Goal: Information Seeking & Learning: Learn about a topic

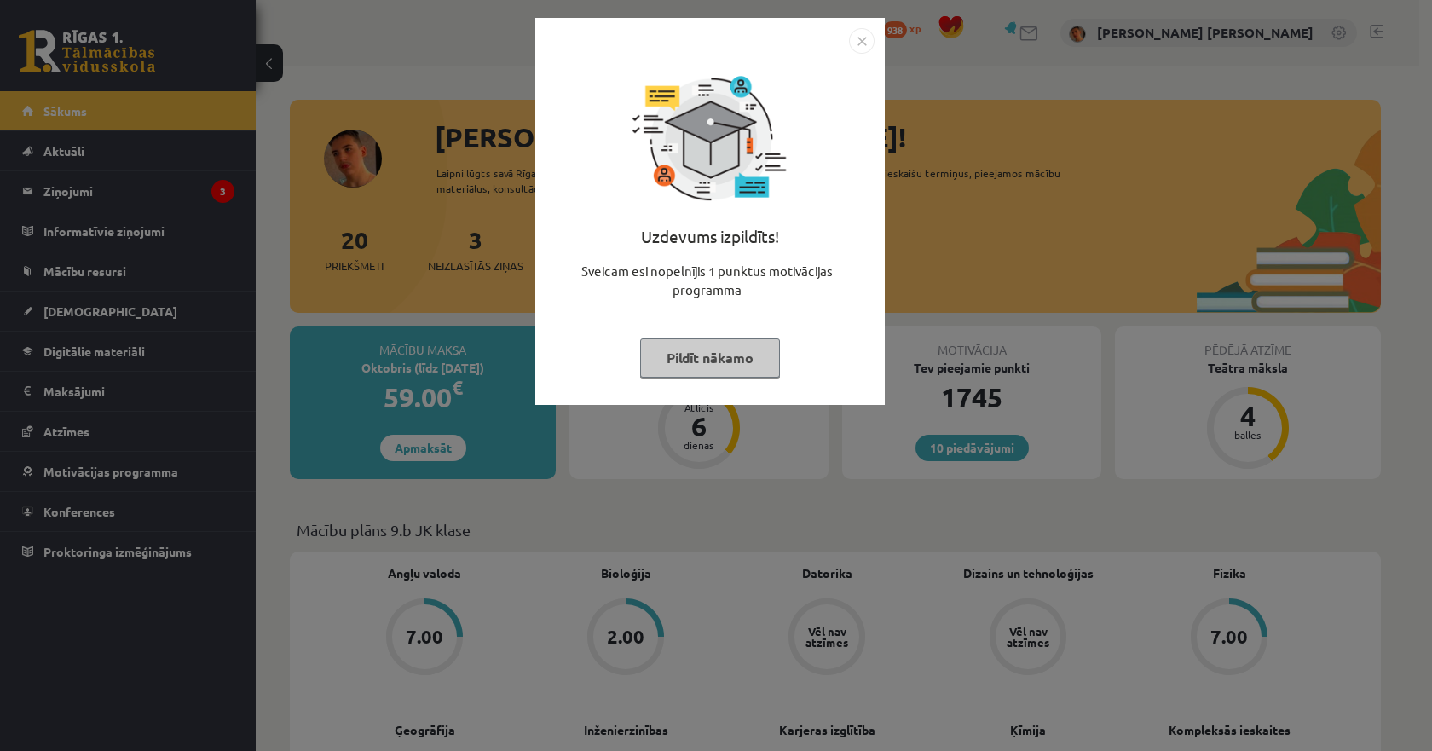
click at [878, 39] on div "Uzdevums izpildīts! Sveicam esi nopelnījis 1 punktus motivācijas programmā Pild…" at bounding box center [709, 211] width 349 height 387
click at [859, 30] on img "Close" at bounding box center [862, 41] width 26 height 26
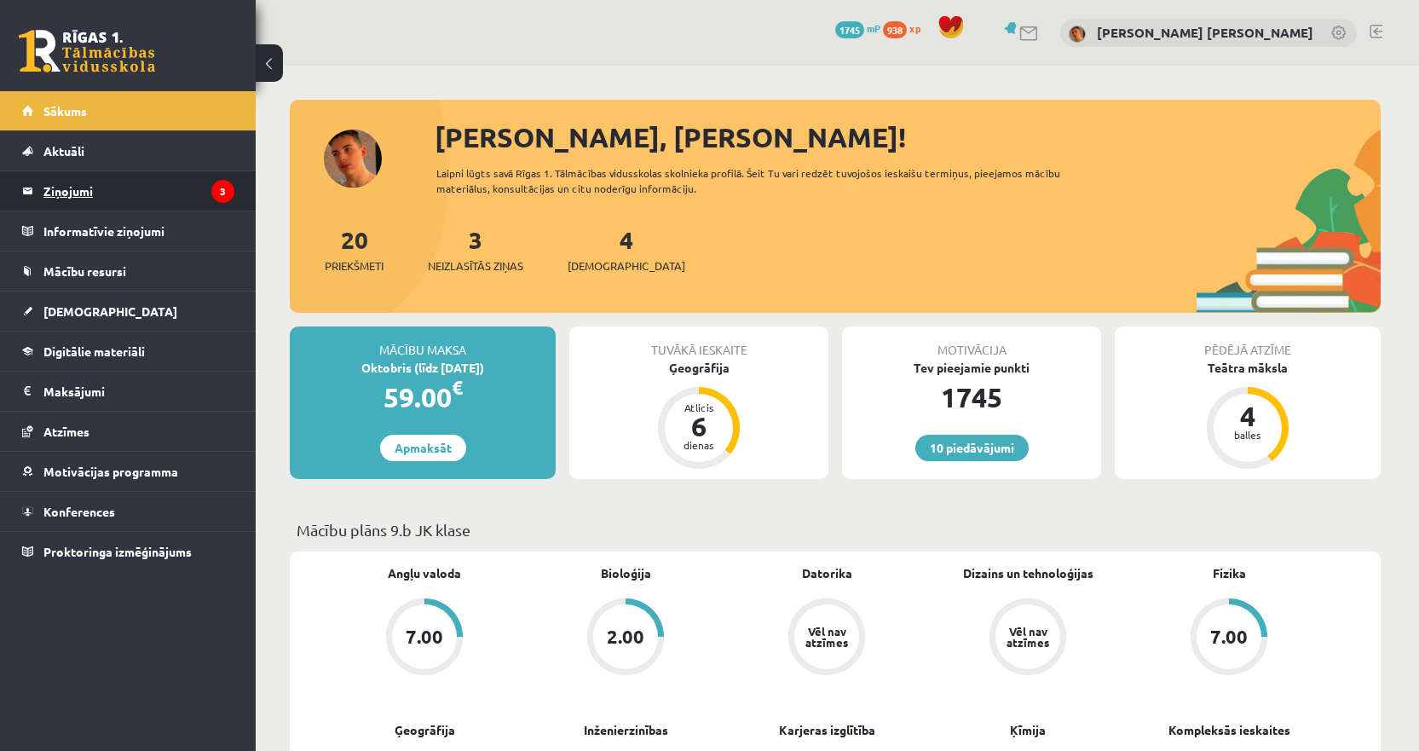
click at [91, 187] on legend "Ziņojumi 3" at bounding box center [138, 190] width 191 height 39
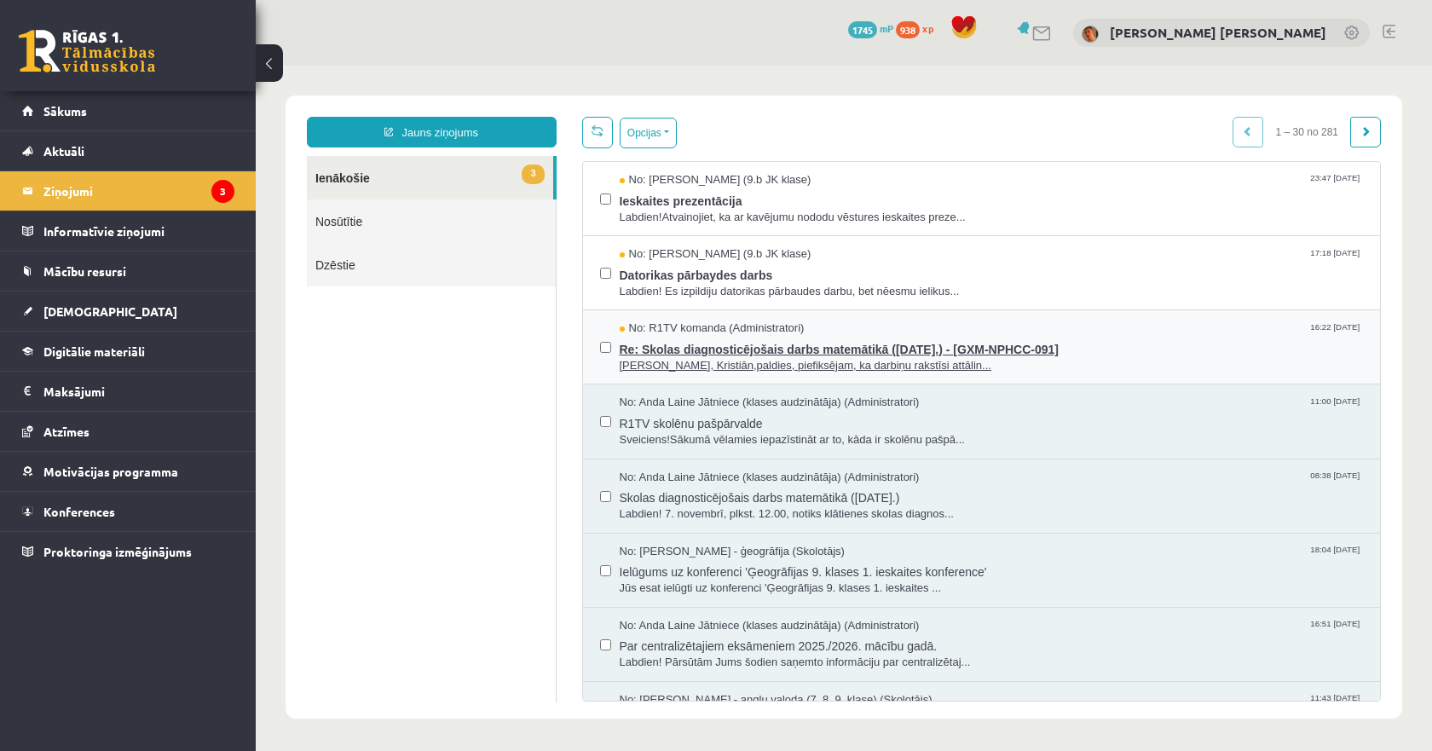
click at [685, 349] on span "Re: Skolas diagnosticējošais darbs matemātikā ([DATE].) - [GXM-NPHCC-091]" at bounding box center [992, 347] width 744 height 21
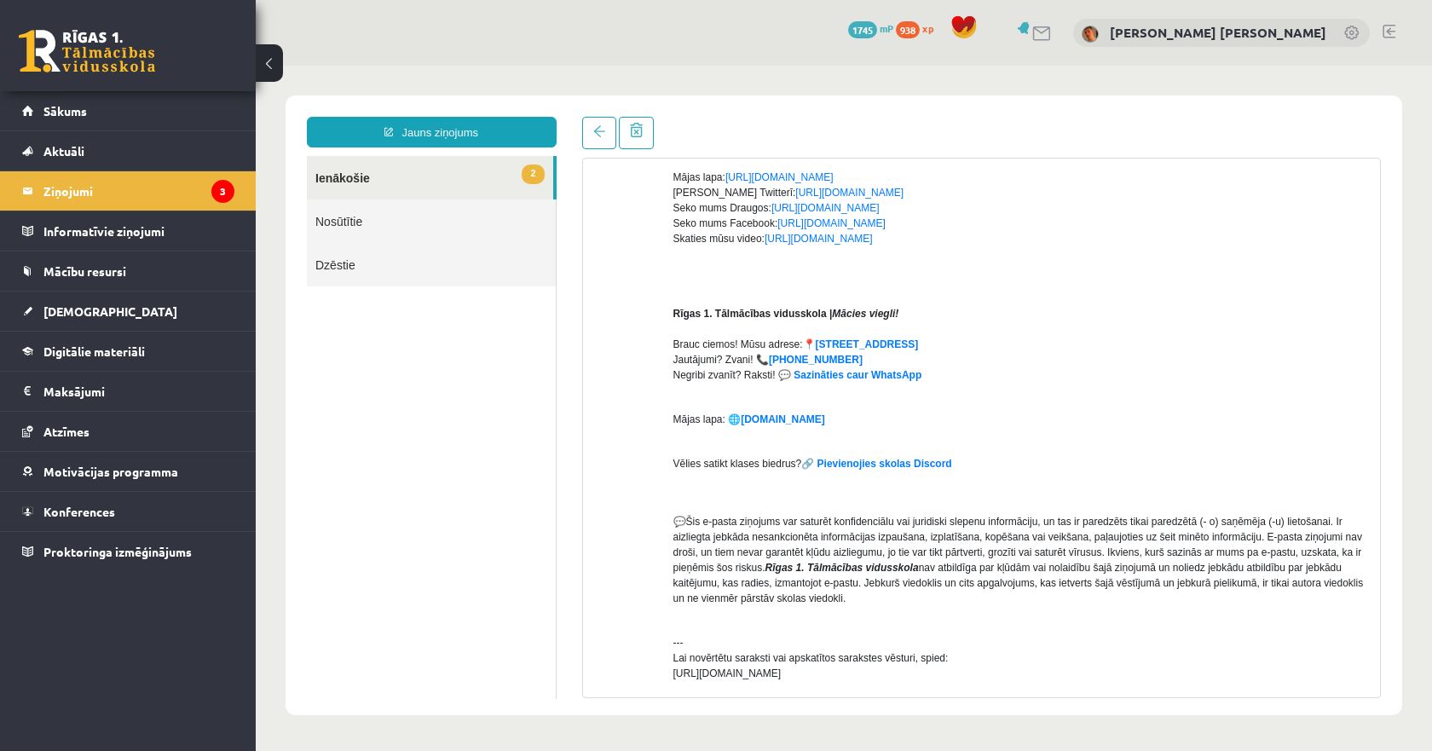
scroll to position [341, 0]
click at [811, 240] on link "[URL][DOMAIN_NAME]" at bounding box center [819, 238] width 108 height 12
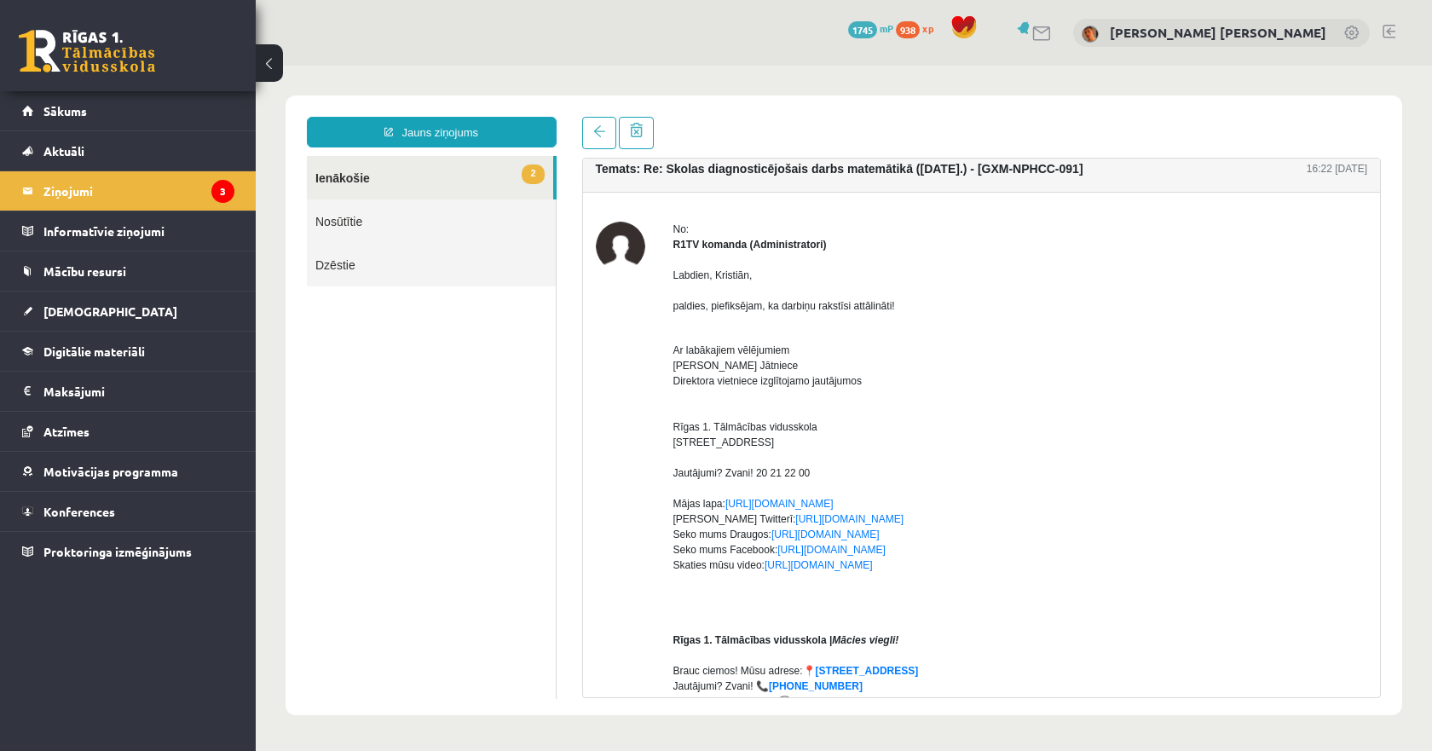
scroll to position [0, 0]
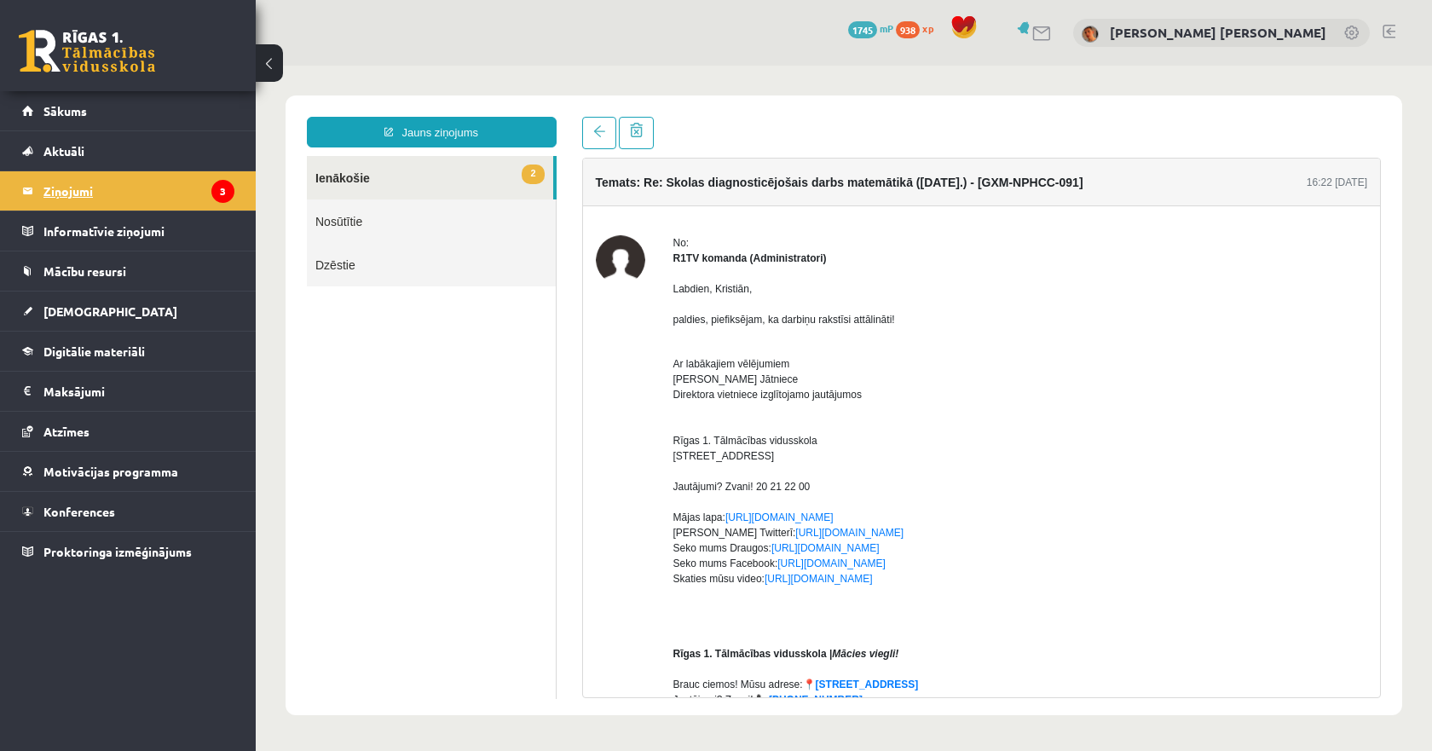
click at [153, 190] on legend "Ziņojumi 3" at bounding box center [138, 190] width 191 height 39
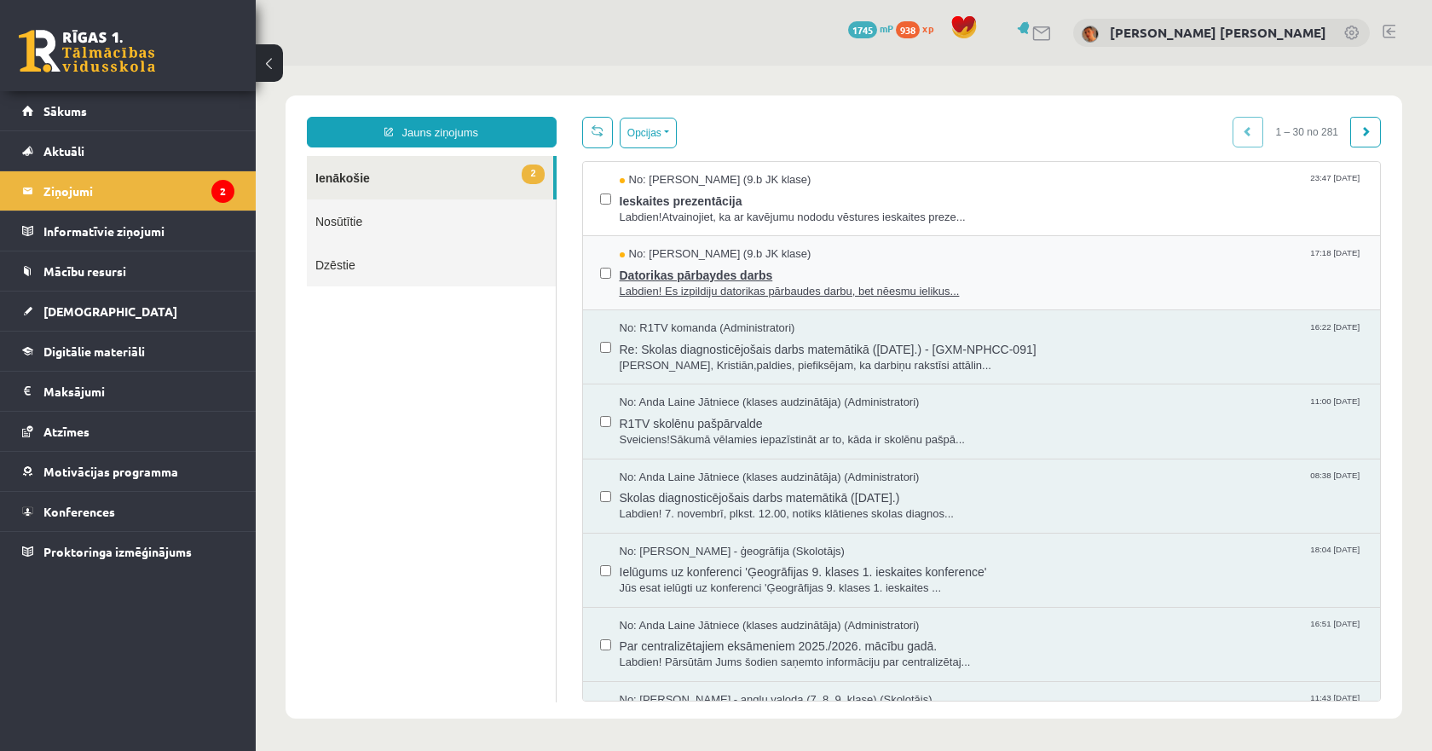
click at [661, 284] on span "Labdien! Es izpildiju datorikas pārbaudes darbu, bet nēesmu ielikus..." at bounding box center [992, 292] width 744 height 16
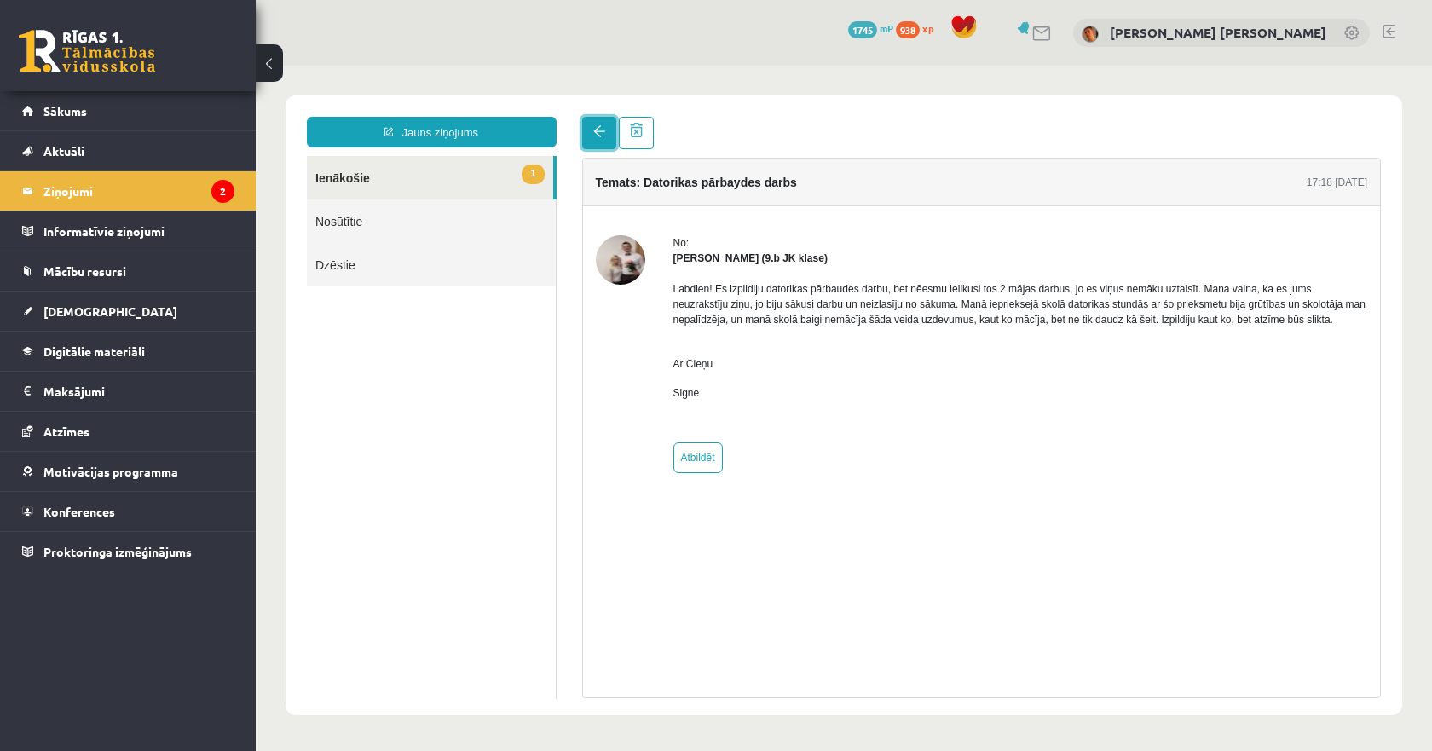
click at [597, 130] on span at bounding box center [599, 131] width 12 height 12
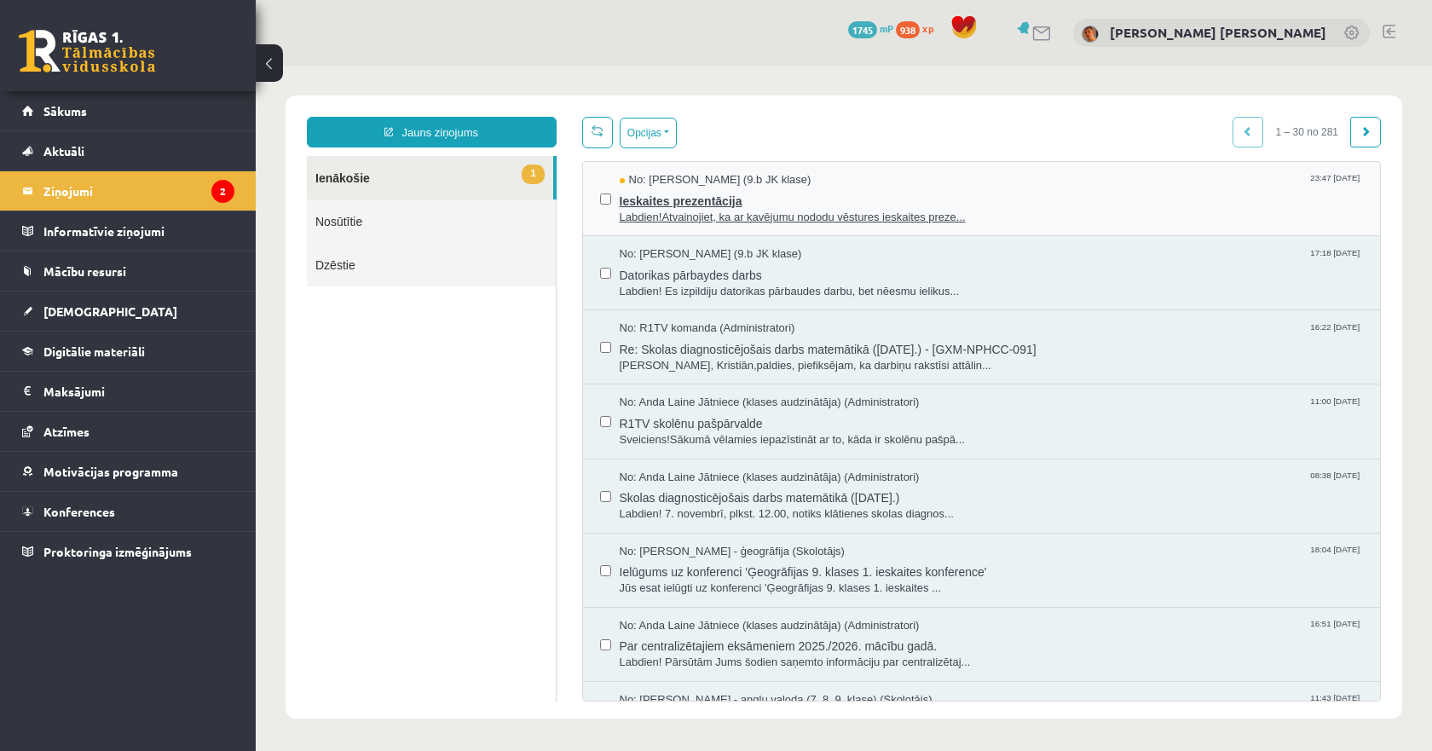
click at [699, 200] on span "Ieskaites prezentācija" at bounding box center [992, 198] width 744 height 21
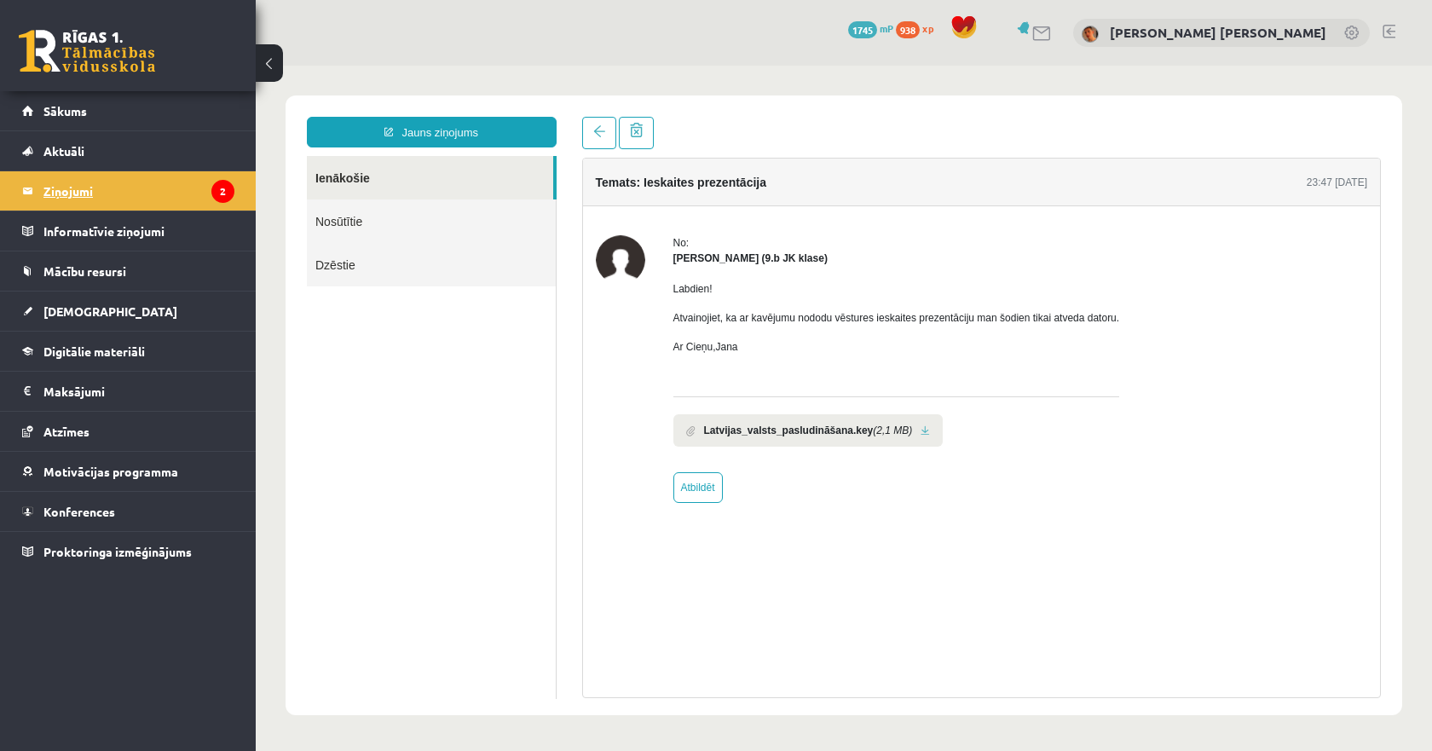
click at [170, 175] on legend "Ziņojumi 2" at bounding box center [138, 190] width 191 height 39
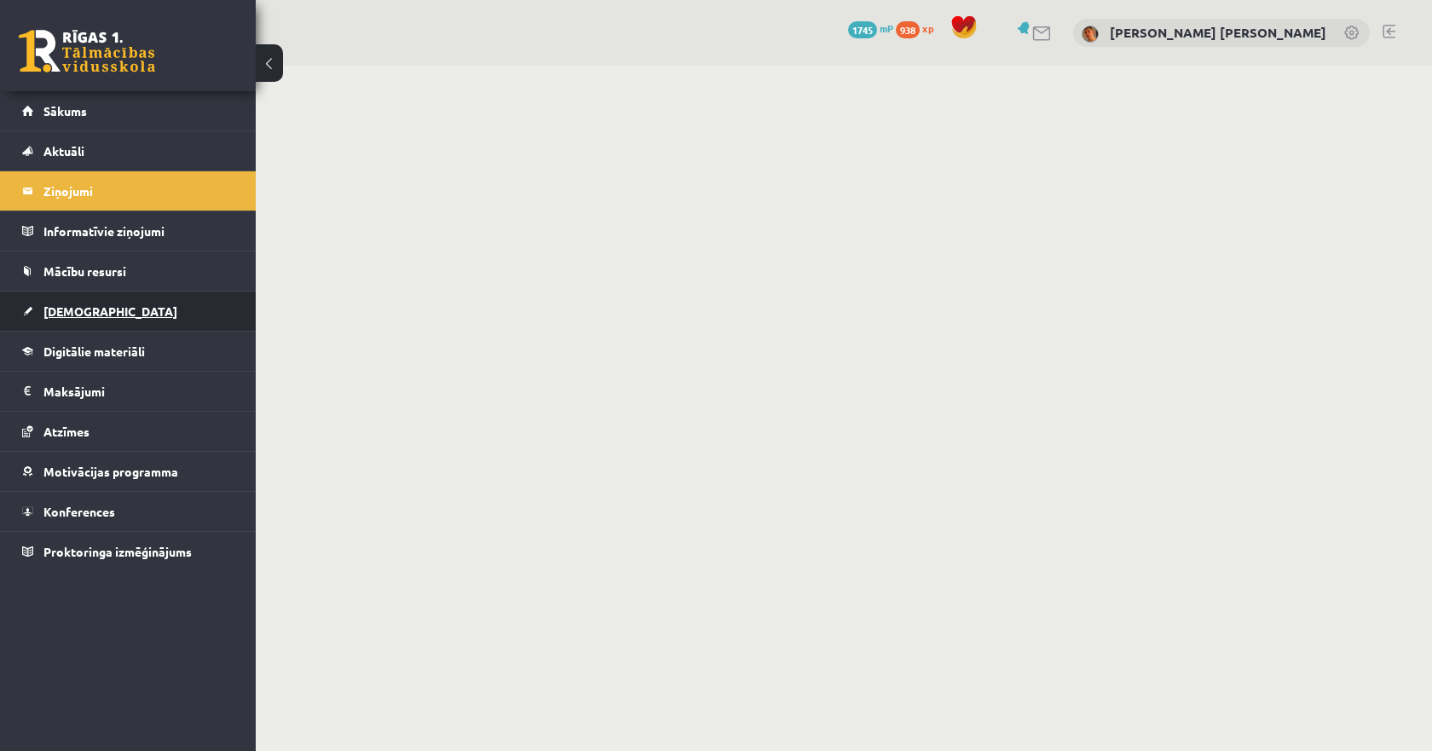
click at [116, 309] on link "[DEMOGRAPHIC_DATA]" at bounding box center [128, 311] width 212 height 39
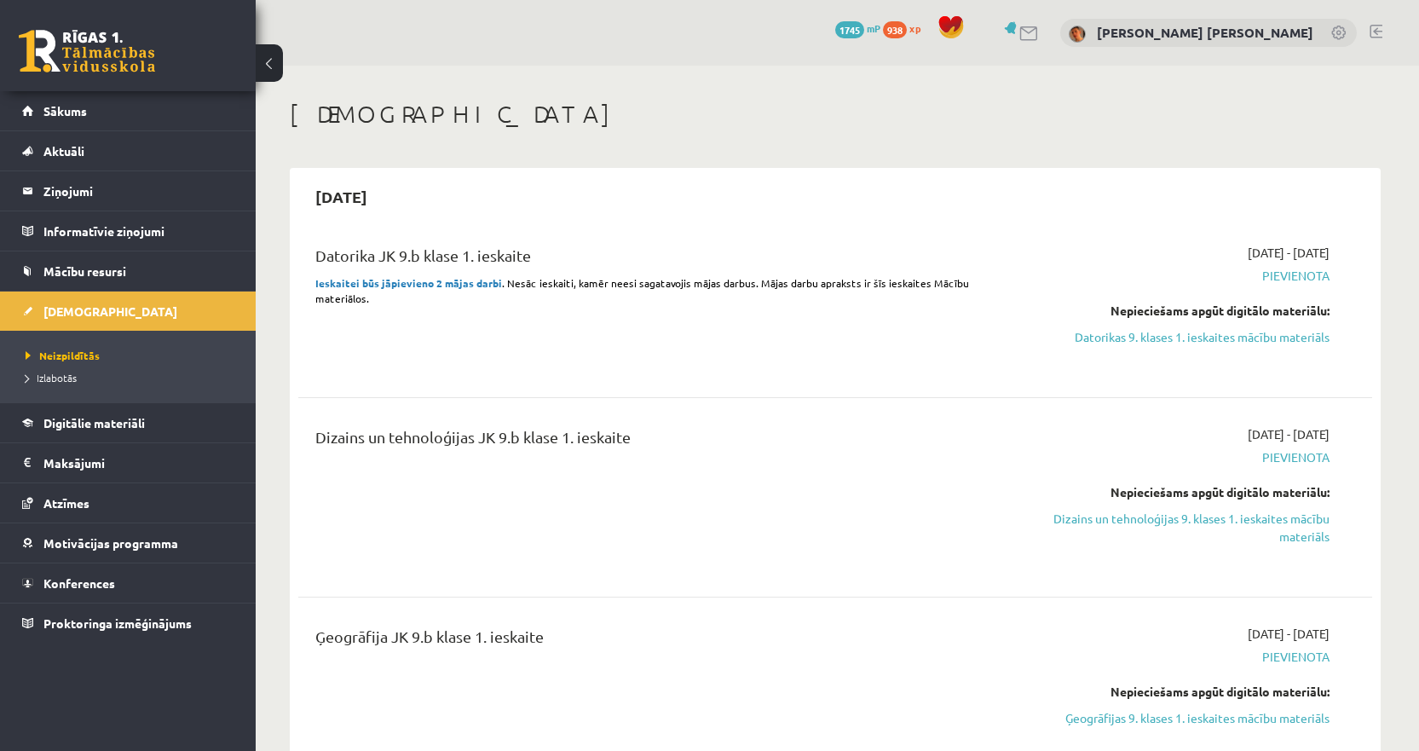
click at [909, 326] on div "Datorika JK 9.b klase 1. ieskaite Ieskaitei būs jāpievieno 2 mājas darbi . Nesā…" at bounding box center [649, 307] width 693 height 126
drag, startPoint x: 1125, startPoint y: 336, endPoint x: 790, endPoint y: 55, distance: 437.4
click at [1125, 336] on link "Datorikas 9. klases 1. ieskaites mācību materiāls" at bounding box center [1168, 337] width 321 height 18
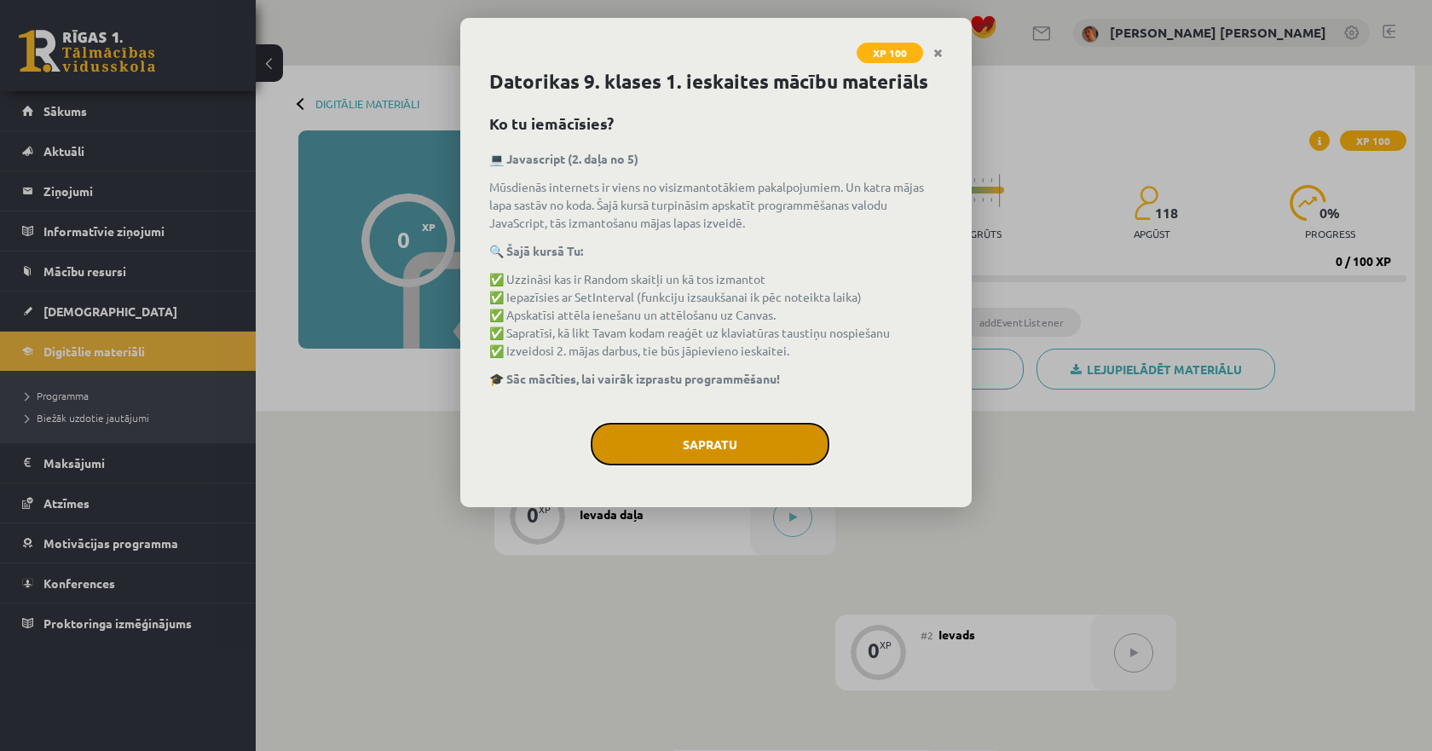
click at [703, 453] on button "Sapratu" at bounding box center [710, 444] width 239 height 43
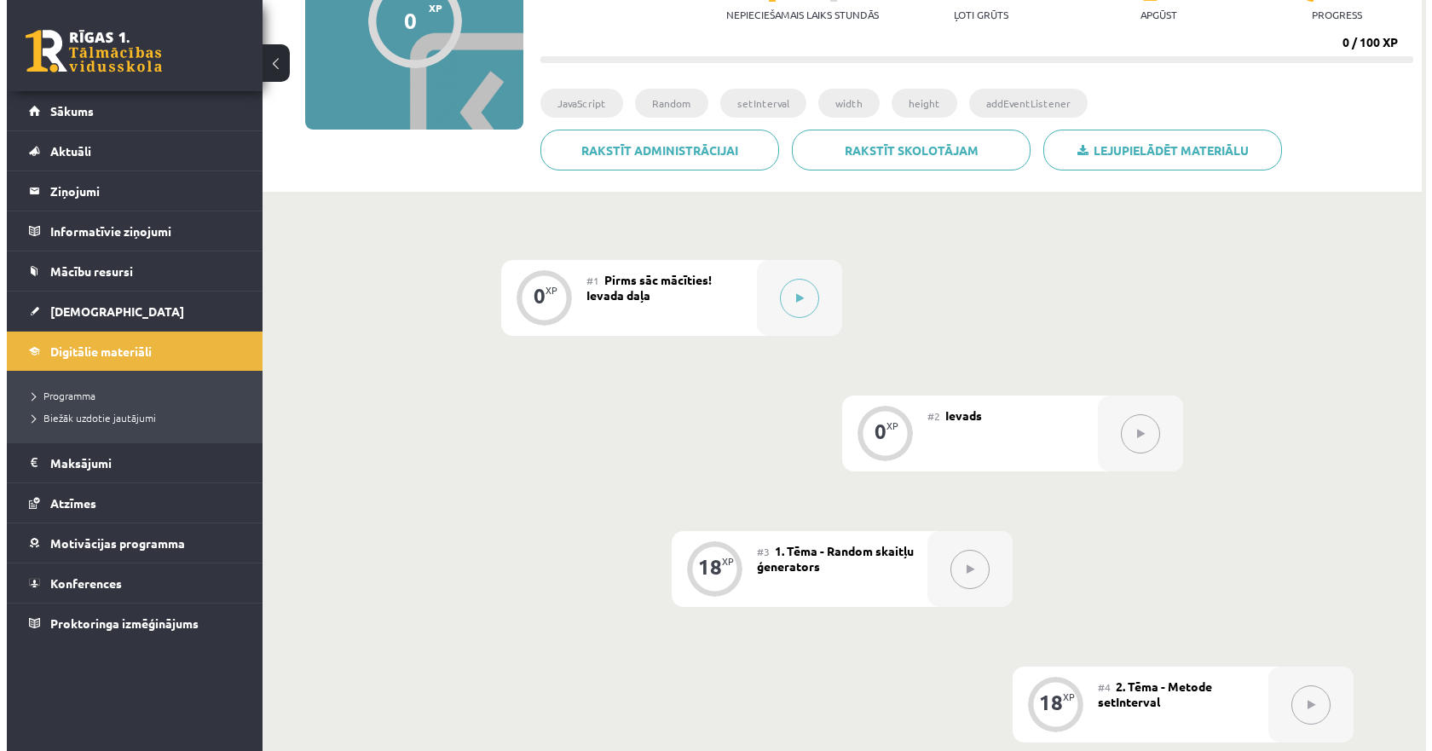
scroll to position [214, 0]
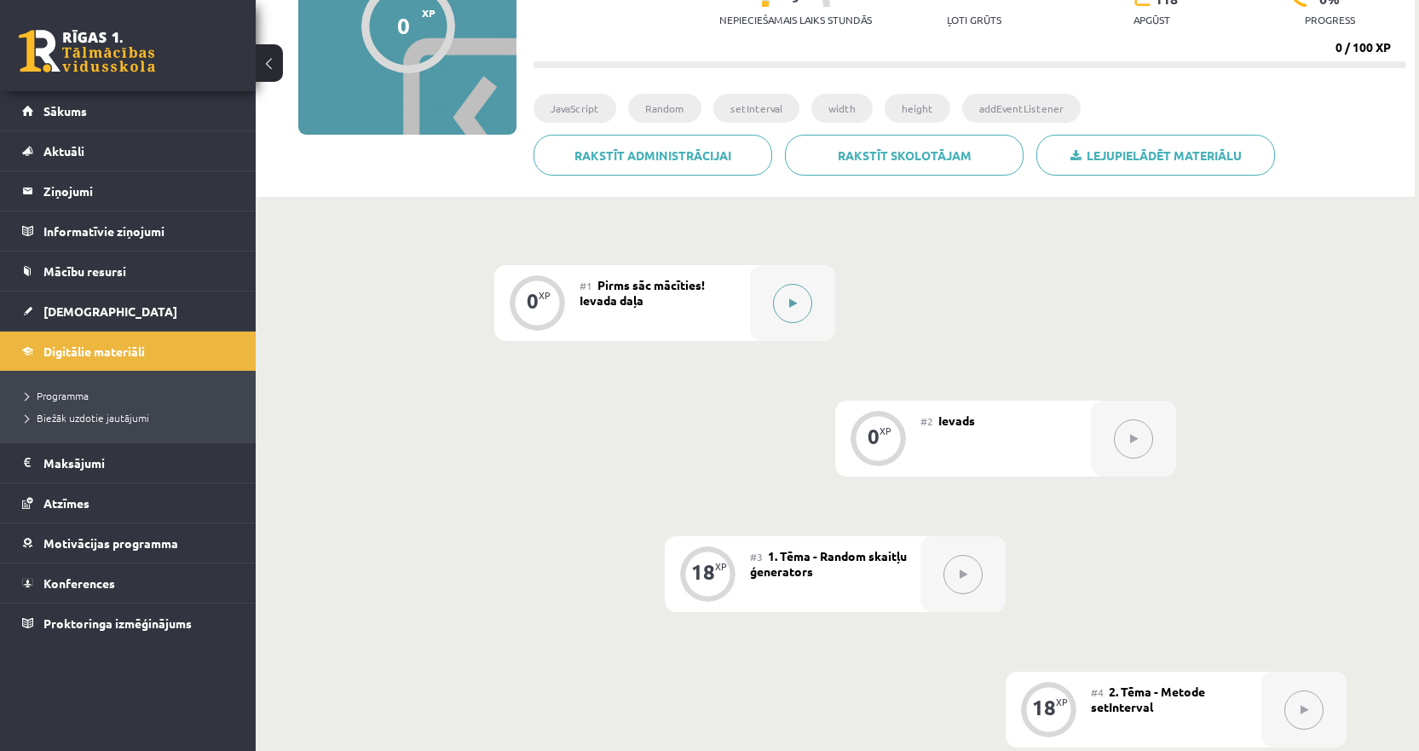
click at [786, 297] on button at bounding box center [792, 303] width 39 height 39
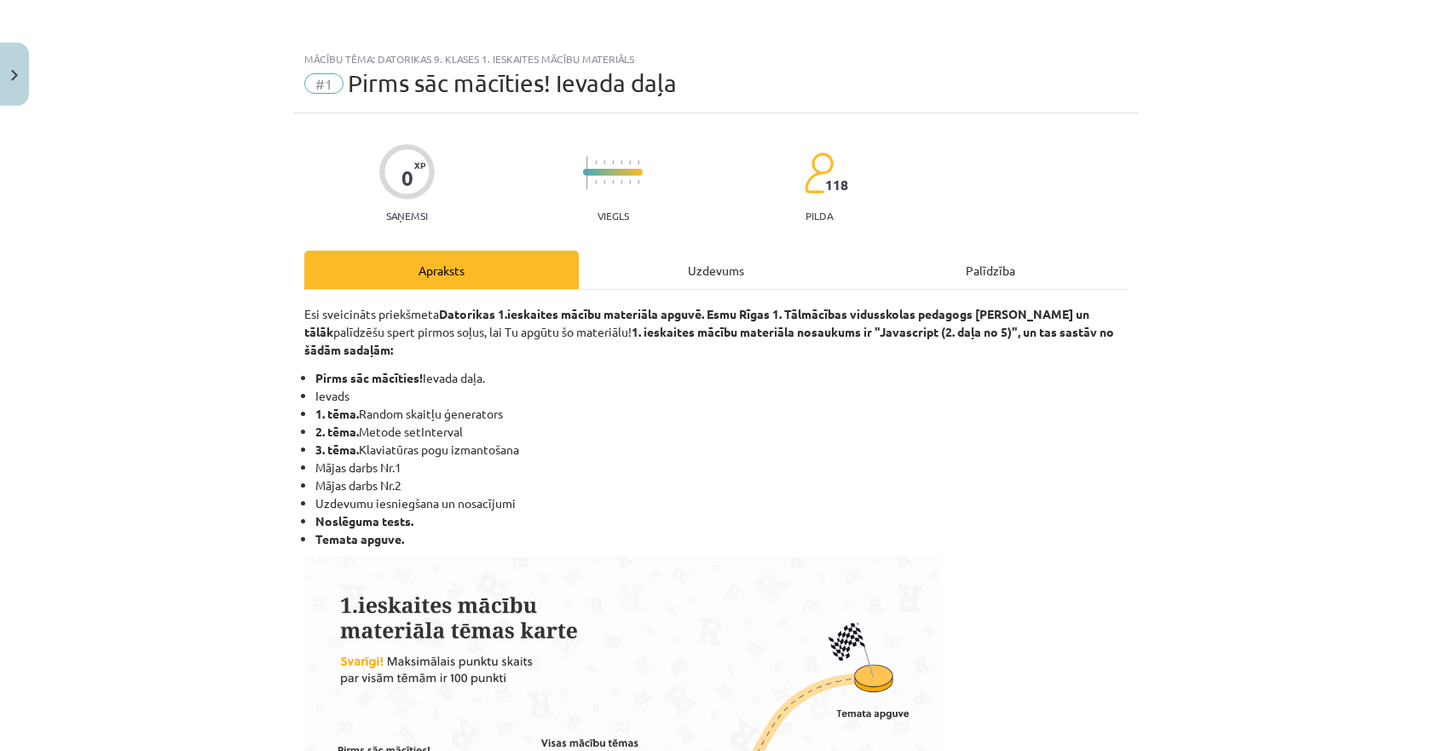
click at [724, 275] on div "Uzdevums" at bounding box center [716, 270] width 274 height 38
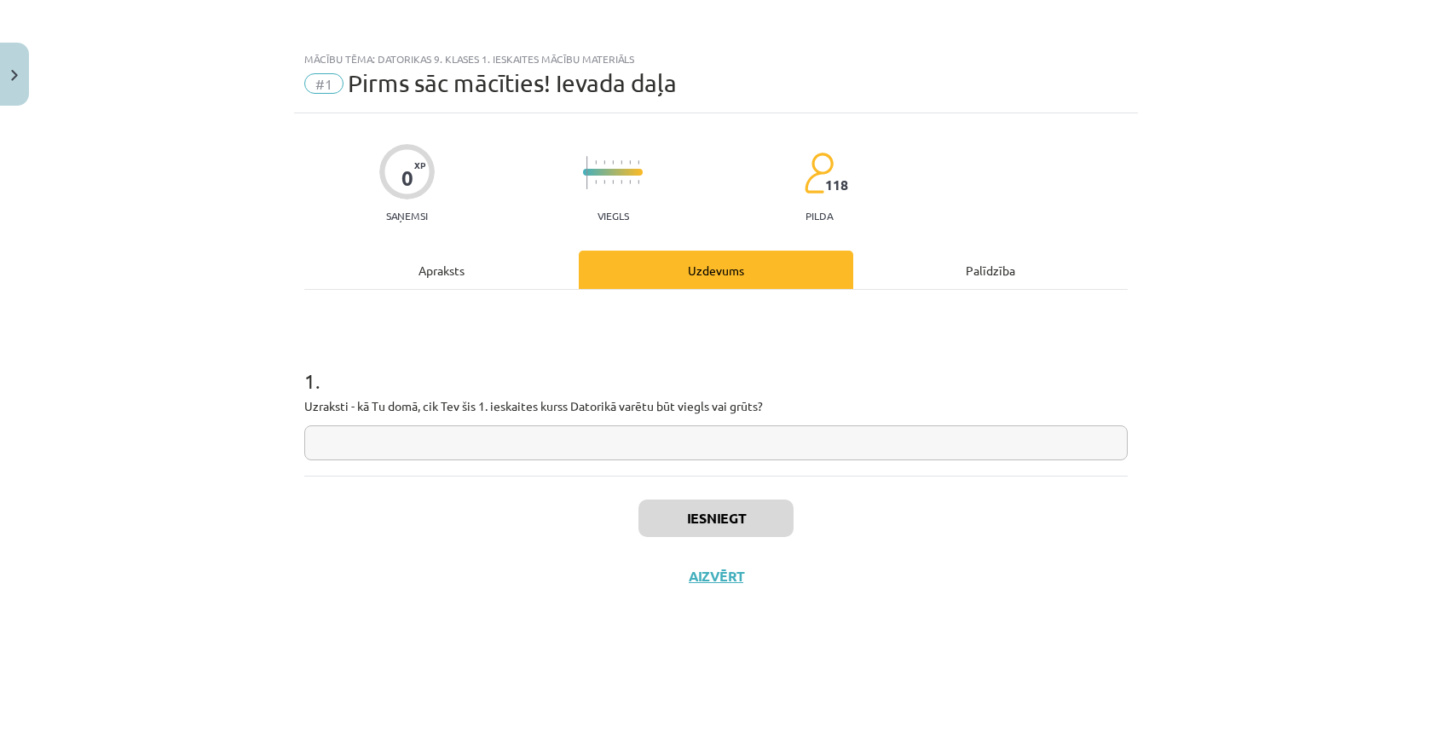
click at [708, 434] on input "text" at bounding box center [715, 442] width 823 height 35
type input "*****"
click at [707, 518] on button "Iesniegt" at bounding box center [715, 518] width 155 height 38
click at [719, 595] on button "Nākamā nodarbība" at bounding box center [715, 587] width 167 height 39
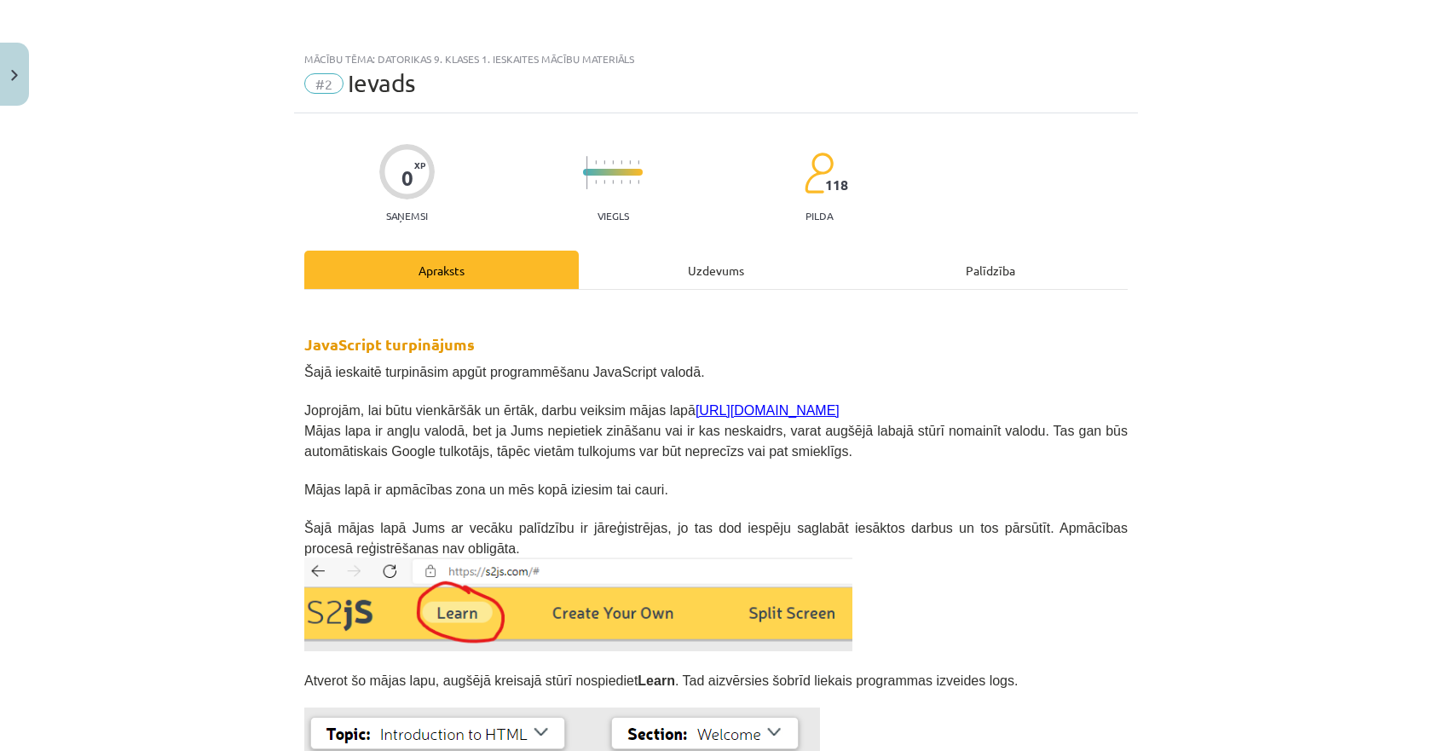
click at [684, 249] on div "0 XP Saņemsi Viegls 118 pilda Apraksts Uzdevums Palīdzība JavaScript turpinājum…" at bounding box center [716, 567] width 844 height 908
click at [680, 299] on div "JavaScript turpinājums Šajā ieskaitē turpināsim apgūt programmēšanu JavaScript …" at bounding box center [715, 591] width 823 height 602
click at [703, 268] on div "Uzdevums" at bounding box center [716, 270] width 274 height 38
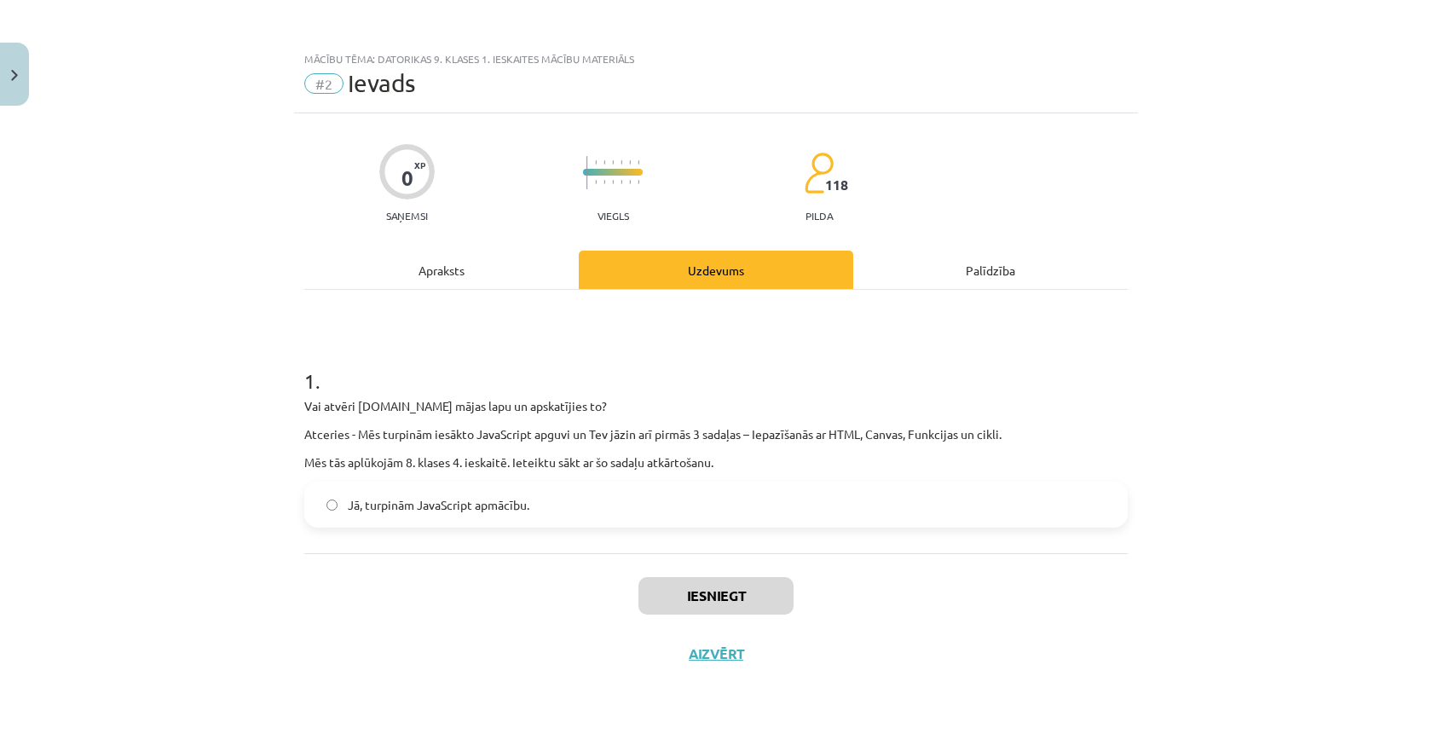
click at [345, 500] on label "Jā, turpinām JavaScript apmācību." at bounding box center [716, 504] width 820 height 43
click at [683, 596] on button "Iesniegt" at bounding box center [715, 596] width 155 height 38
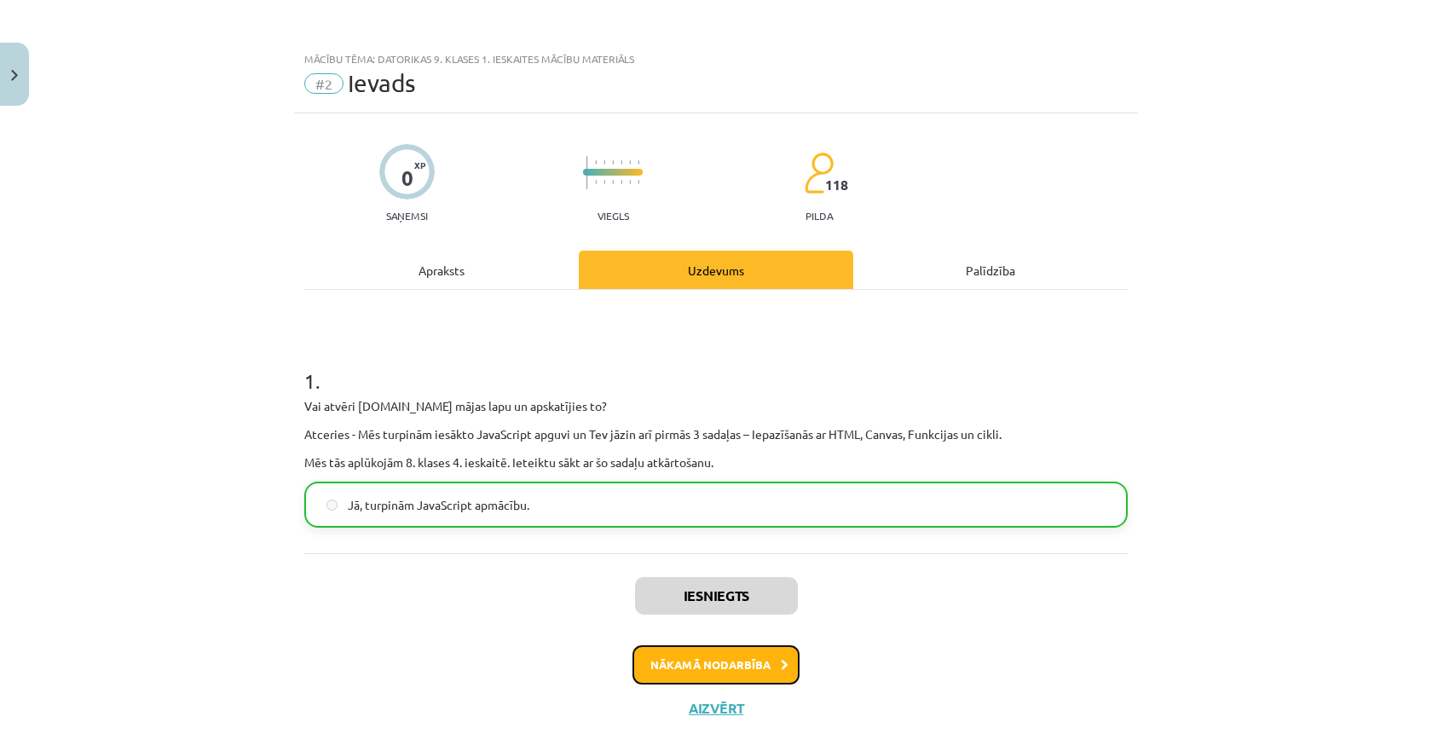
click at [698, 662] on button "Nākamā nodarbība" at bounding box center [715, 664] width 167 height 39
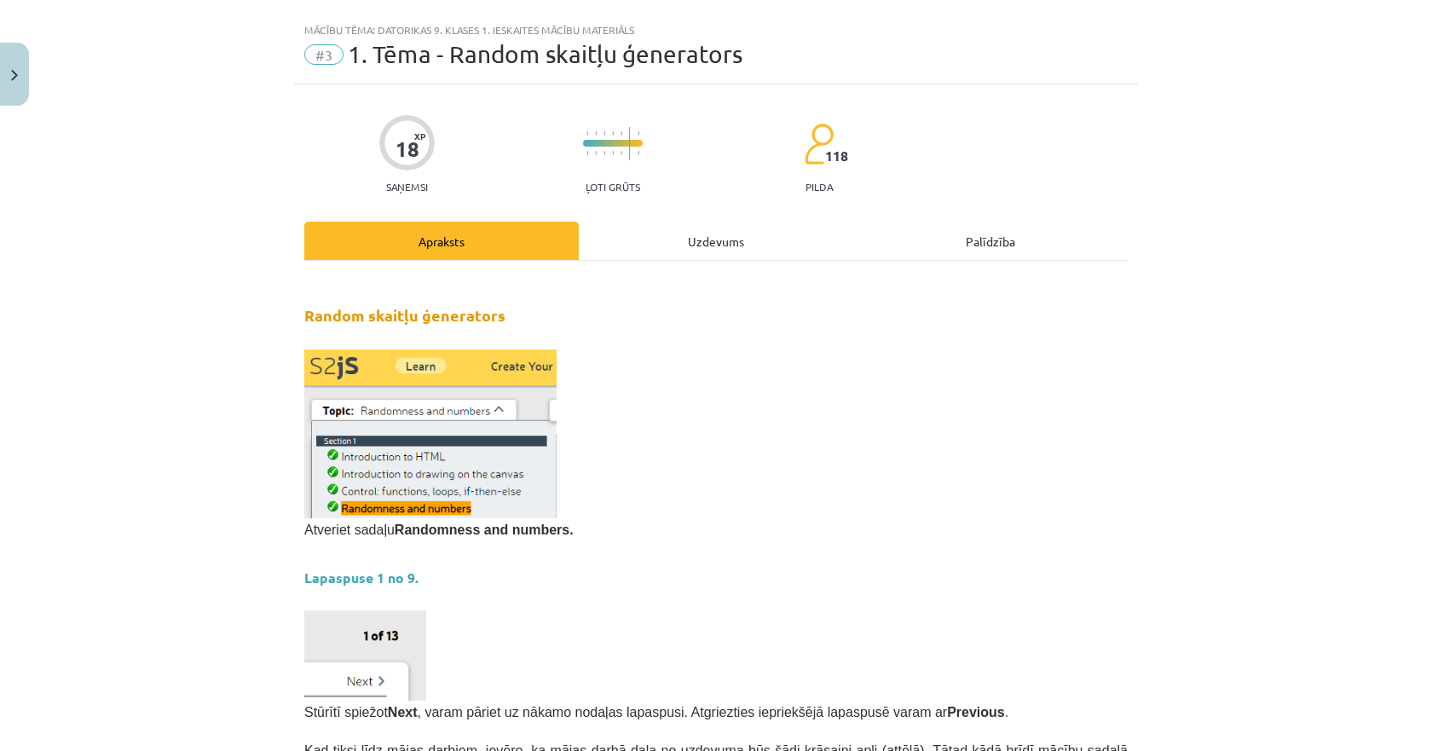
click at [665, 241] on div "Uzdevums" at bounding box center [716, 241] width 274 height 38
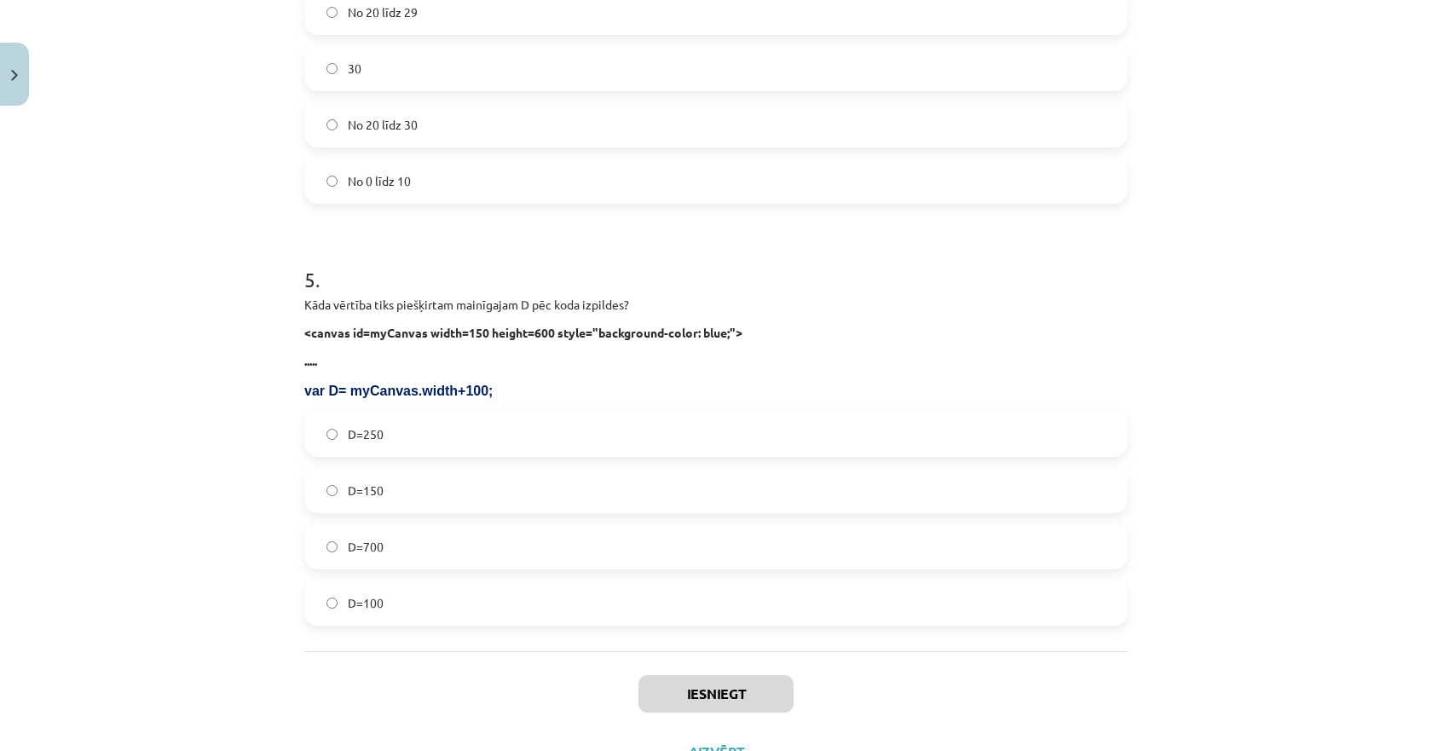
scroll to position [1672, 0]
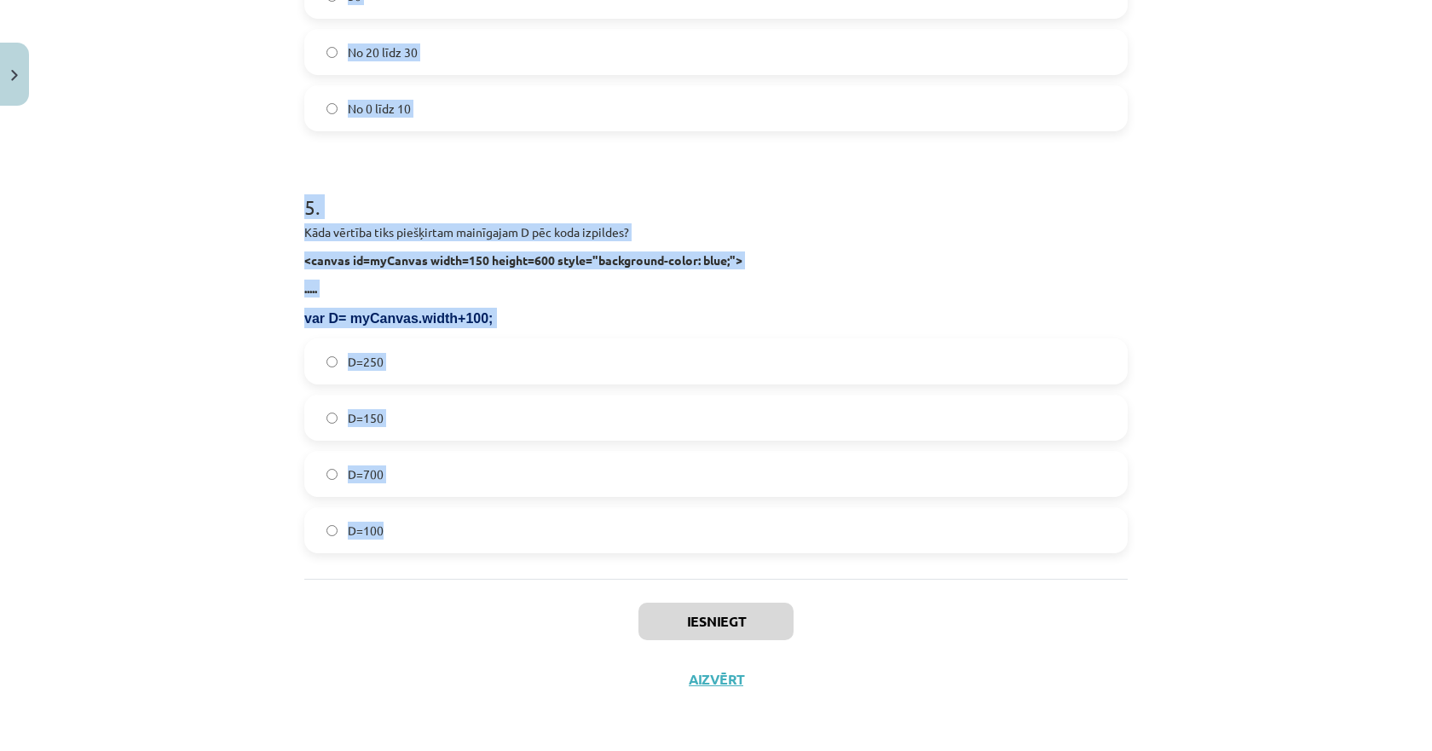
drag, startPoint x: 292, startPoint y: 251, endPoint x: 436, endPoint y: 527, distance: 310.3
click at [436, 527] on div "Mācību tēma: Datorikas 9. klases 1. ieskaites mācību materiāls #3 1. Tēma - Ran…" at bounding box center [716, 375] width 1432 height 751
copy form "1 . Kura koda rindiņa mainīgajam Z piešķirs mainīgu vērtību no 0 līdz 13? Z=Mat…"
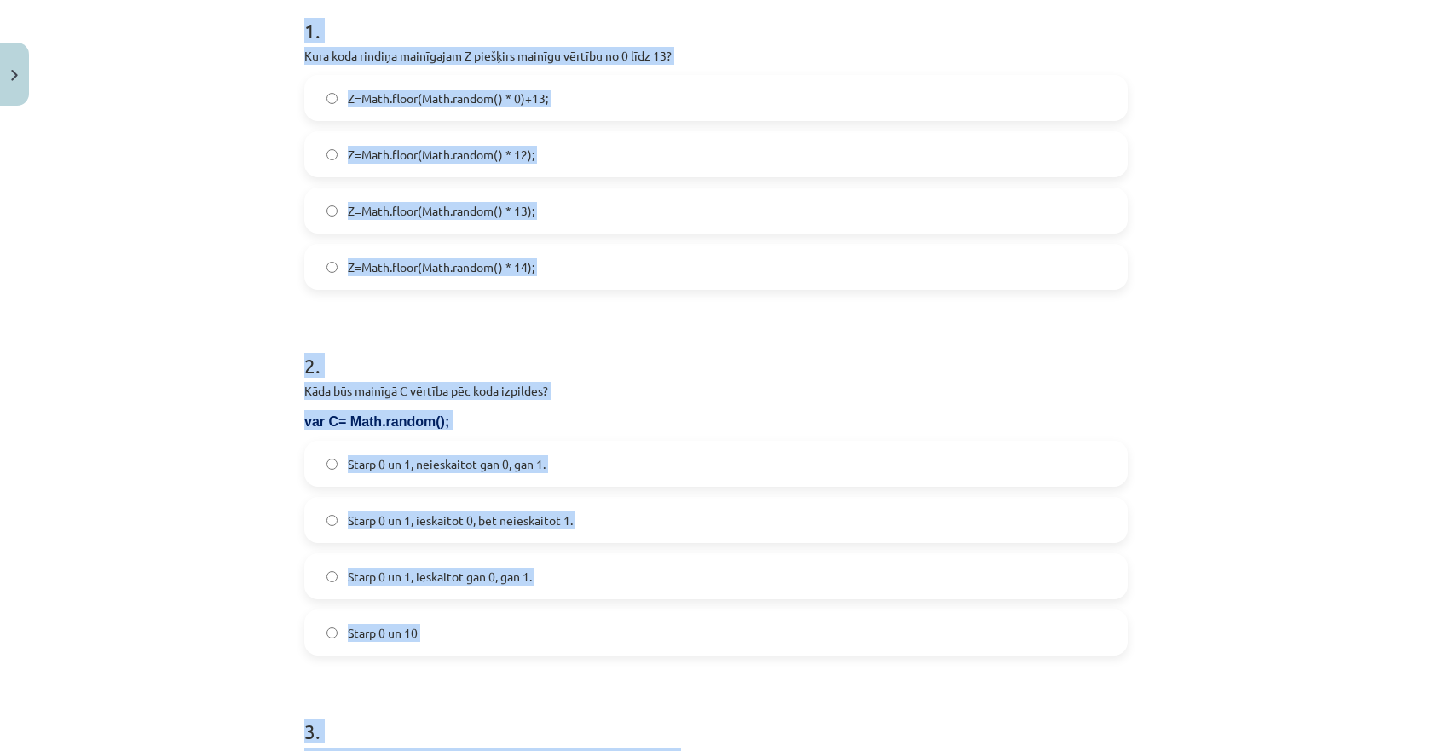
scroll to position [309, 0]
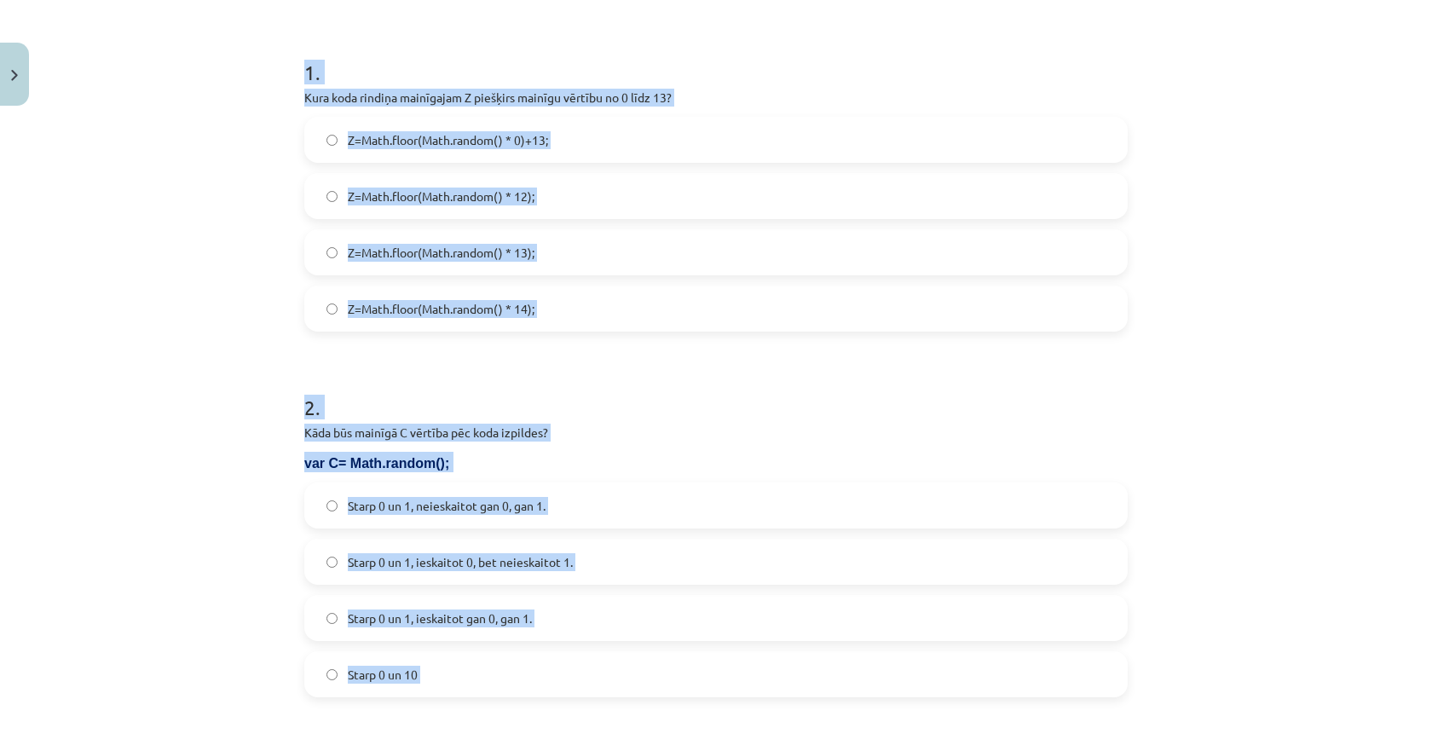
click at [214, 166] on div "Mācību tēma: Datorikas 9. klases 1. ieskaites mācību materiāls #3 1. Tēma - Ran…" at bounding box center [716, 375] width 1432 height 751
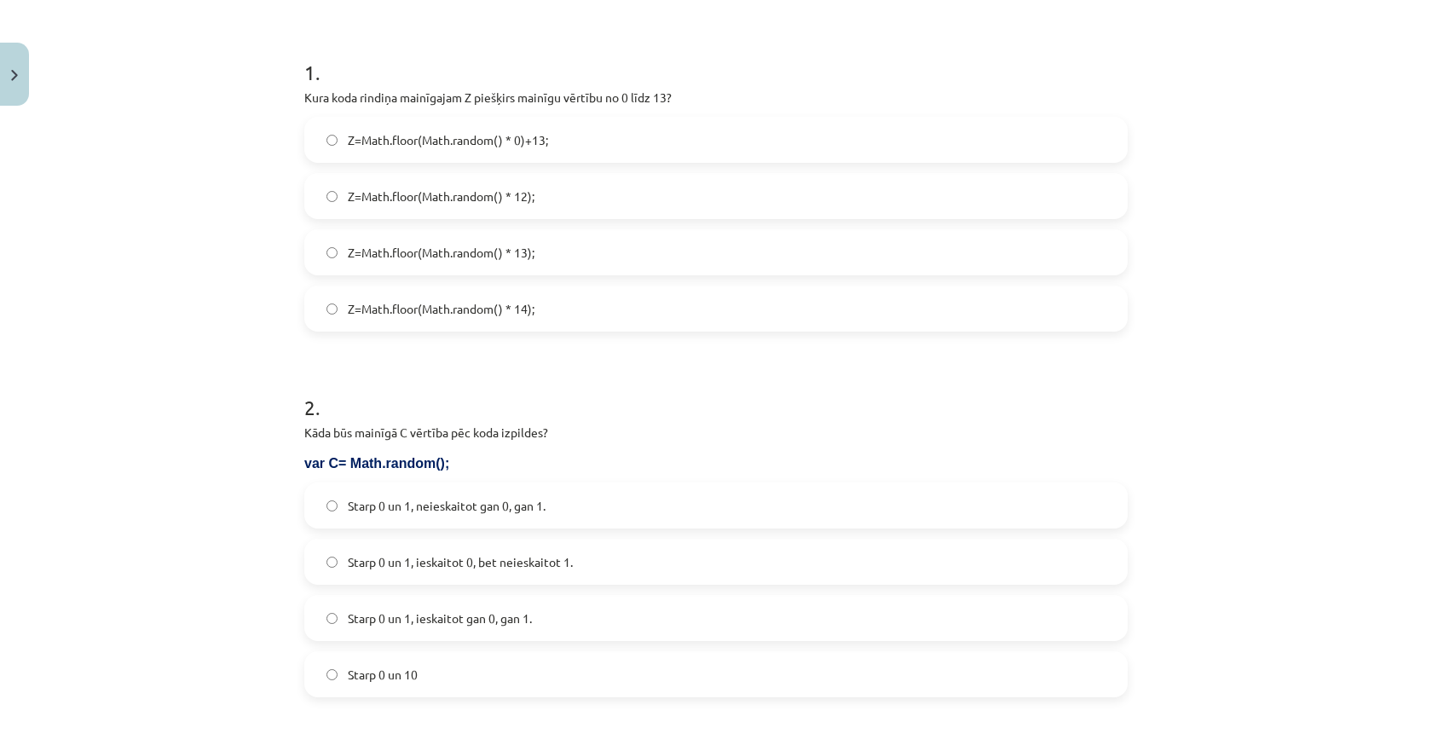
click at [440, 306] on span "Z=Math.floor(Math.random() * 14);" at bounding box center [441, 309] width 187 height 18
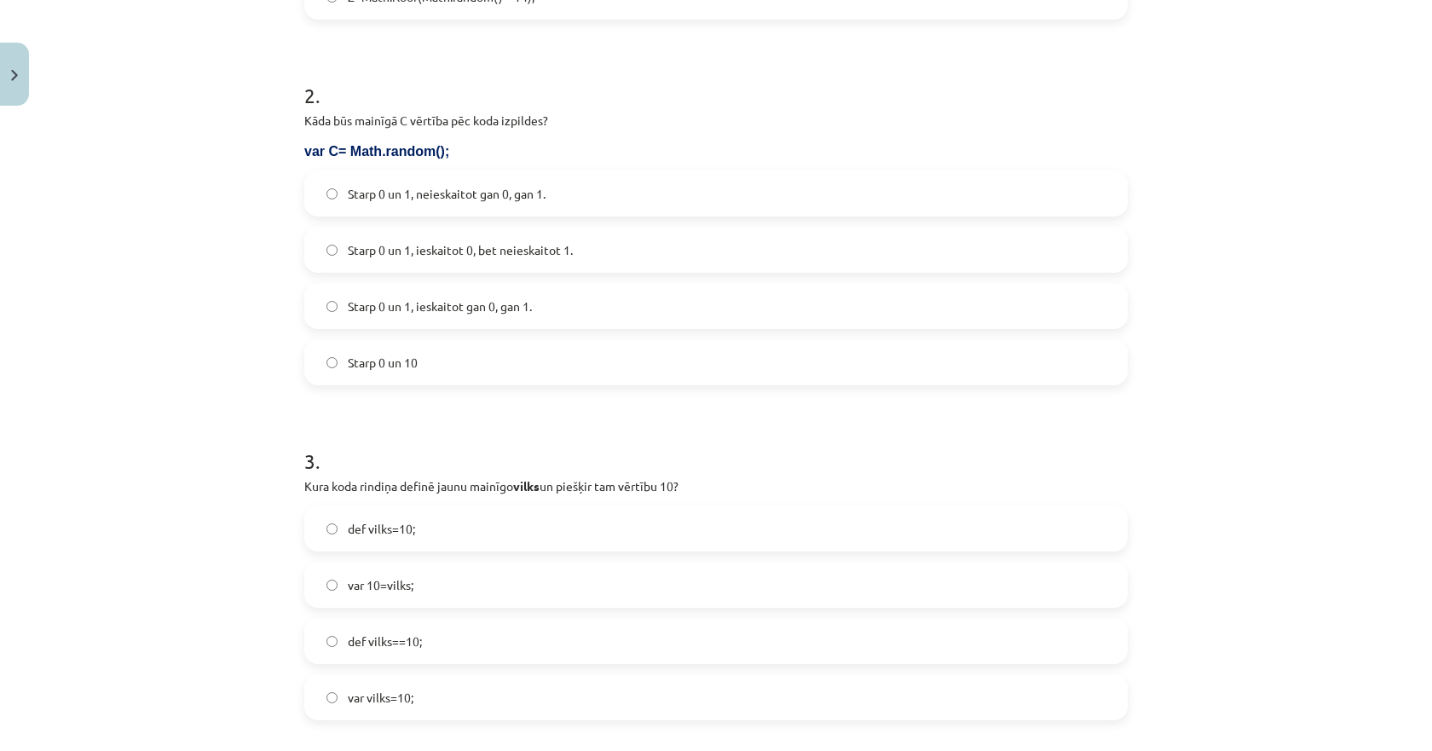
scroll to position [650, 0]
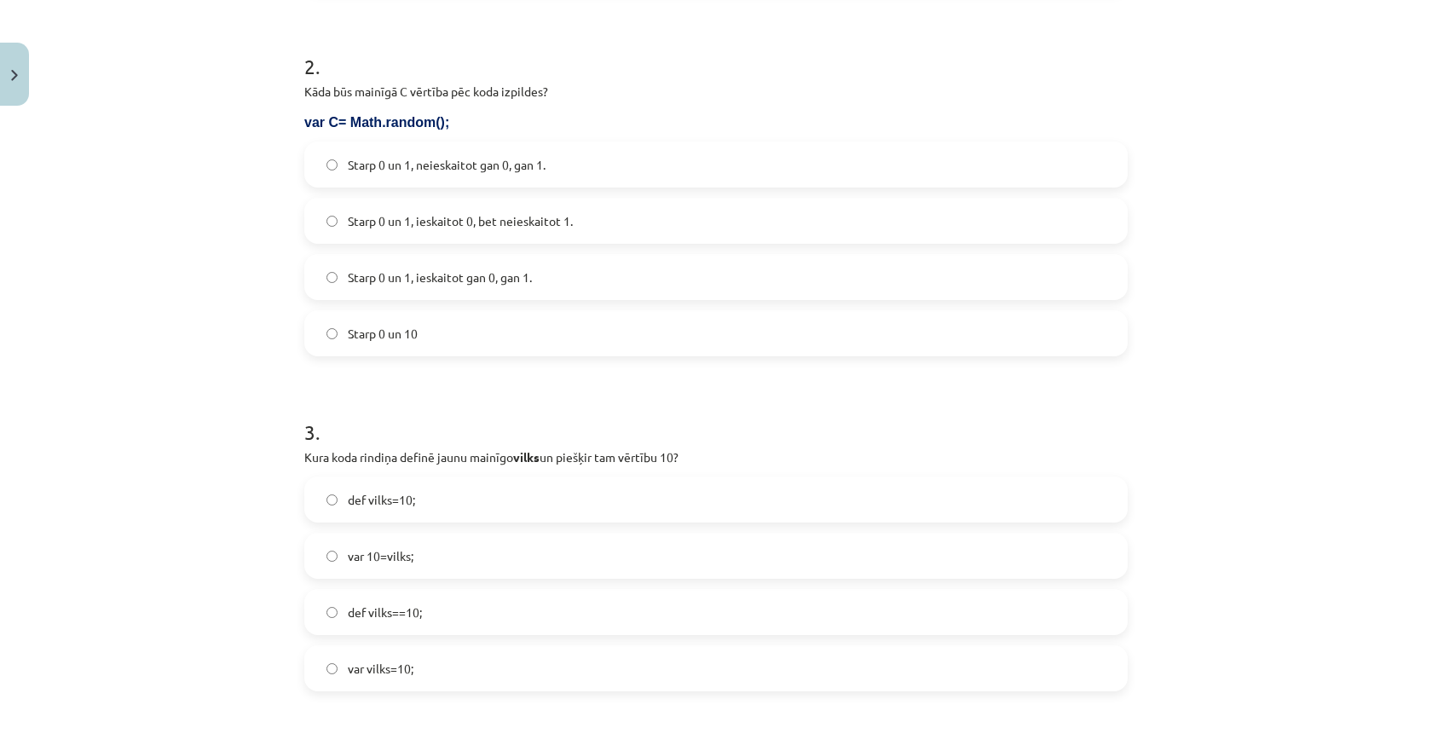
click at [439, 212] on span "Starp 0 un 1, ieskaitot 0, bet neieskaitot 1." at bounding box center [460, 221] width 225 height 18
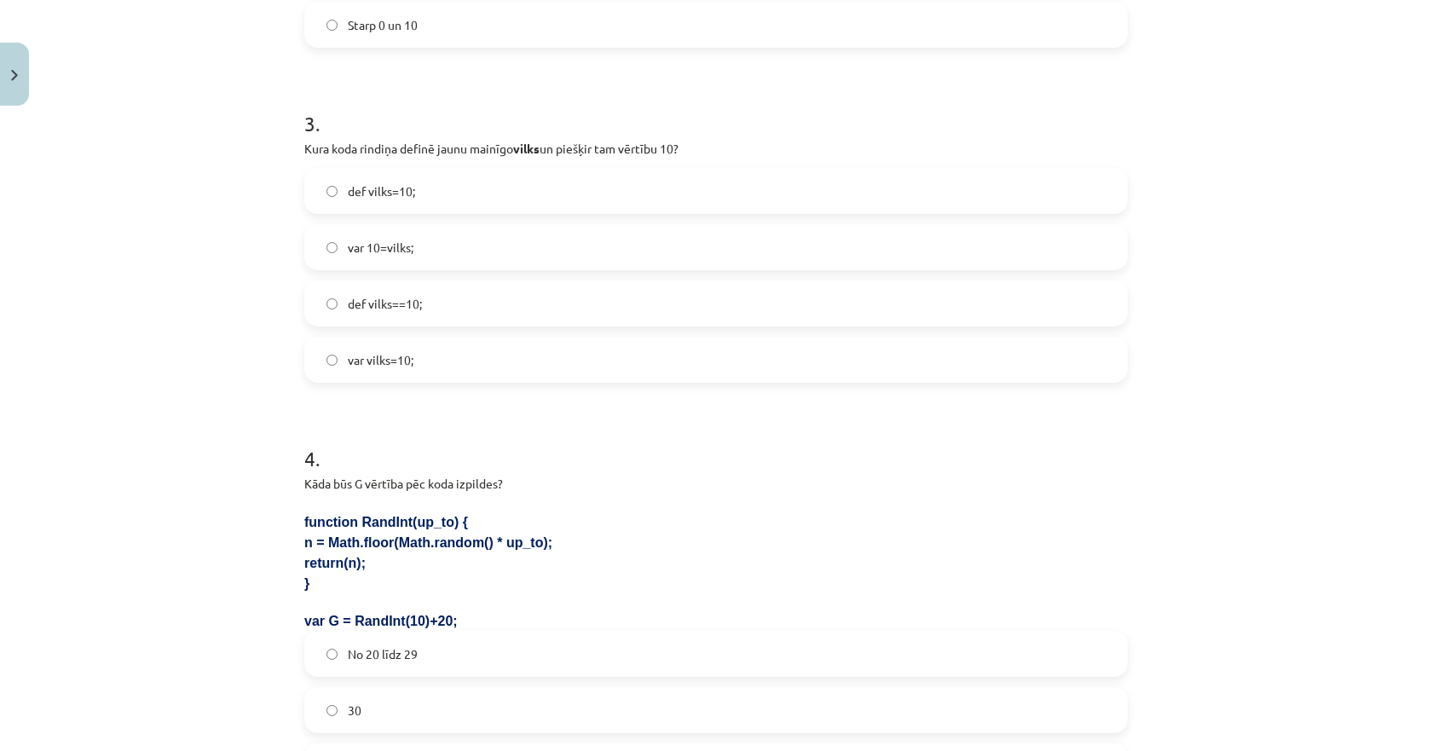
scroll to position [990, 0]
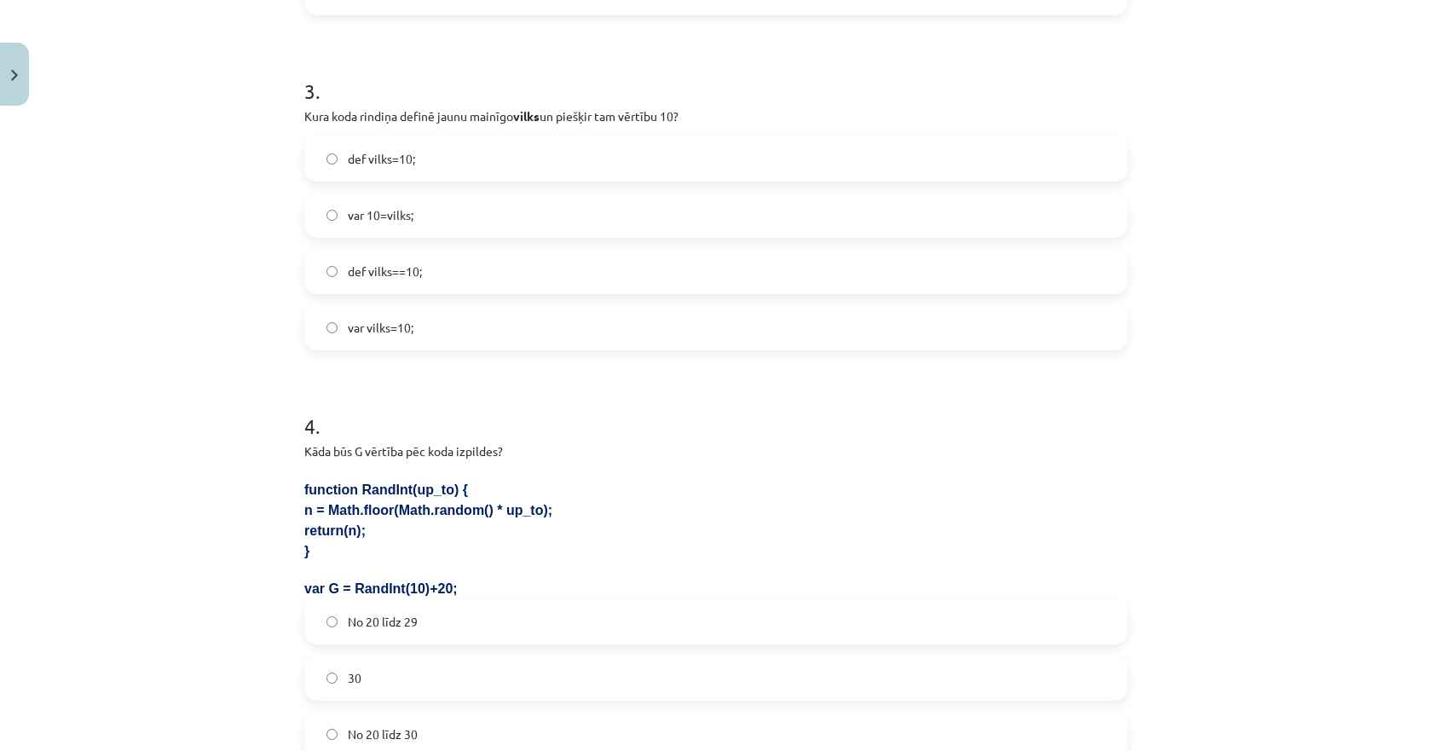
click at [375, 328] on span "var vilks=10;" at bounding box center [381, 328] width 66 height 18
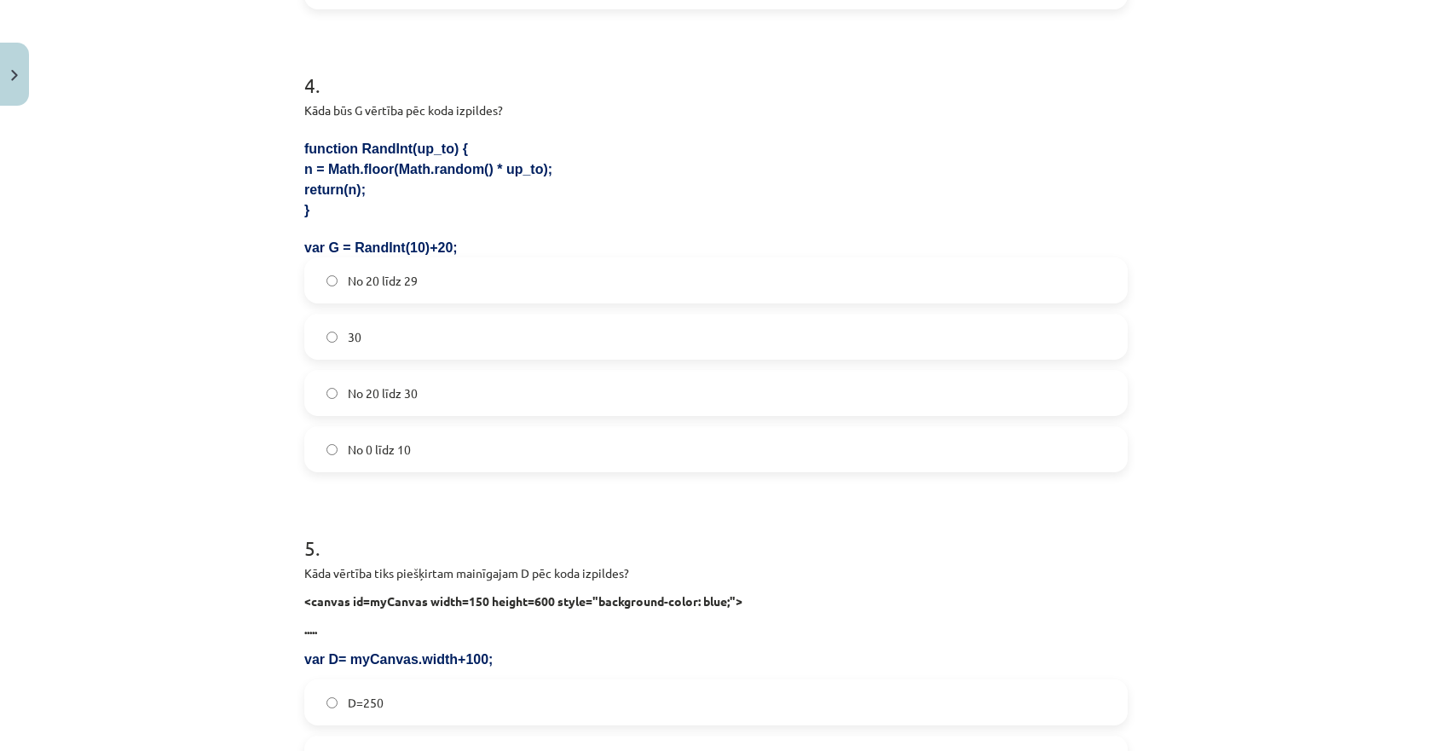
scroll to position [1417, 0]
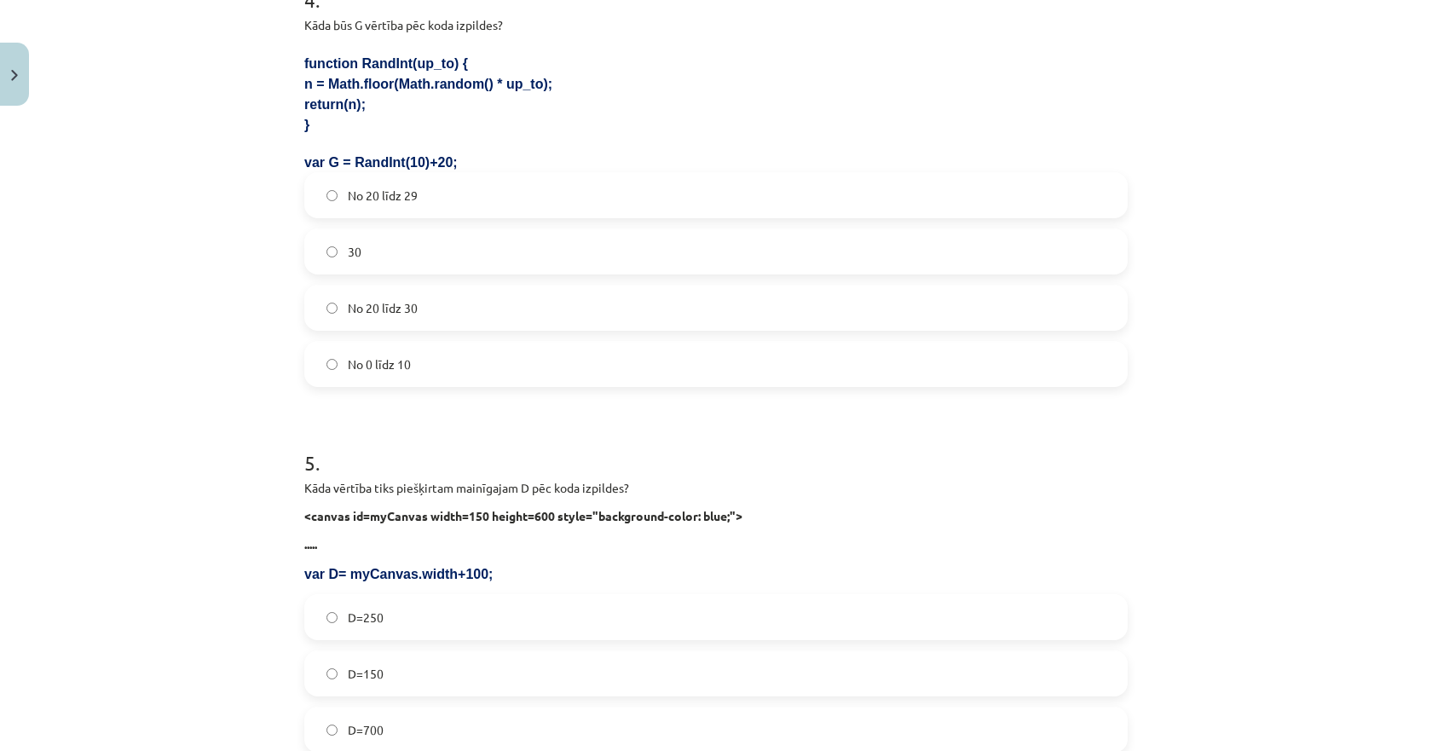
click at [371, 199] on span "No 20 līdz 29" at bounding box center [383, 196] width 70 height 18
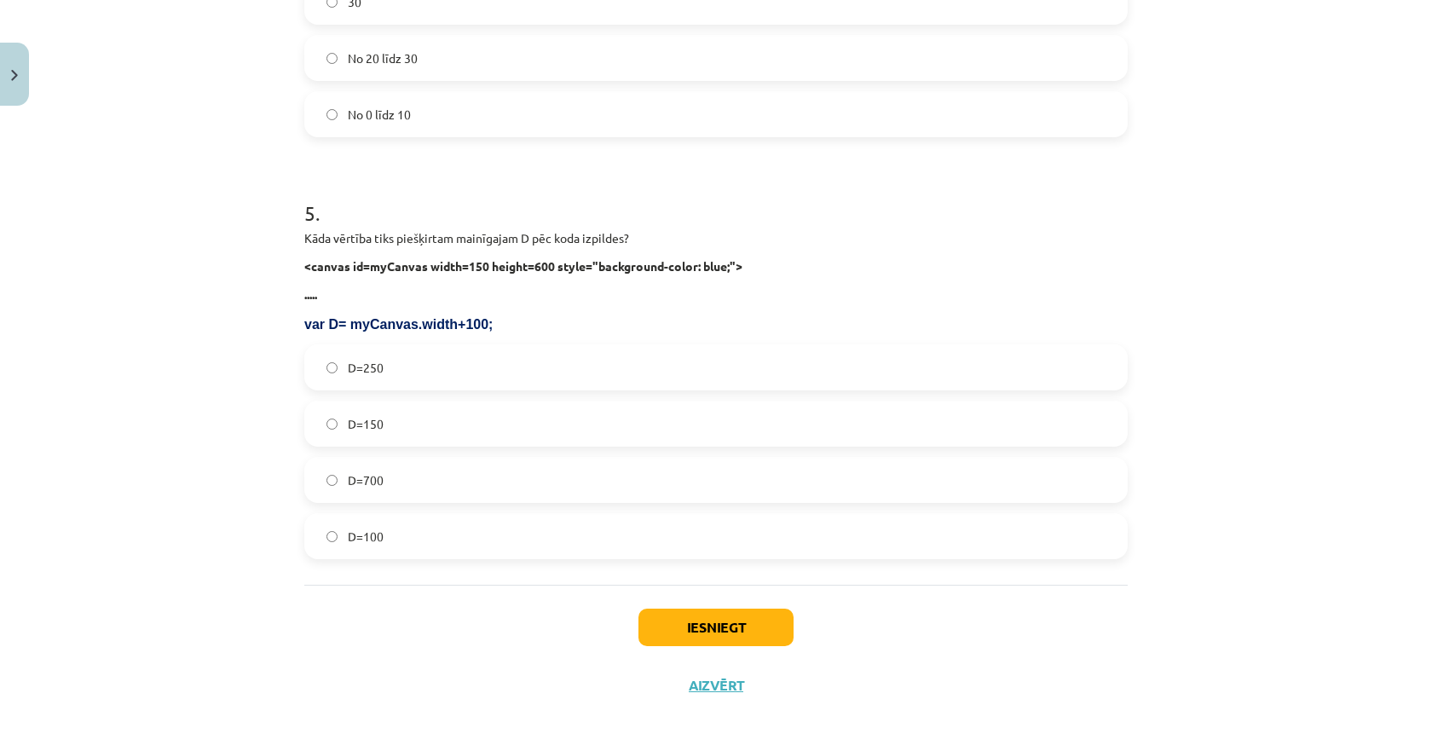
scroll to position [1672, 0]
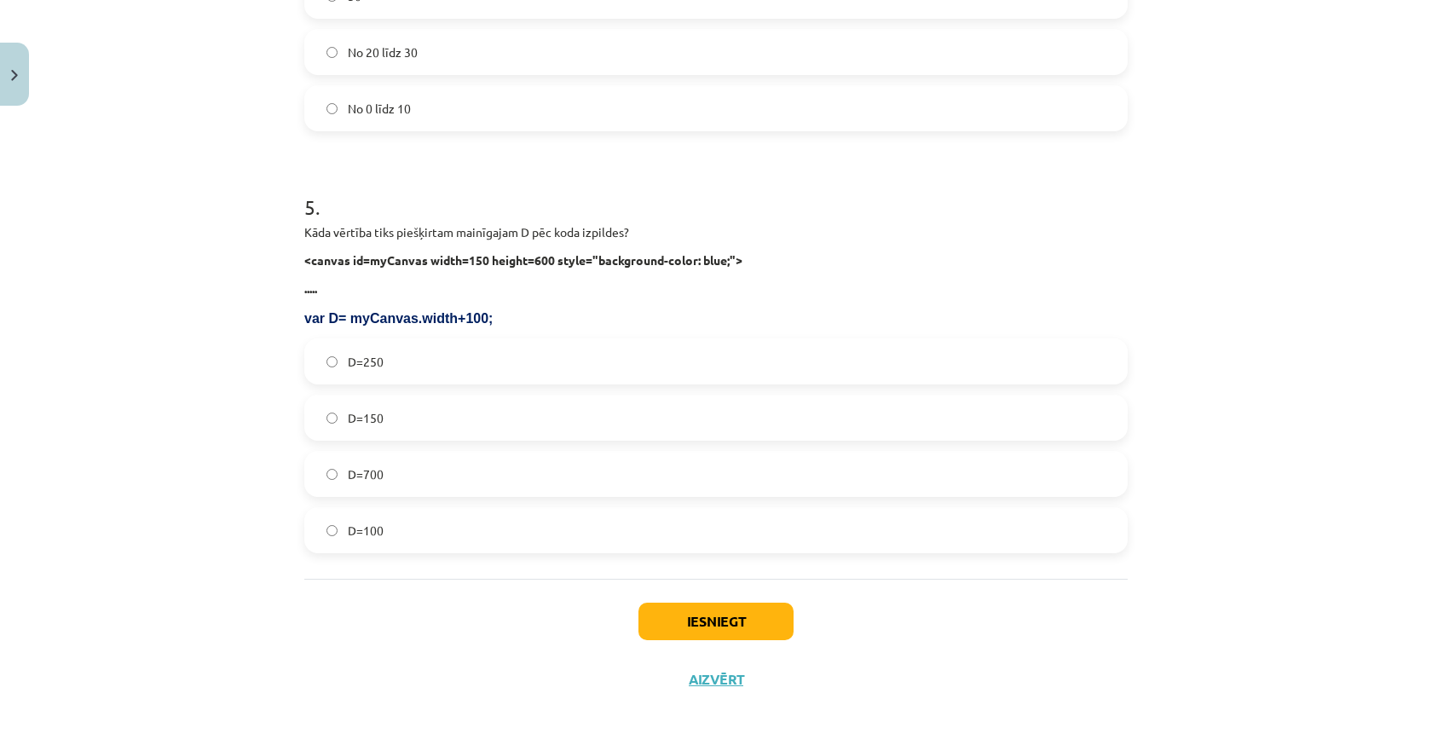
click at [378, 360] on label "D=250" at bounding box center [716, 361] width 820 height 43
click at [655, 625] on button "Iesniegt" at bounding box center [715, 622] width 155 height 38
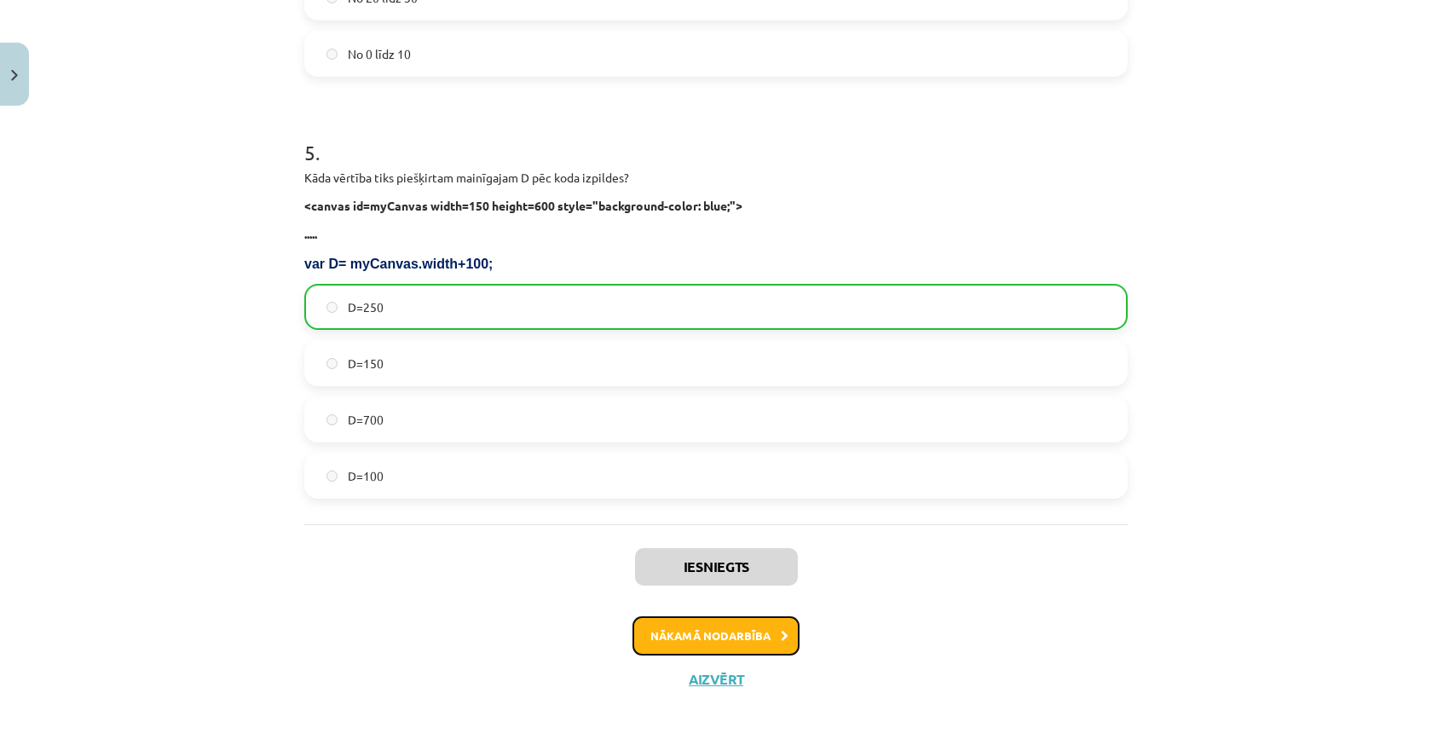
click at [719, 645] on button "Nākamā nodarbība" at bounding box center [715, 635] width 167 height 39
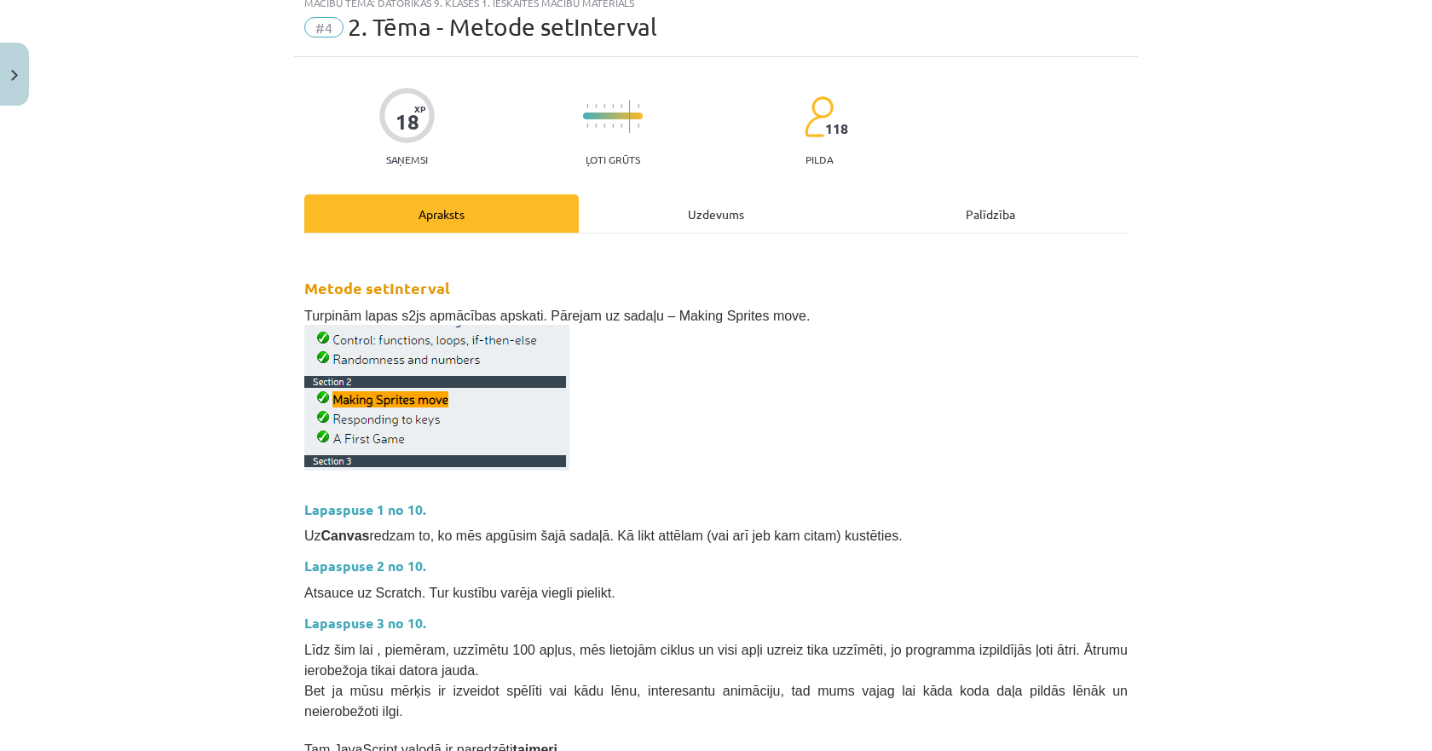
scroll to position [43, 0]
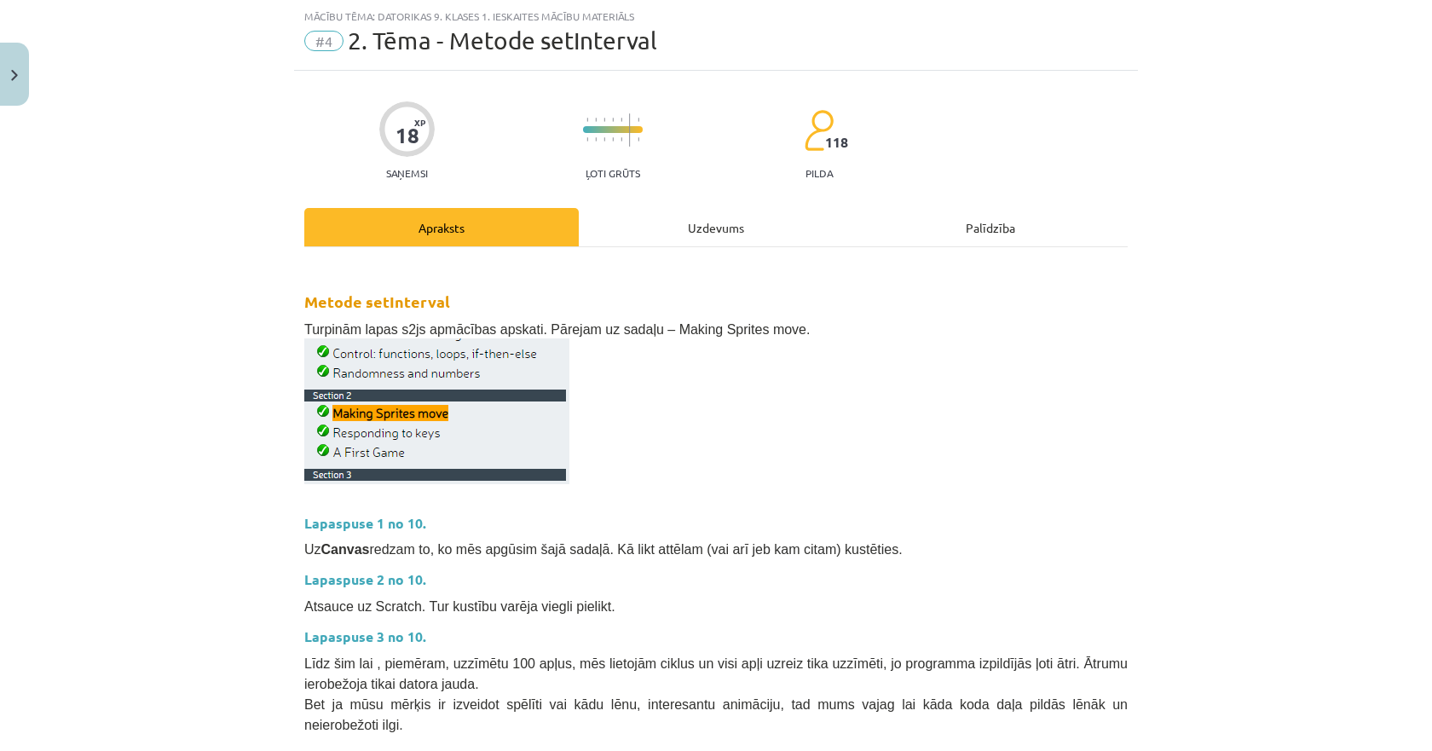
click at [673, 205] on div "18 XP Saņemsi Ļoti grūts 118 pilda Apraksts Uzdevums Palīdzība Metode setInterv…" at bounding box center [716, 696] width 844 height 1251
click at [676, 223] on div "Uzdevums" at bounding box center [716, 227] width 274 height 38
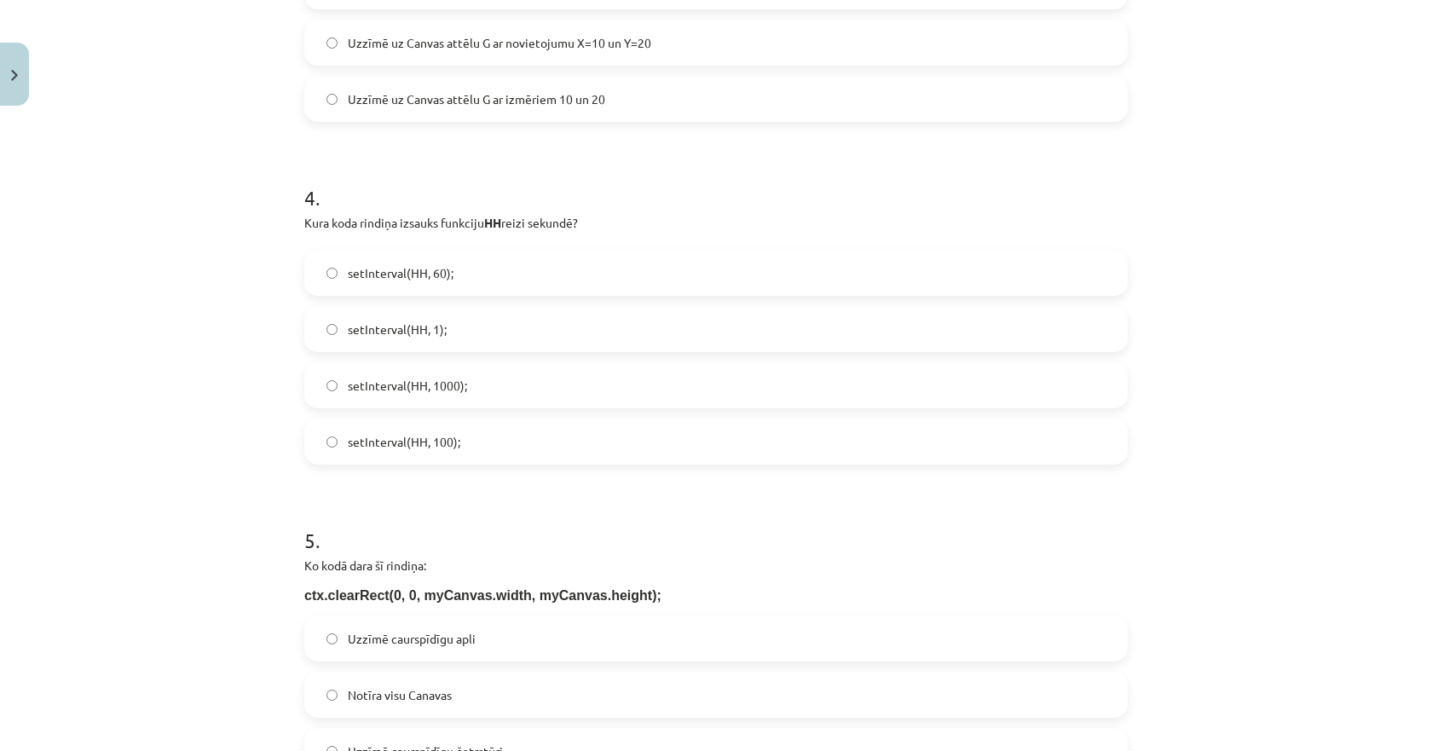
scroll to position [1516, 0]
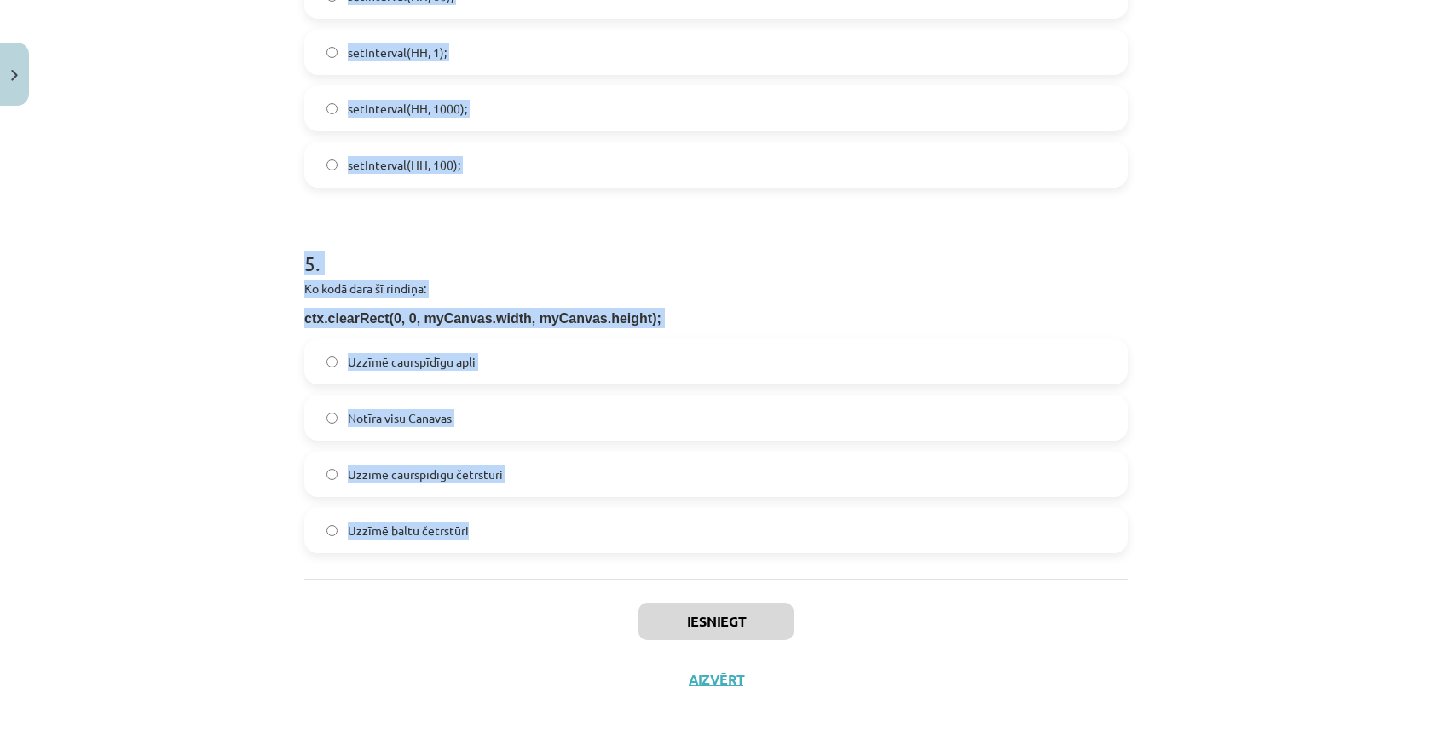
drag, startPoint x: 265, startPoint y: 306, endPoint x: 480, endPoint y: 534, distance: 313.6
click at [480, 534] on div "Mācību tēma: Datorikas 9. klases 1. ieskaites mācību materiāls #4 2. Tēma - Met…" at bounding box center [716, 375] width 1432 height 751
copy form "1 . Kurš attēla stūris ir piesaistes punkts, kad norāda tā atrašānās vietu Canv…"
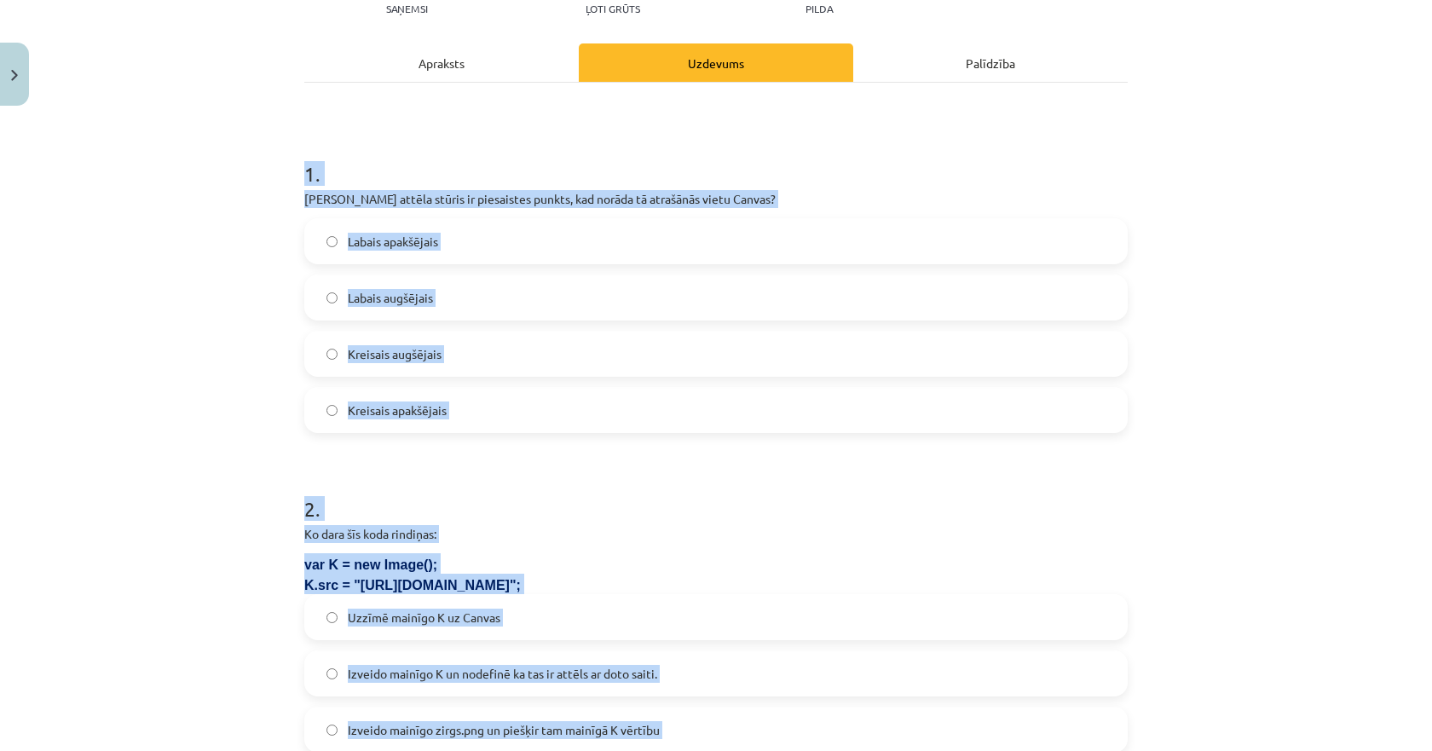
scroll to position [238, 0]
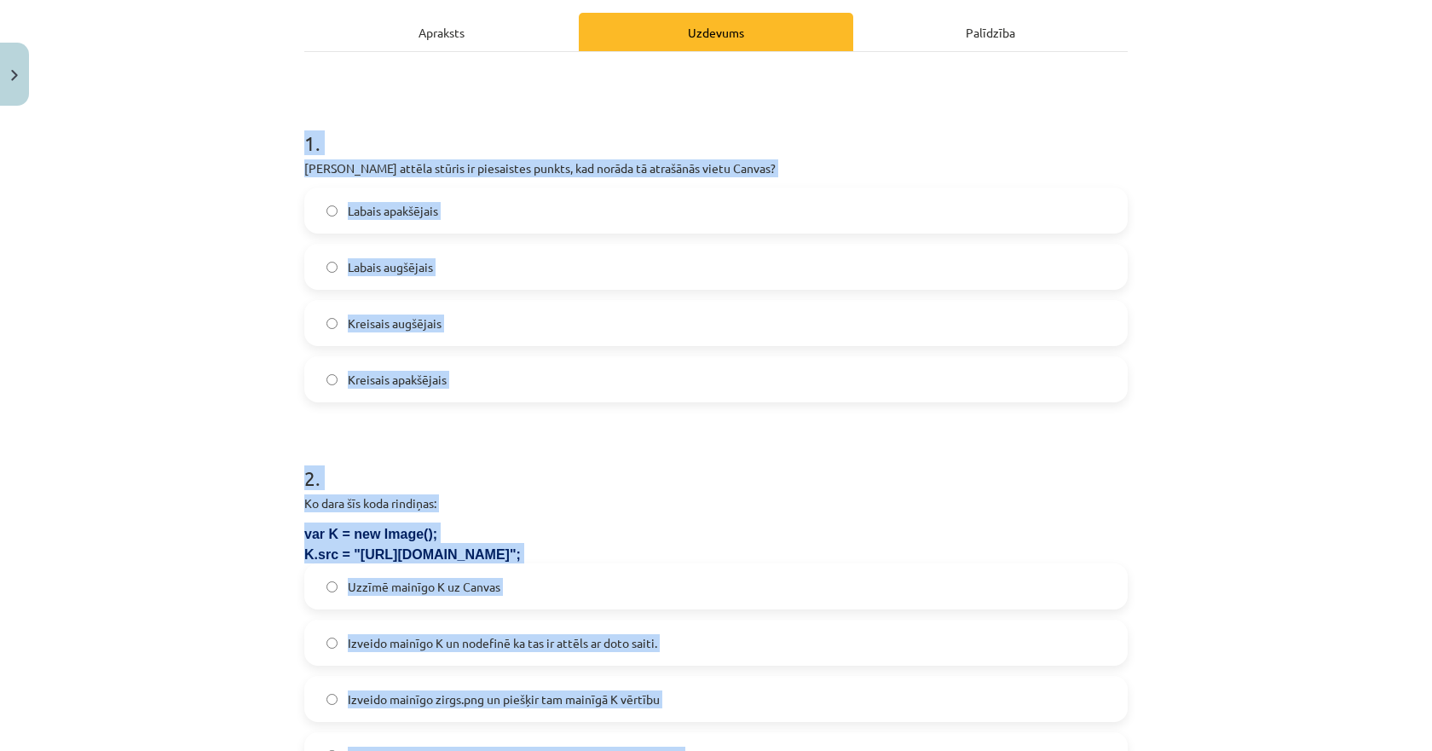
click at [400, 322] on span "Kreisais augšējais" at bounding box center [395, 324] width 94 height 18
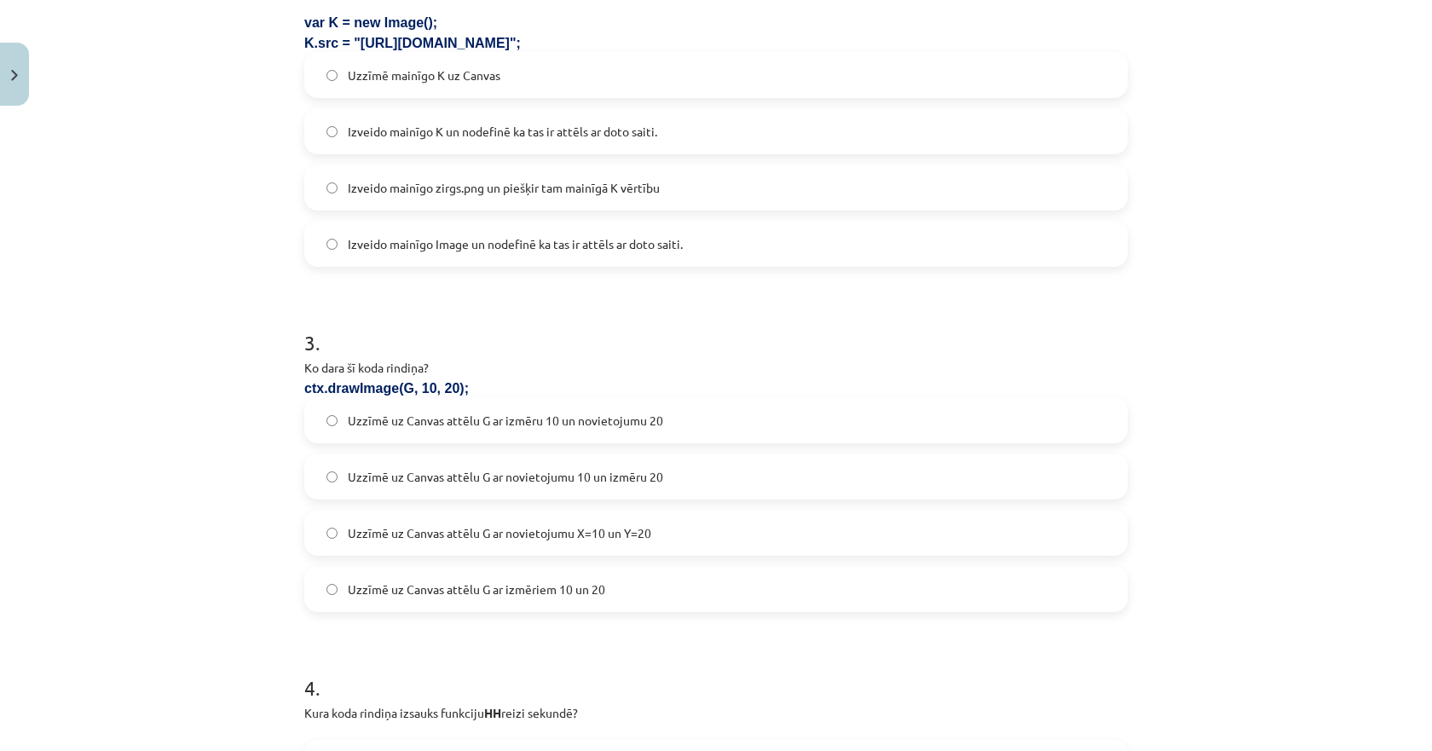
scroll to position [664, 0]
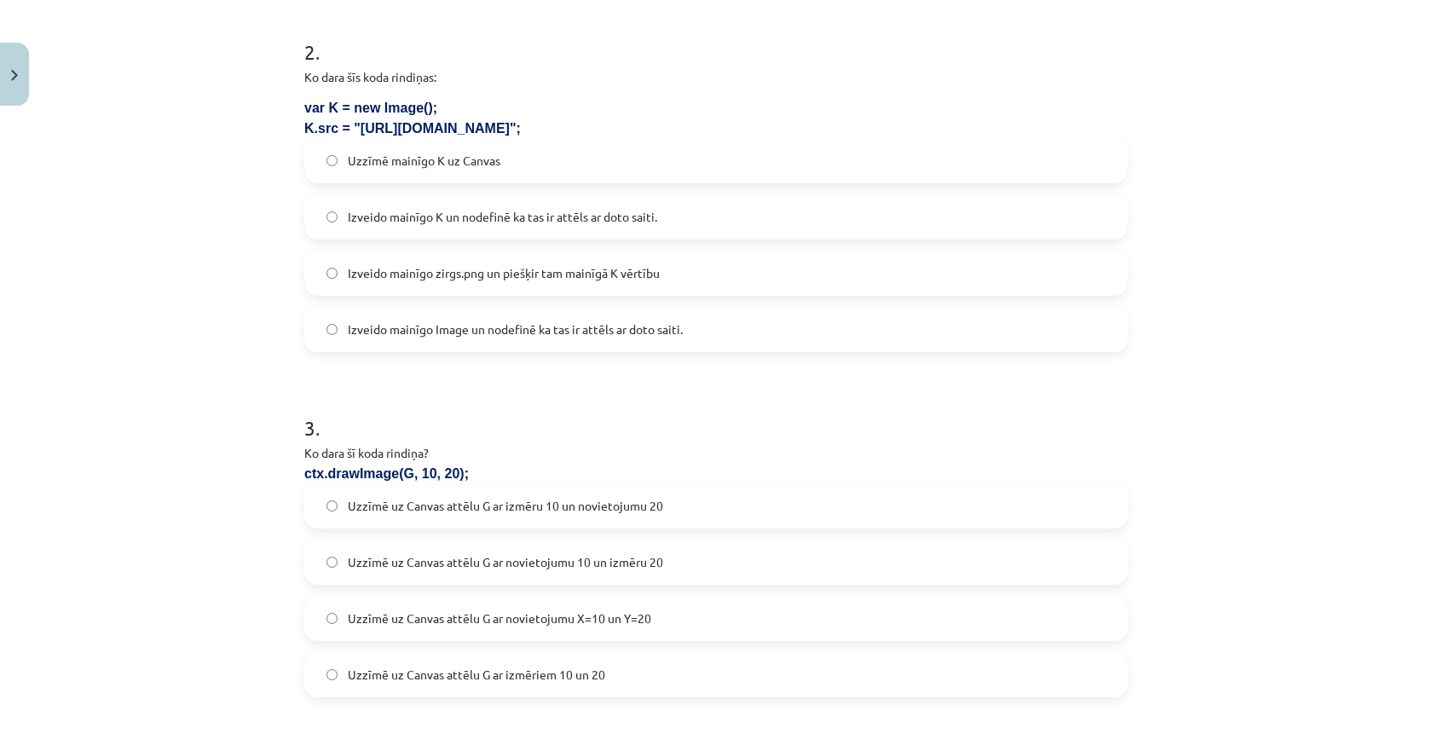
click at [449, 222] on span "Izveido mainīgo K un nodefinē ka tas ir attēls ar doto saiti." at bounding box center [502, 217] width 309 height 18
click at [443, 215] on span "Izveido mainīgo K un nodefinē ka tas ir attēls ar doto saiti." at bounding box center [502, 217] width 309 height 18
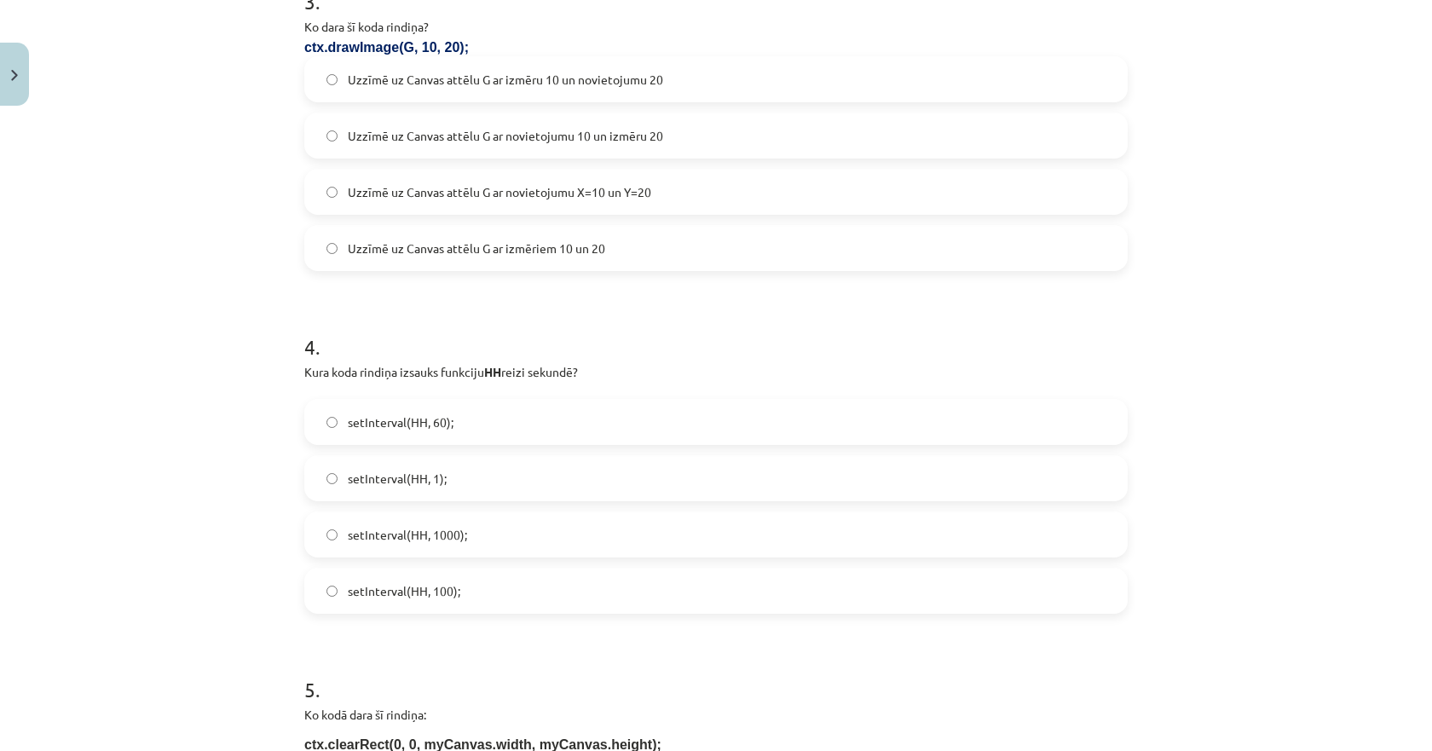
scroll to position [1005, 0]
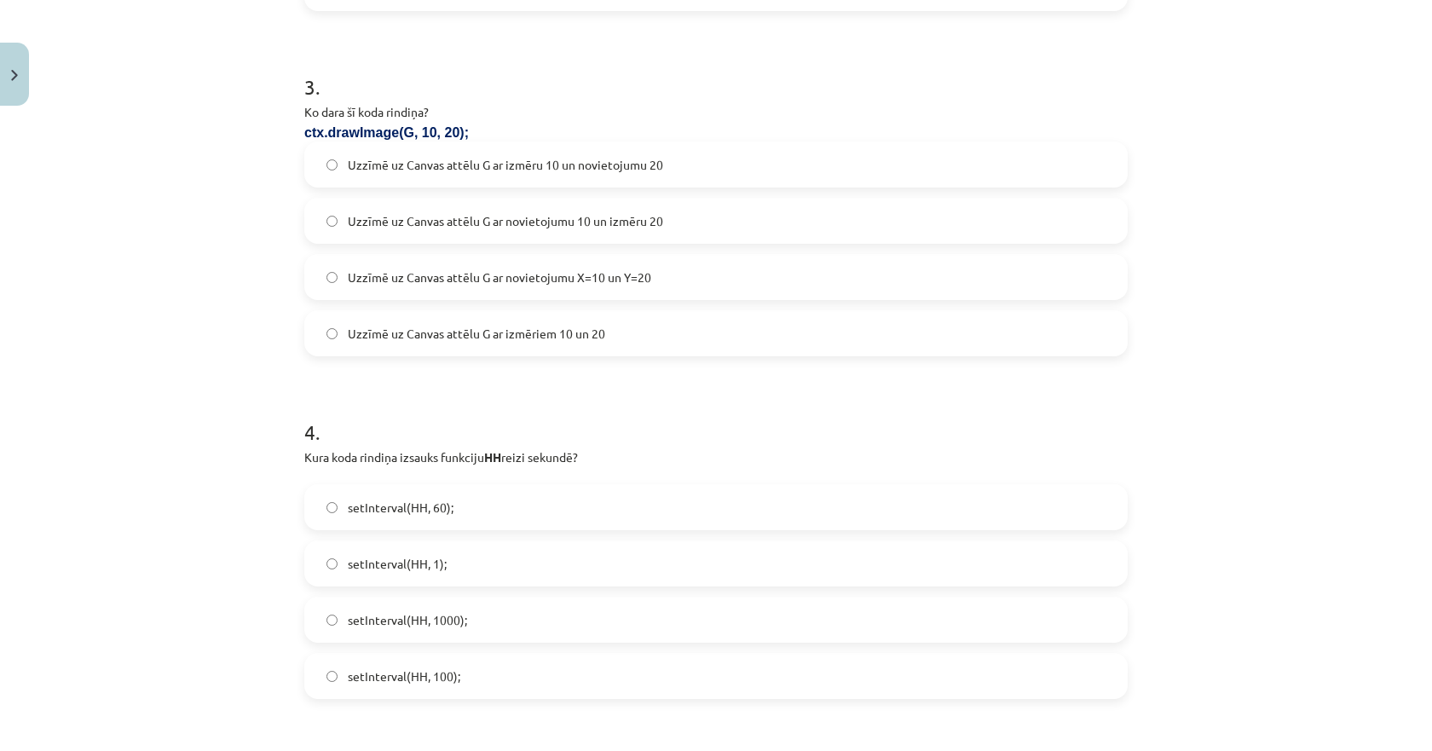
click at [520, 275] on span "Uzzīmē uz Canvas attēlu G ar novietojumu X=10 un Y=20" at bounding box center [499, 277] width 303 height 18
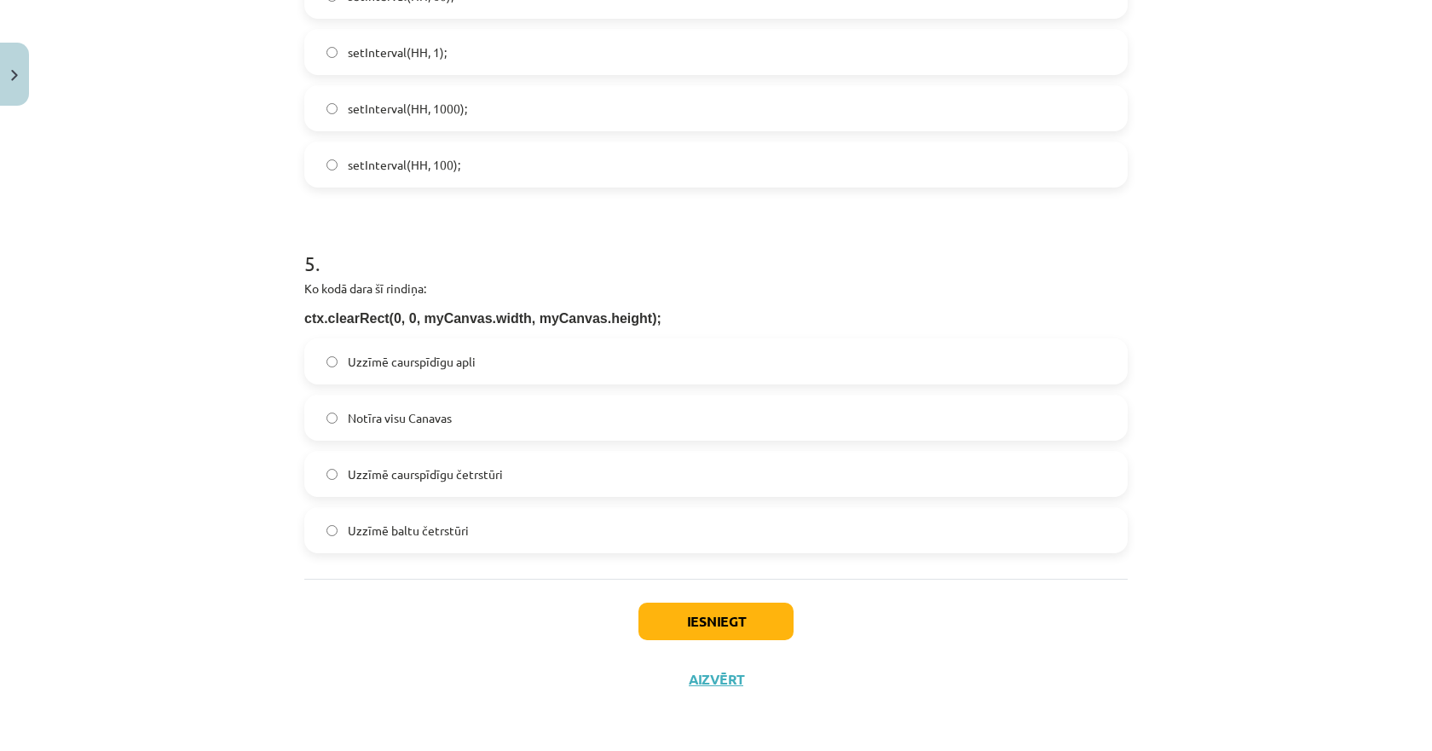
scroll to position [1431, 0]
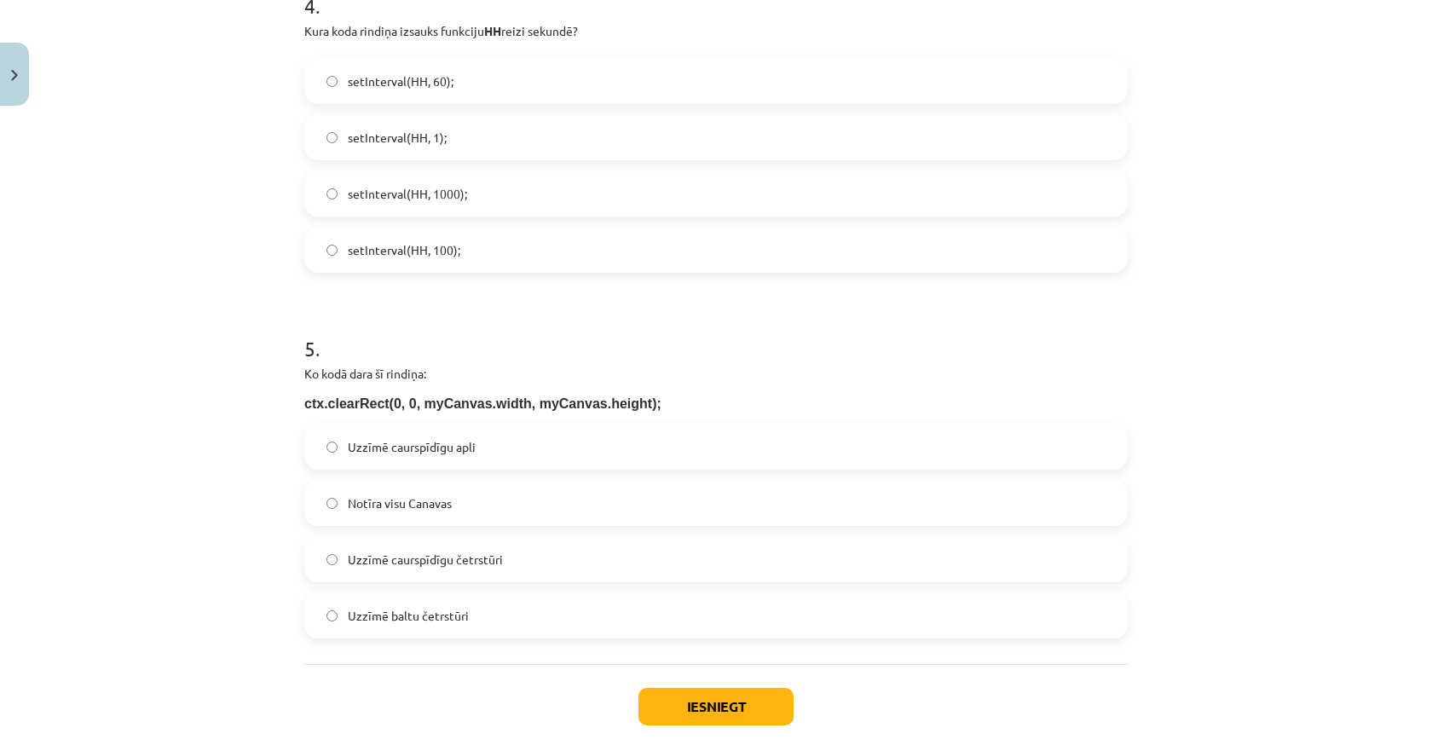
click at [401, 194] on span "setInterval(HH, 1000);" at bounding box center [407, 194] width 119 height 18
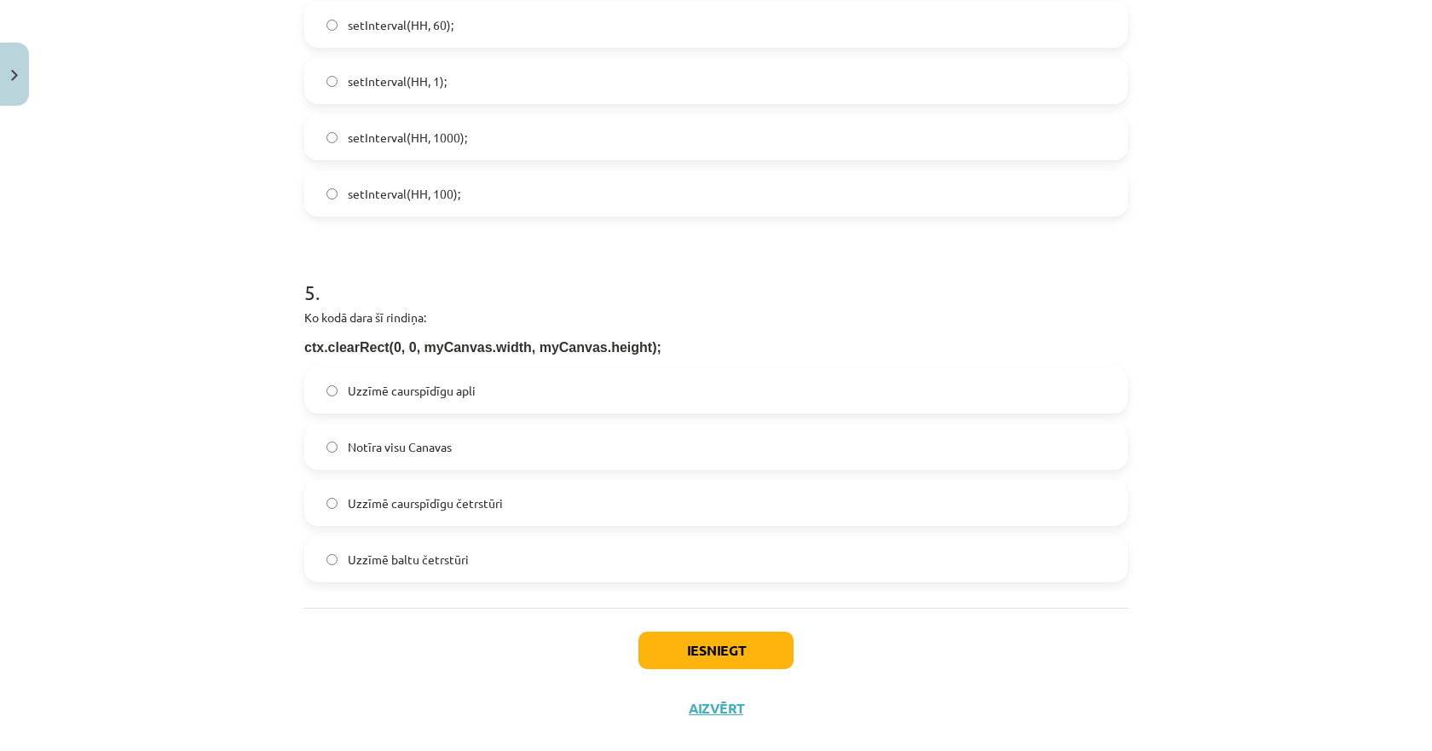
scroll to position [1516, 0]
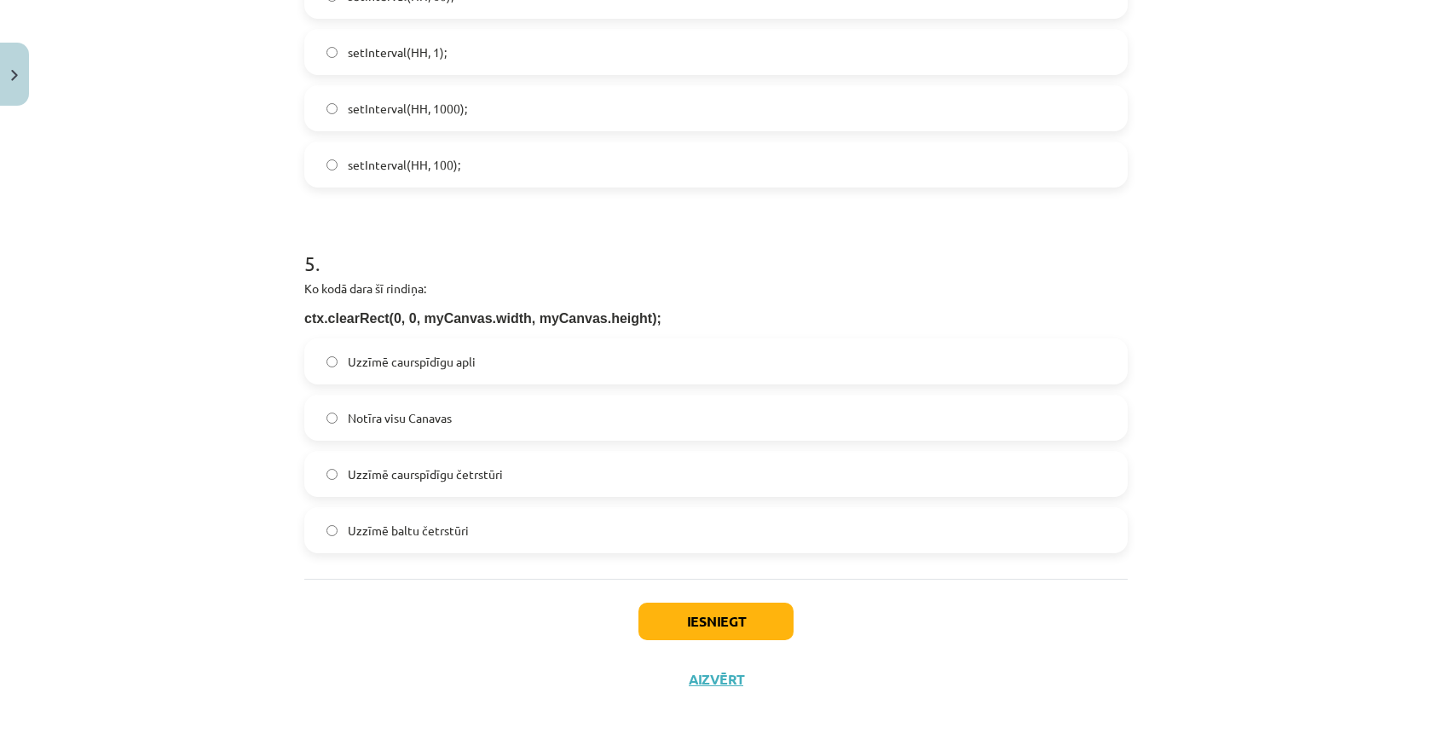
click at [367, 425] on span "Notīra visu Canavas" at bounding box center [400, 418] width 104 height 18
click at [688, 626] on button "Iesniegt" at bounding box center [715, 622] width 155 height 38
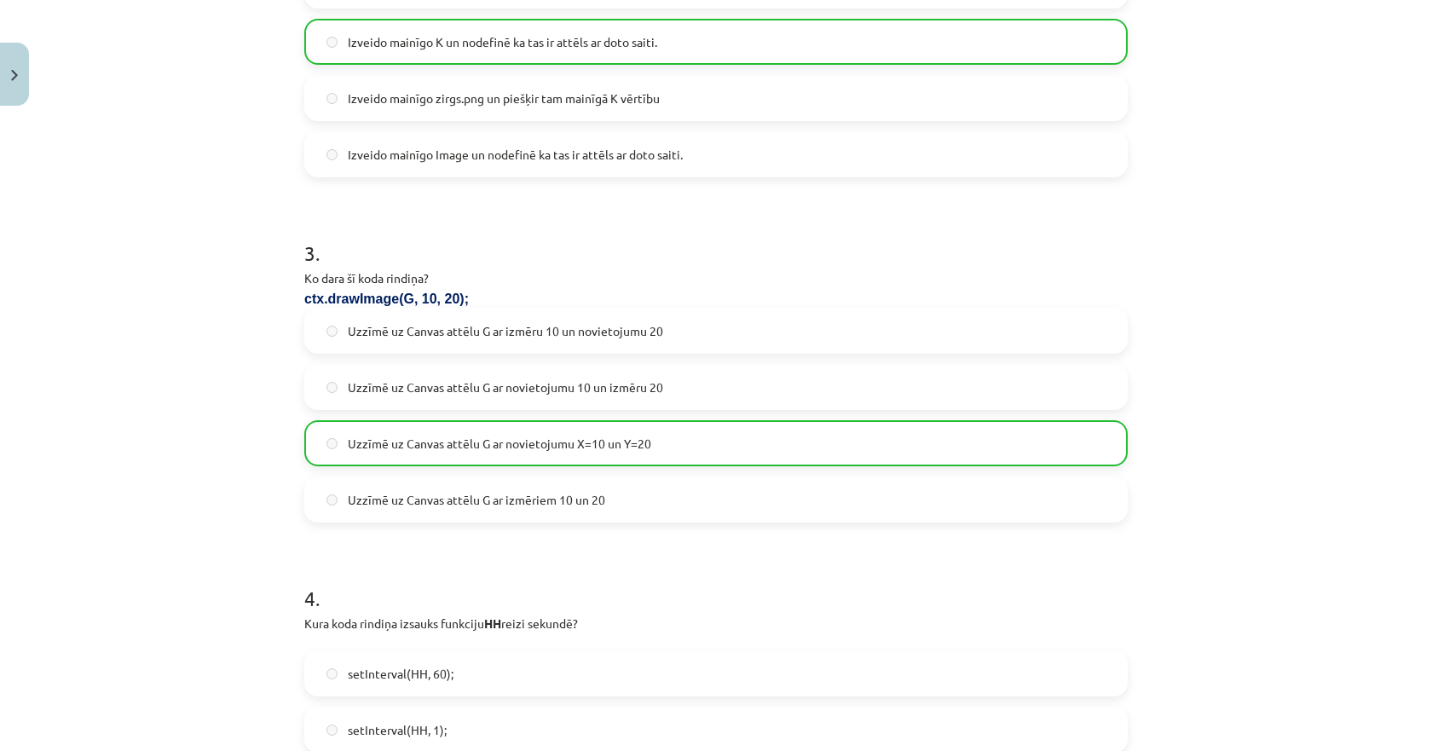
scroll to position [834, 0]
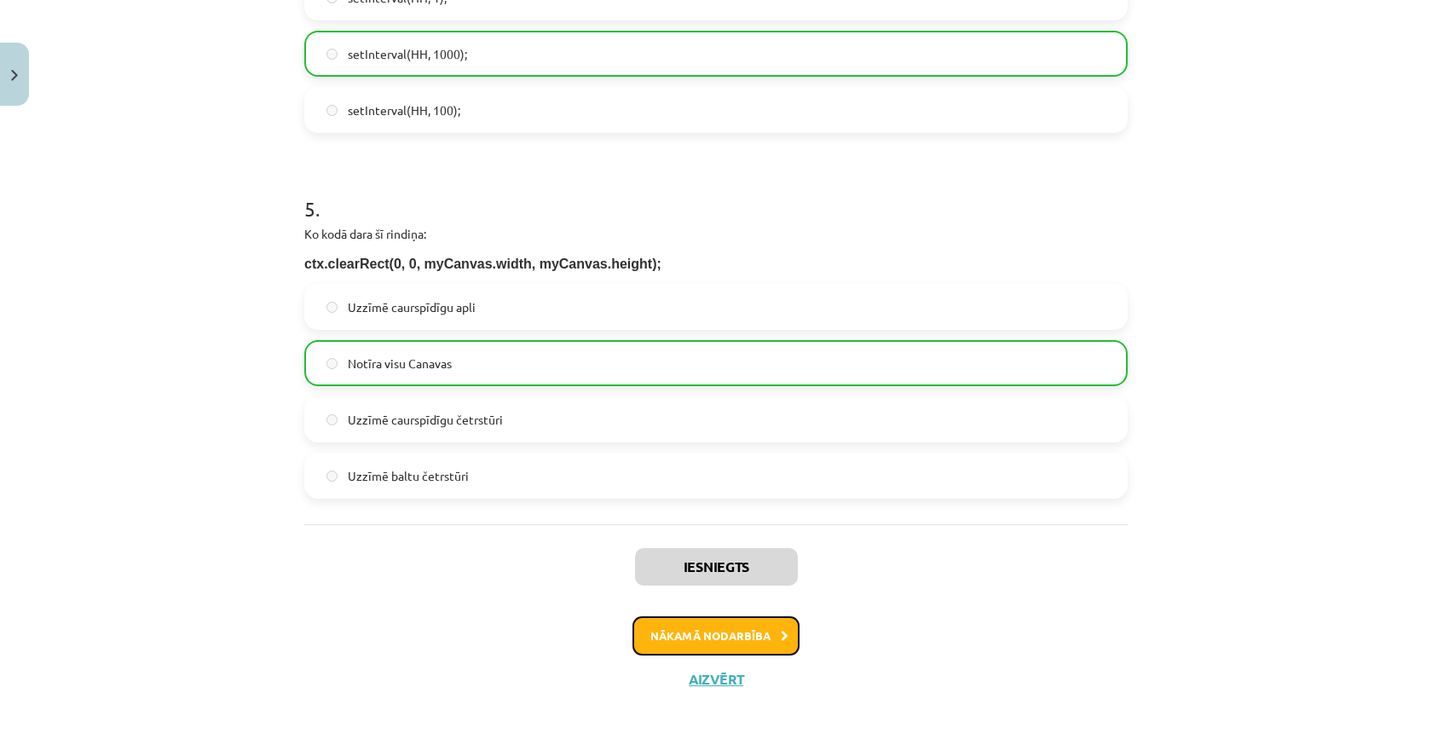
click at [655, 624] on button "Nākamā nodarbība" at bounding box center [715, 635] width 167 height 39
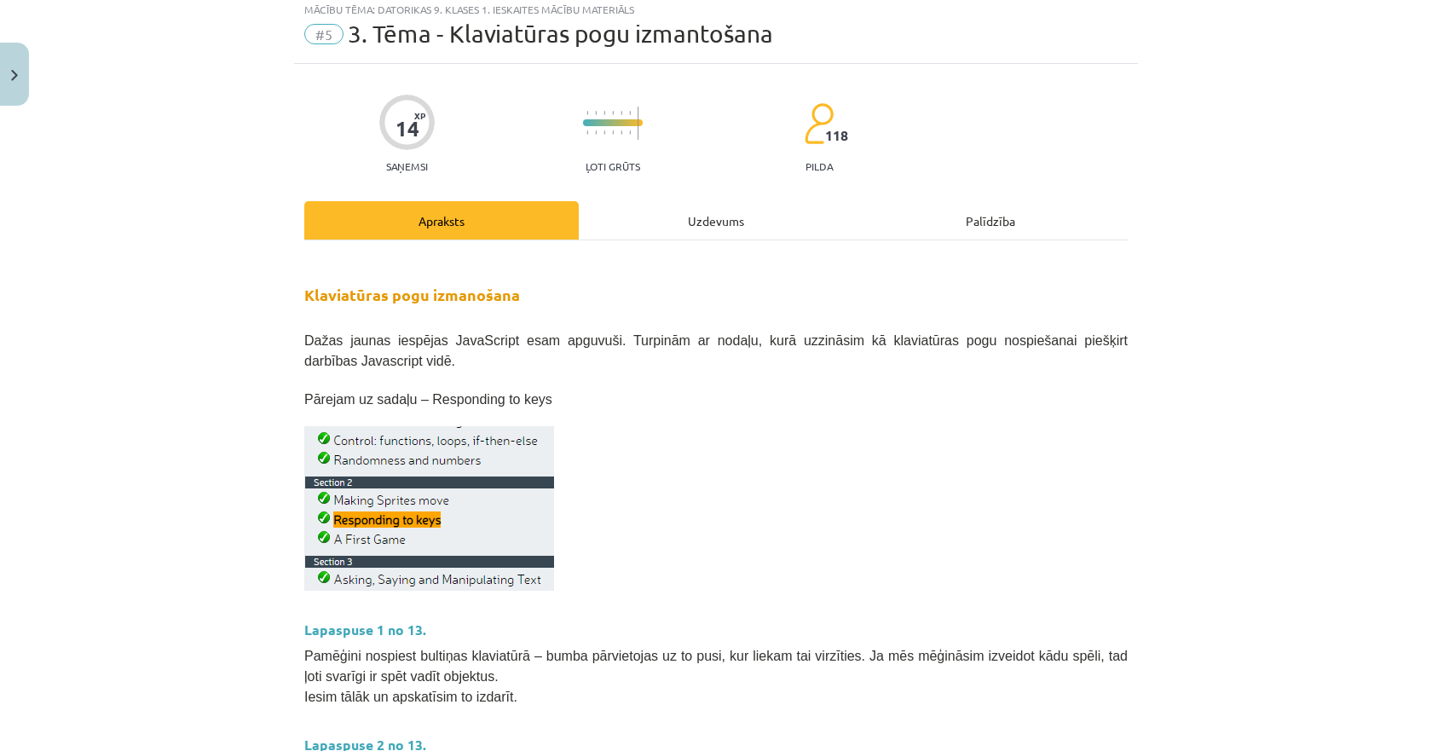
scroll to position [43, 0]
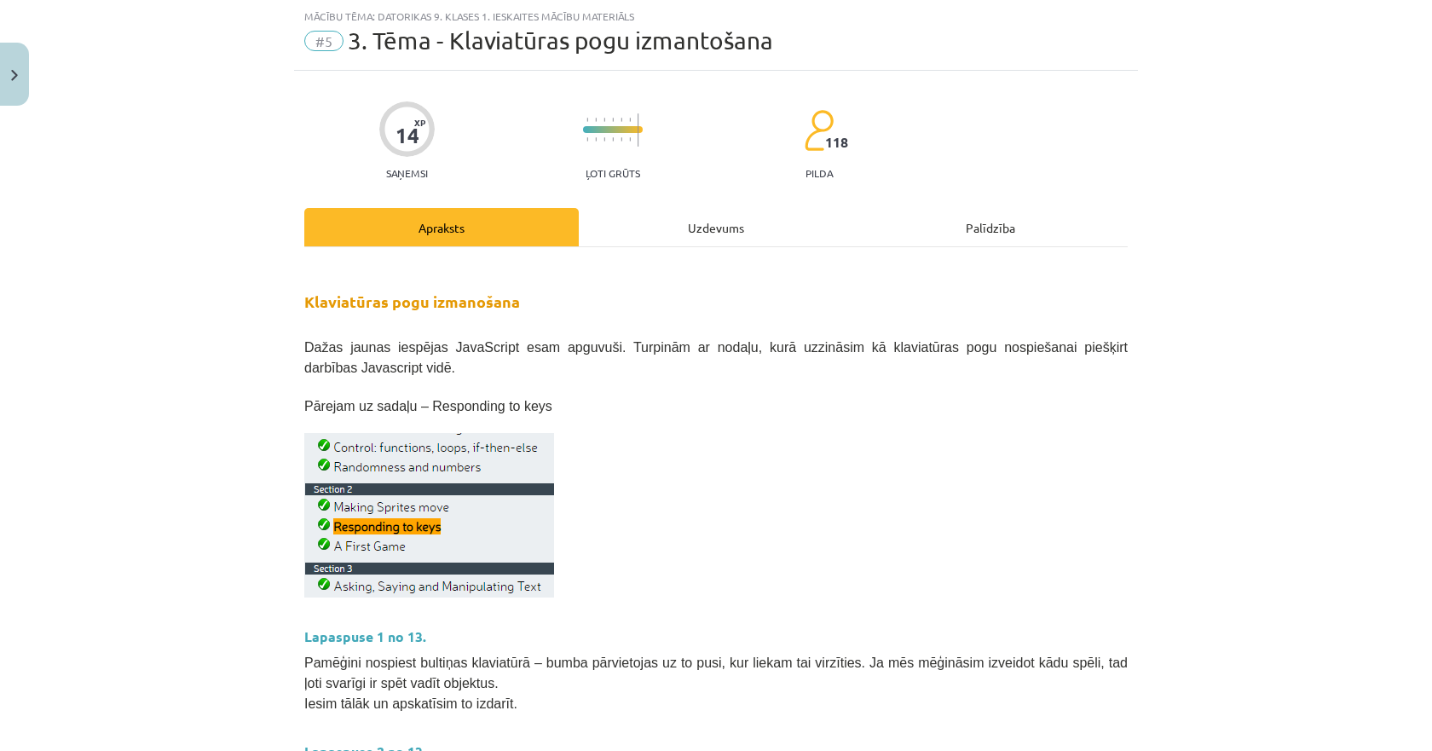
click at [677, 214] on div "Uzdevums" at bounding box center [716, 227] width 274 height 38
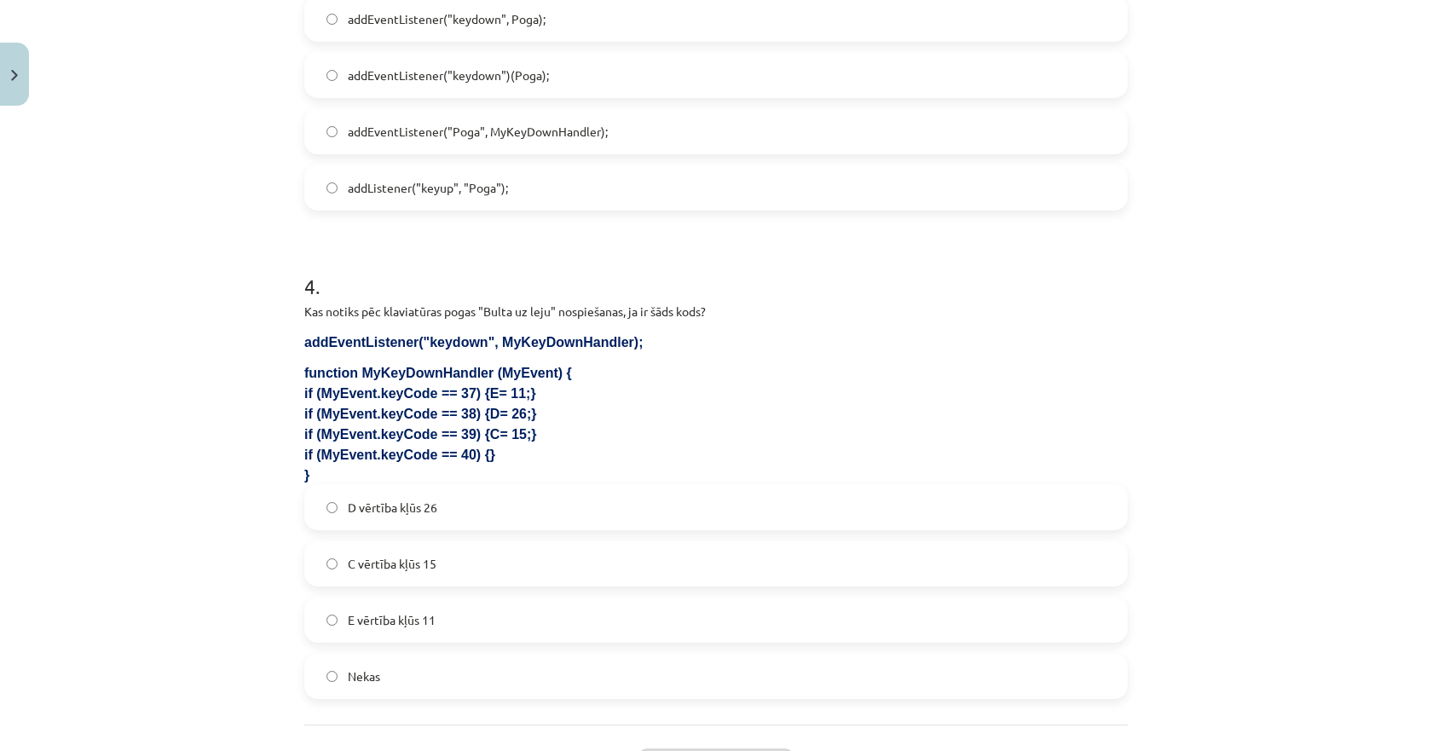
scroll to position [1279, 0]
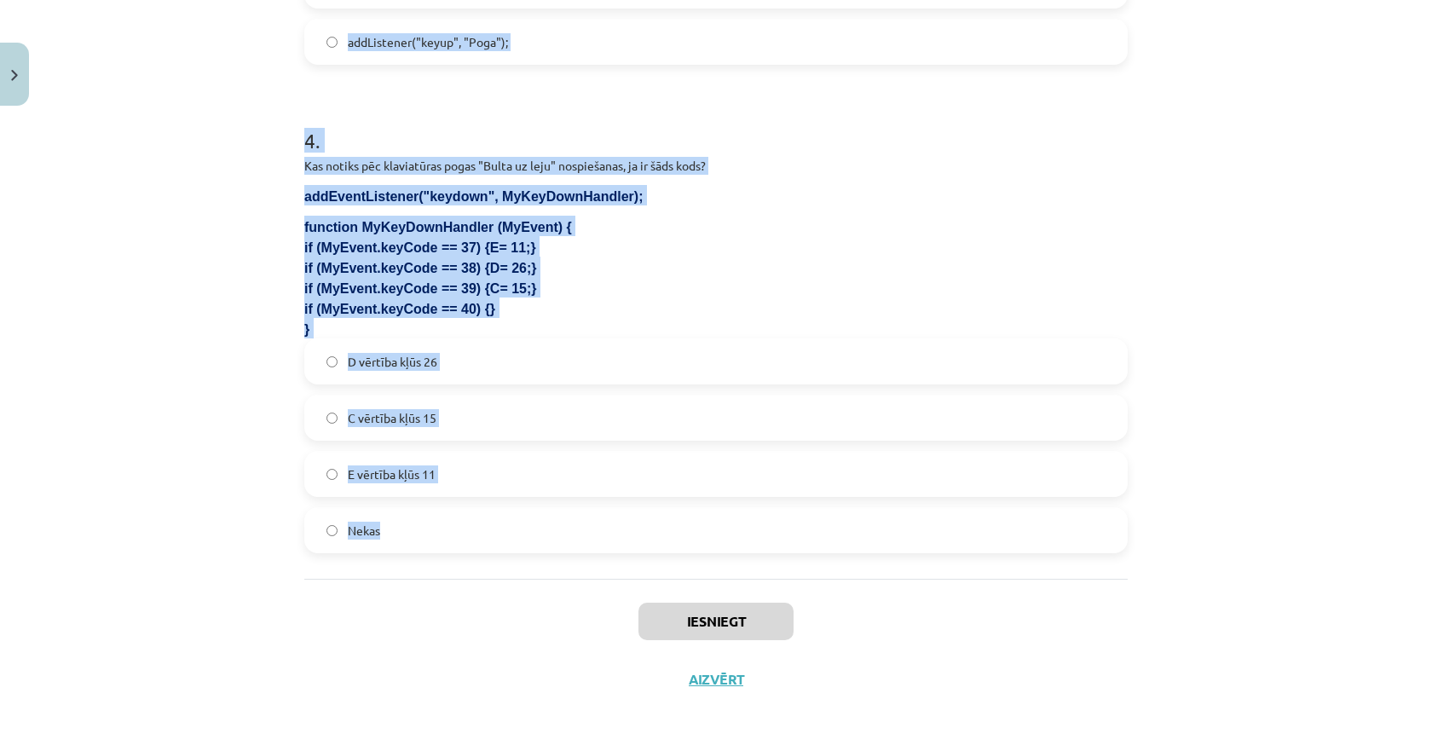
drag, startPoint x: 292, startPoint y: 160, endPoint x: 406, endPoint y: 524, distance: 381.2
copy form "1 . Kurš taustiņa kods atbilst taustiņam "Atstarpes taustiņš"? 8 40 18 32 2 . K…"
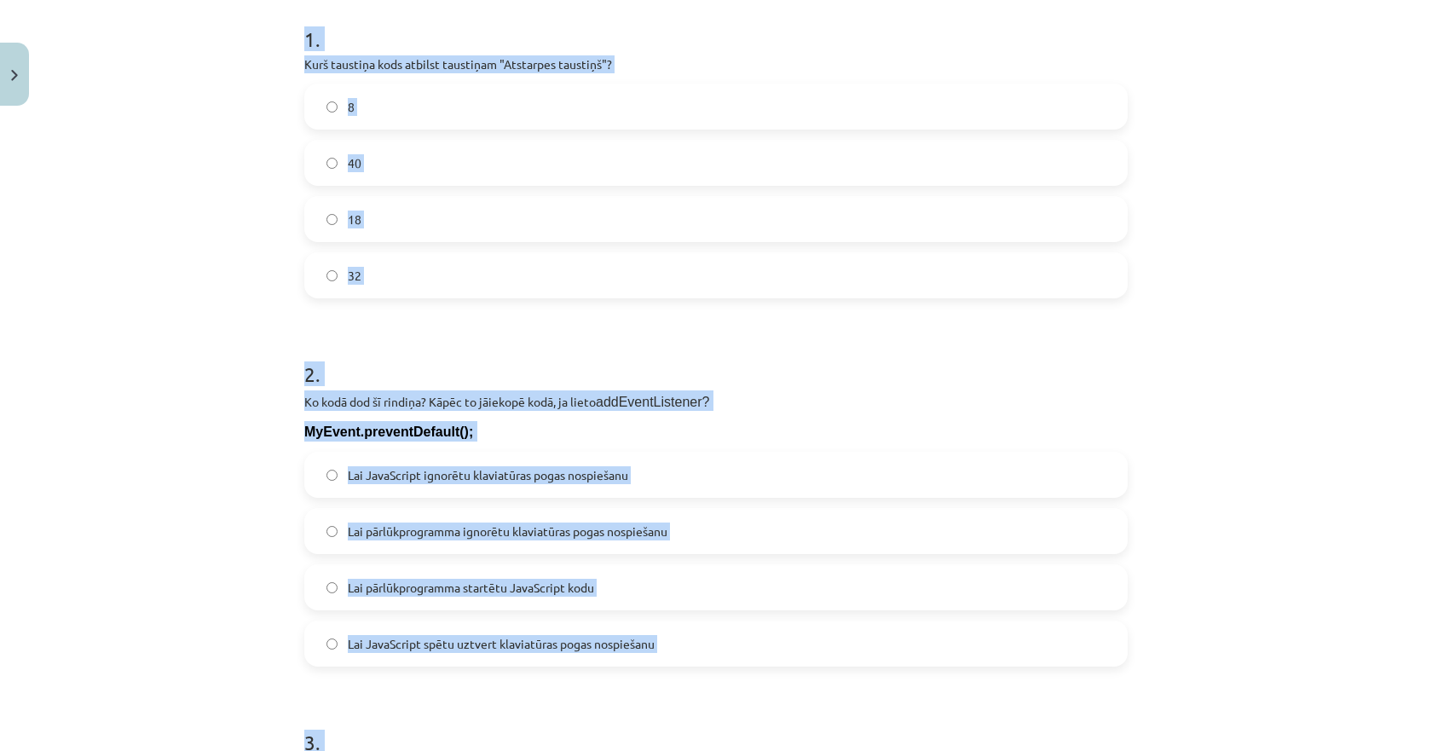
scroll to position [341, 0]
click at [338, 273] on label "32" at bounding box center [716, 276] width 820 height 43
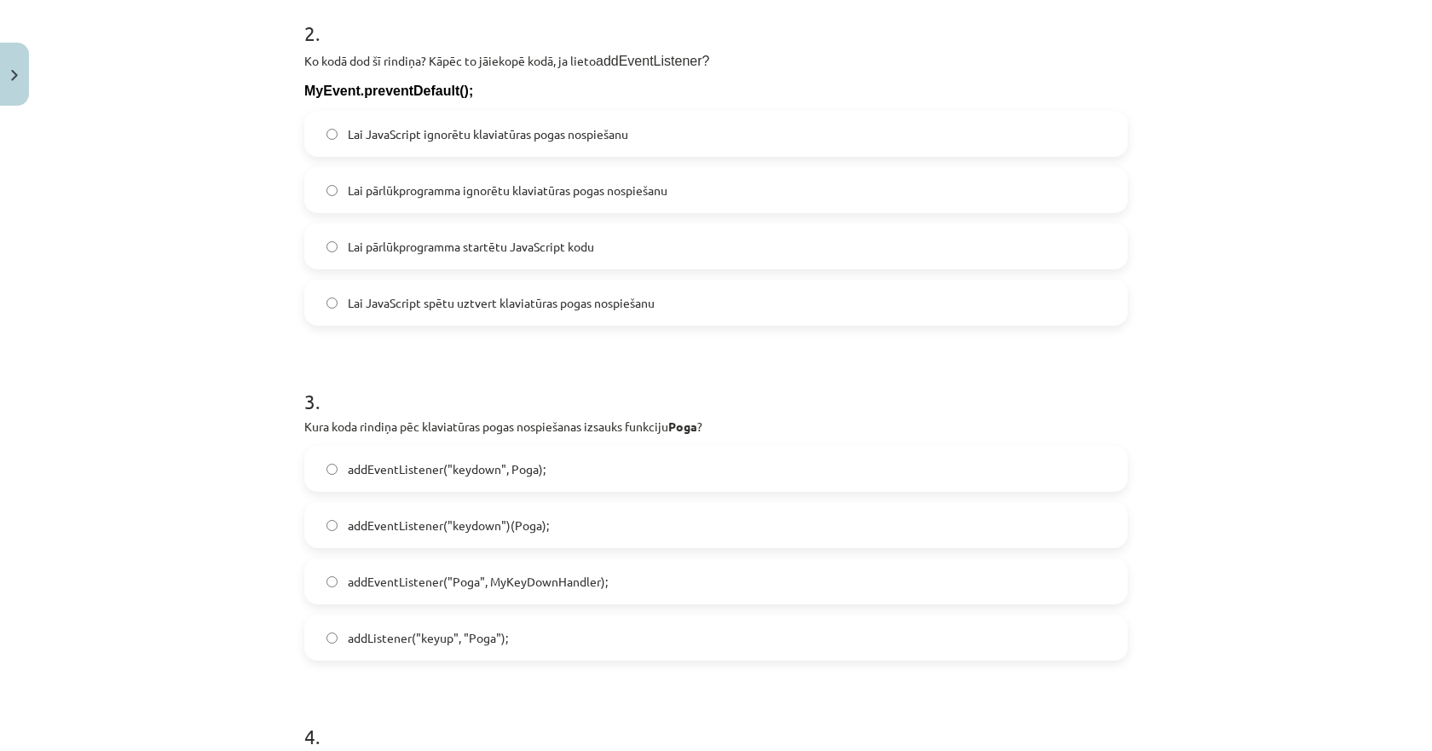
scroll to position [682, 0]
click at [604, 197] on span "Lai pārlūkprogramma ignorētu klaviatūras pogas nospiešanu" at bounding box center [508, 191] width 320 height 18
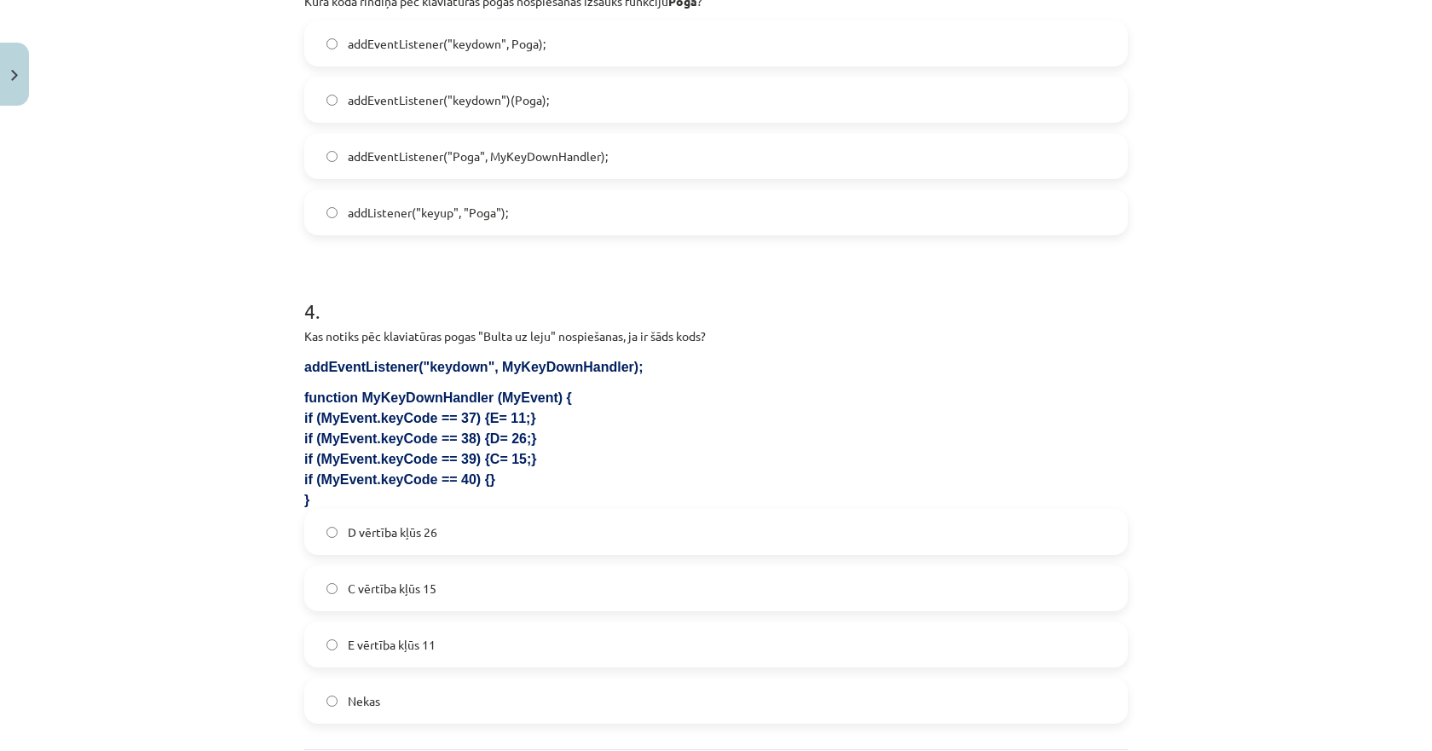
scroll to position [1023, 0]
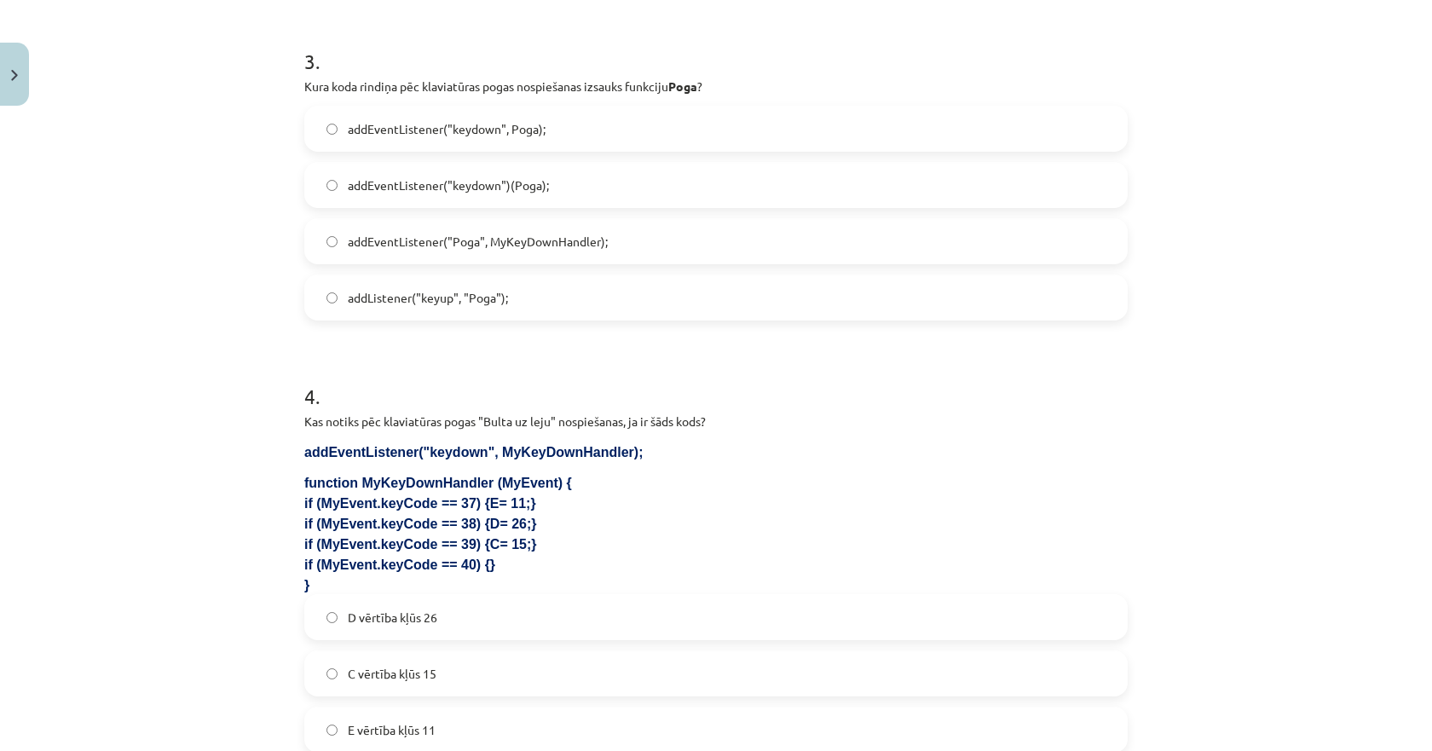
click at [385, 122] on span "addEventListener("keydown", Poga);" at bounding box center [447, 129] width 198 height 18
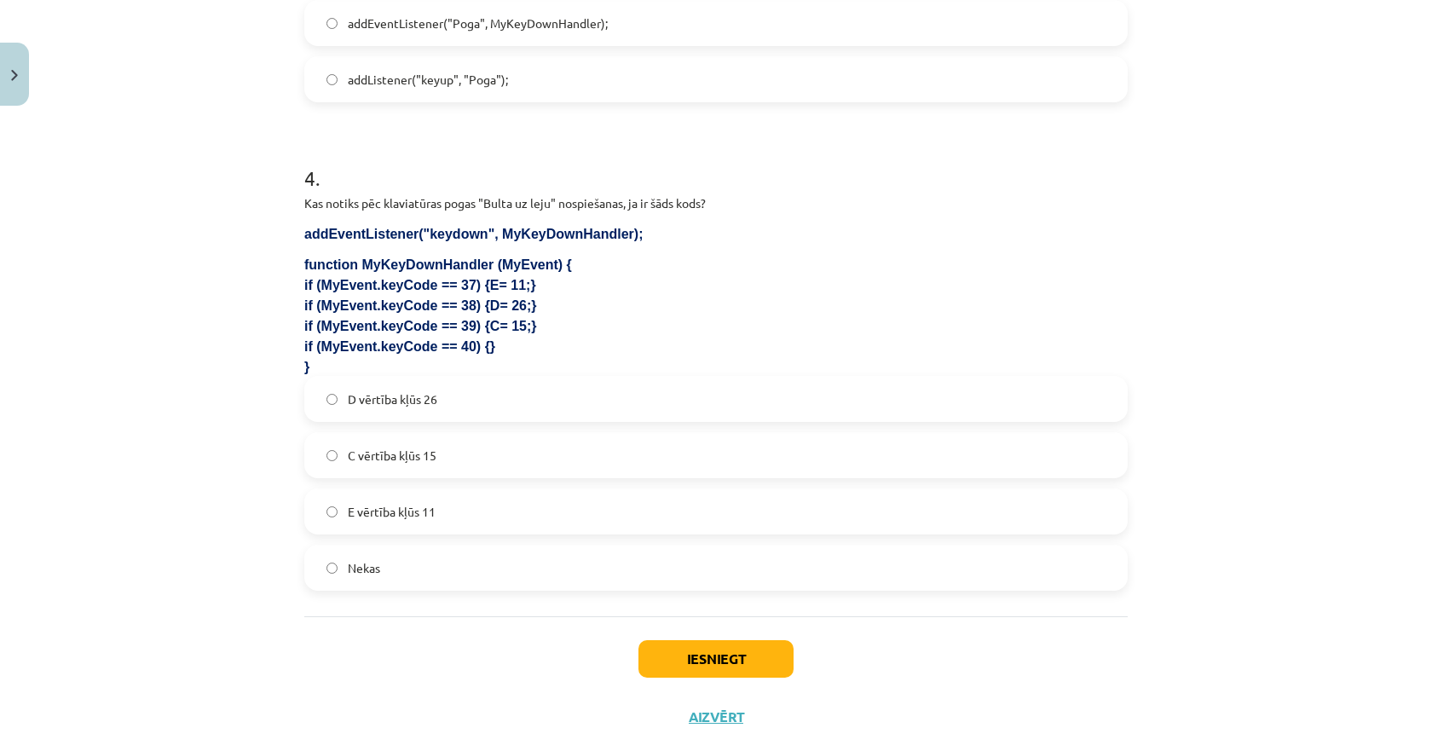
scroll to position [1279, 0]
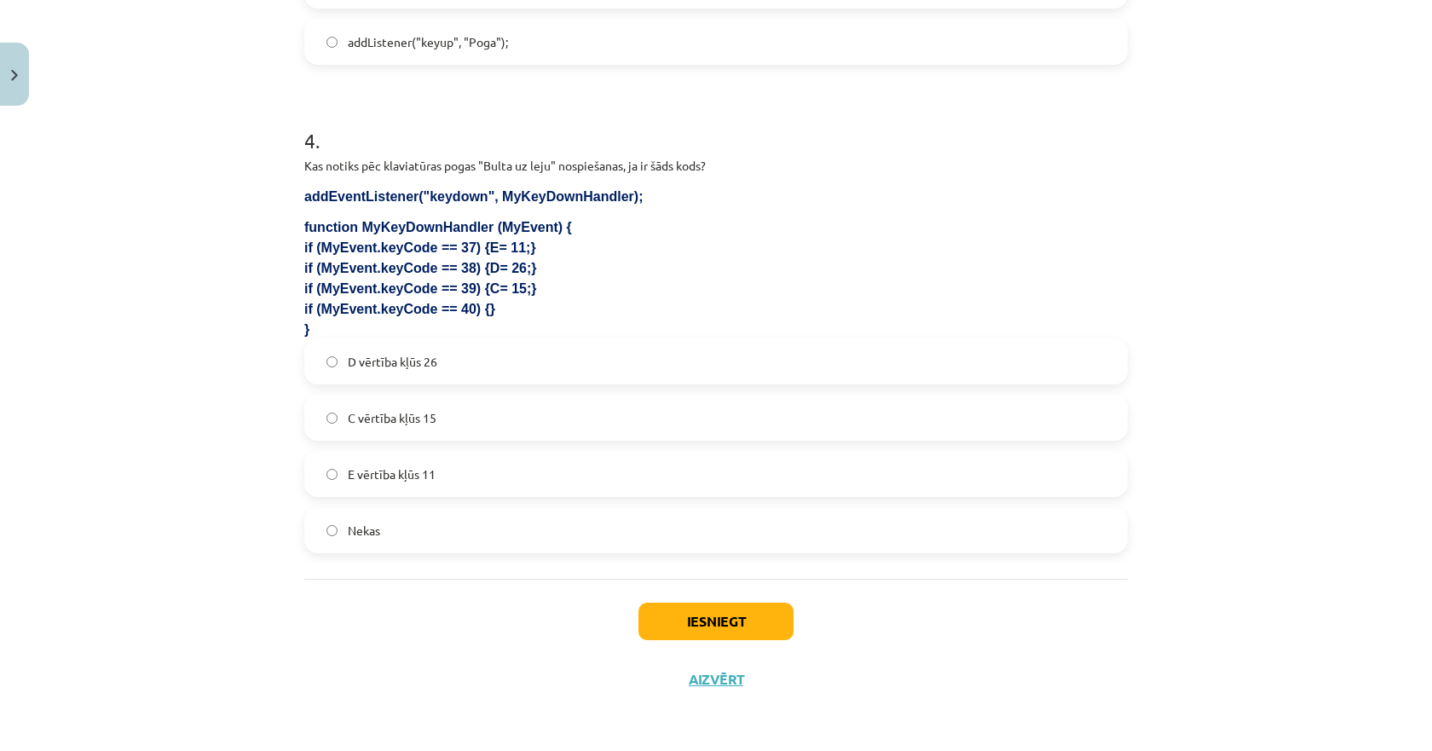
click at [358, 540] on label "Nekas" at bounding box center [716, 530] width 820 height 43
click at [706, 605] on button "Iesniegt" at bounding box center [715, 622] width 155 height 38
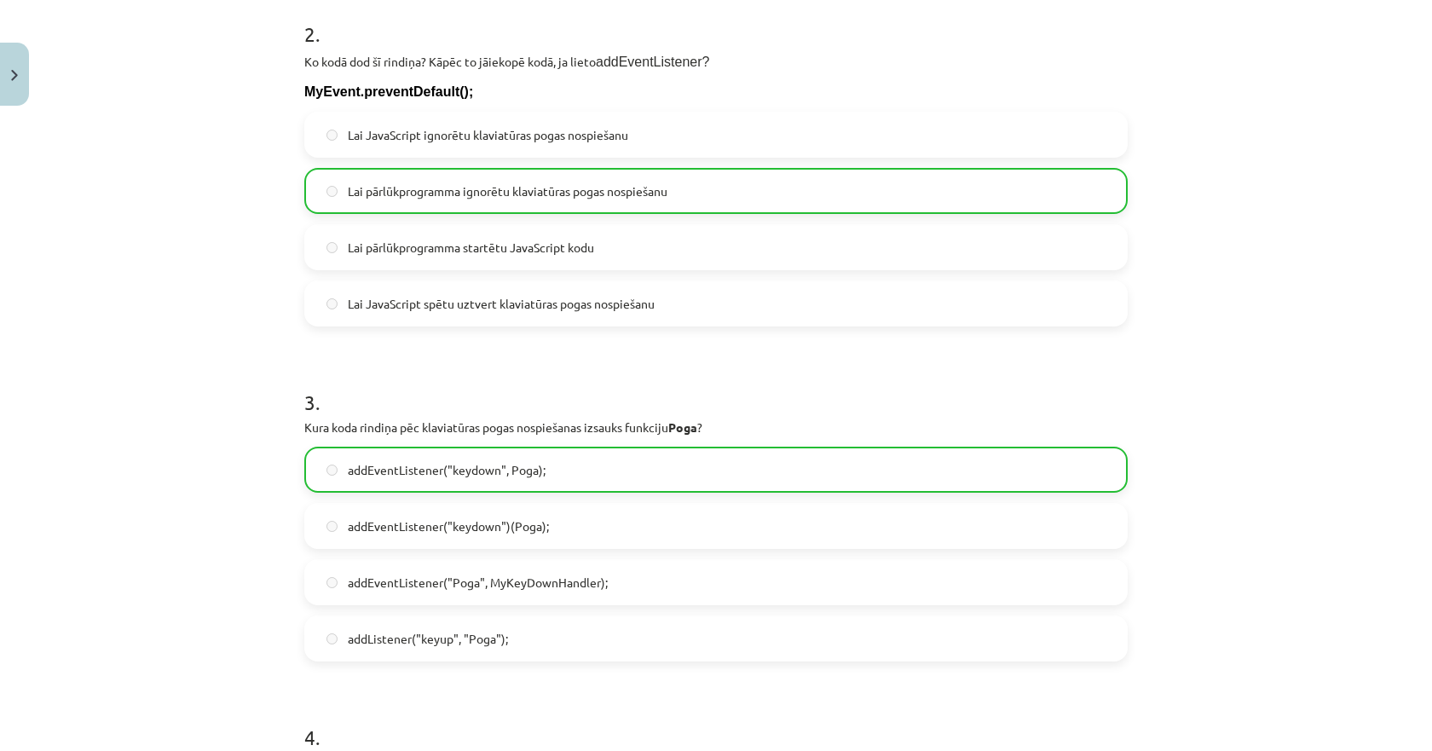
scroll to position [1333, 0]
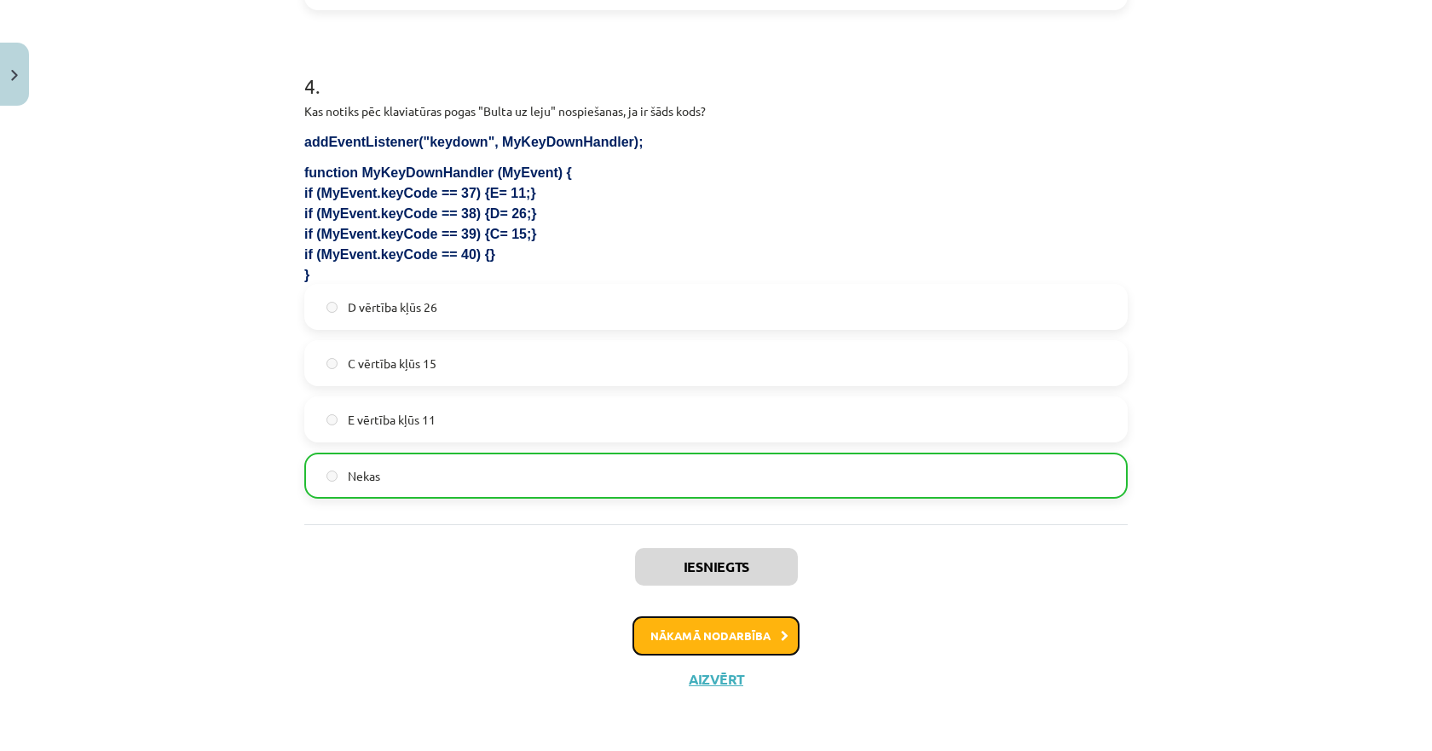
click at [743, 622] on button "Nākamā nodarbība" at bounding box center [715, 635] width 167 height 39
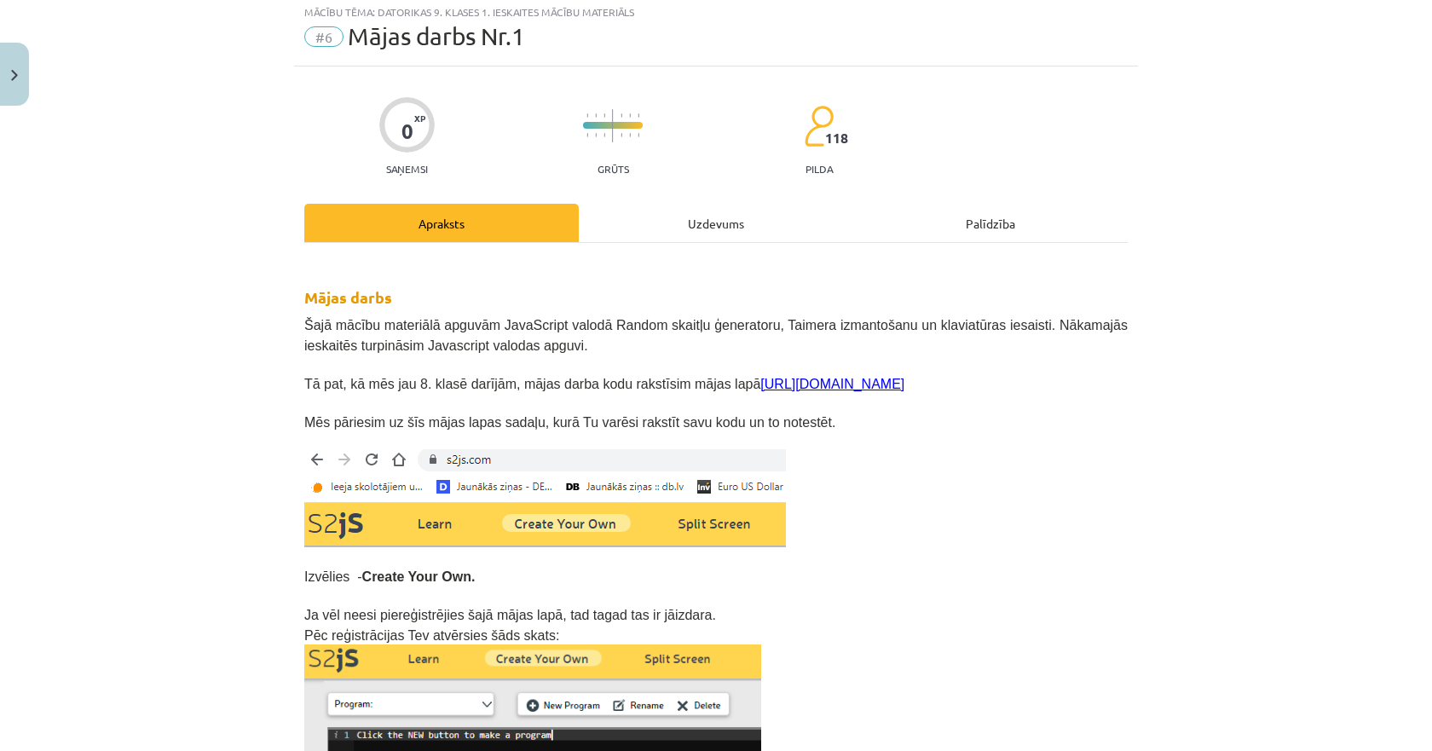
scroll to position [43, 0]
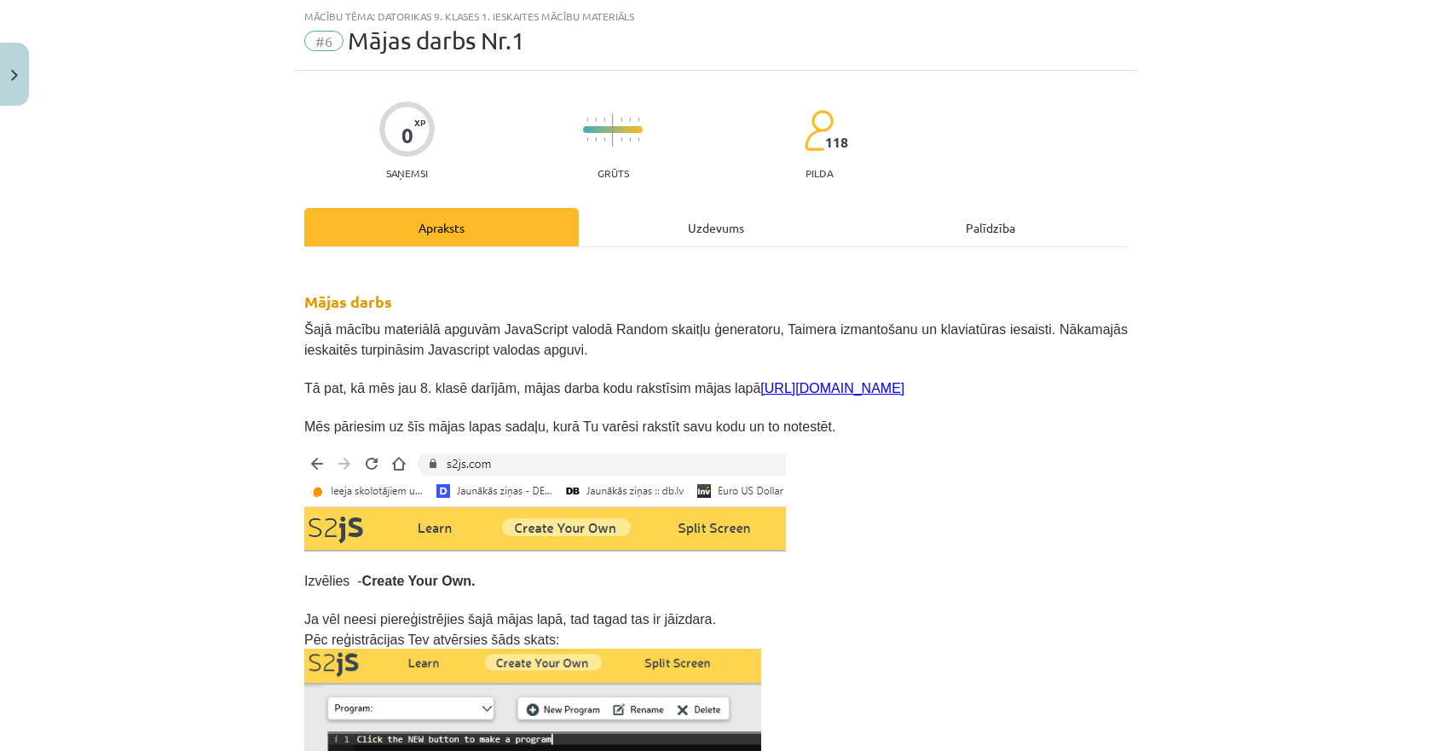
click at [698, 228] on div "Uzdevums" at bounding box center [716, 227] width 274 height 38
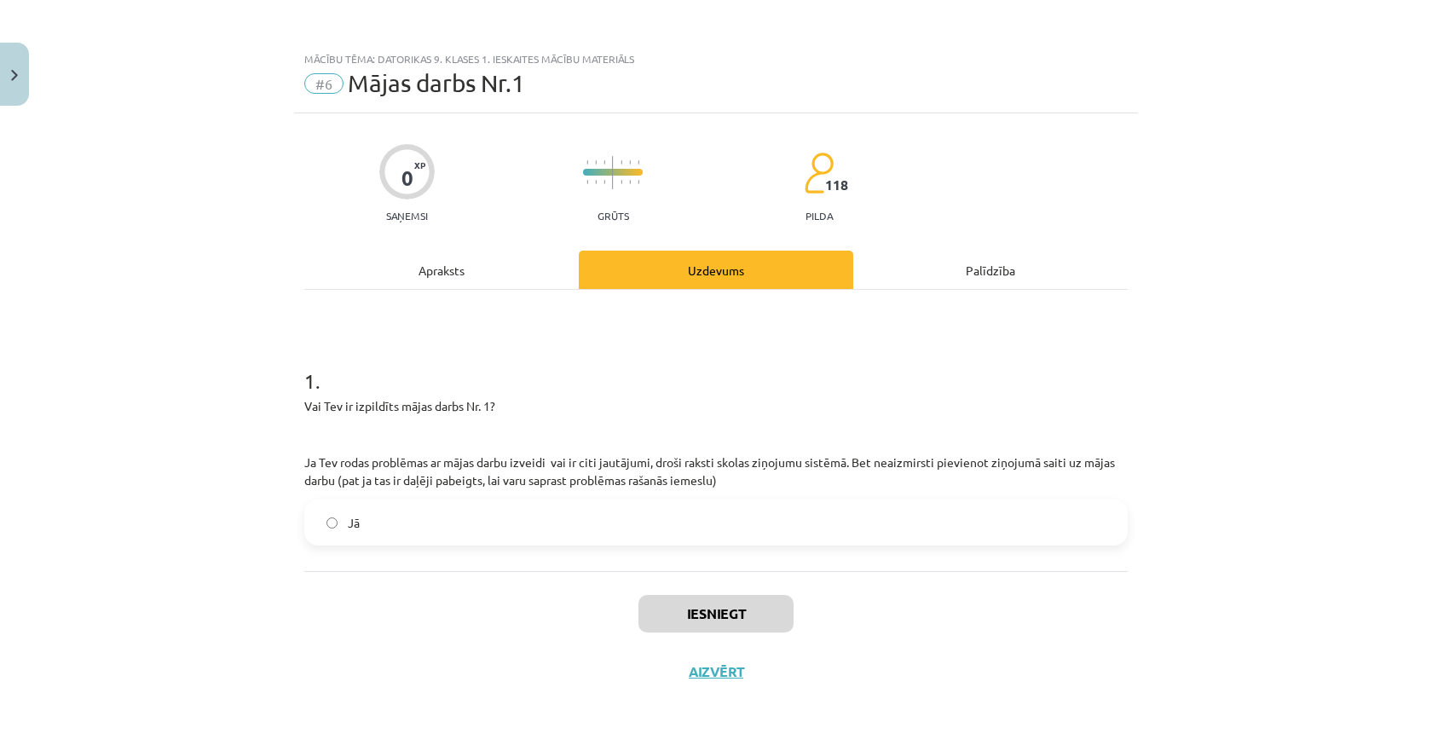
scroll to position [0, 0]
click at [350, 517] on span "Jā" at bounding box center [354, 523] width 12 height 18
click at [675, 603] on button "Iesniegt" at bounding box center [715, 614] width 155 height 38
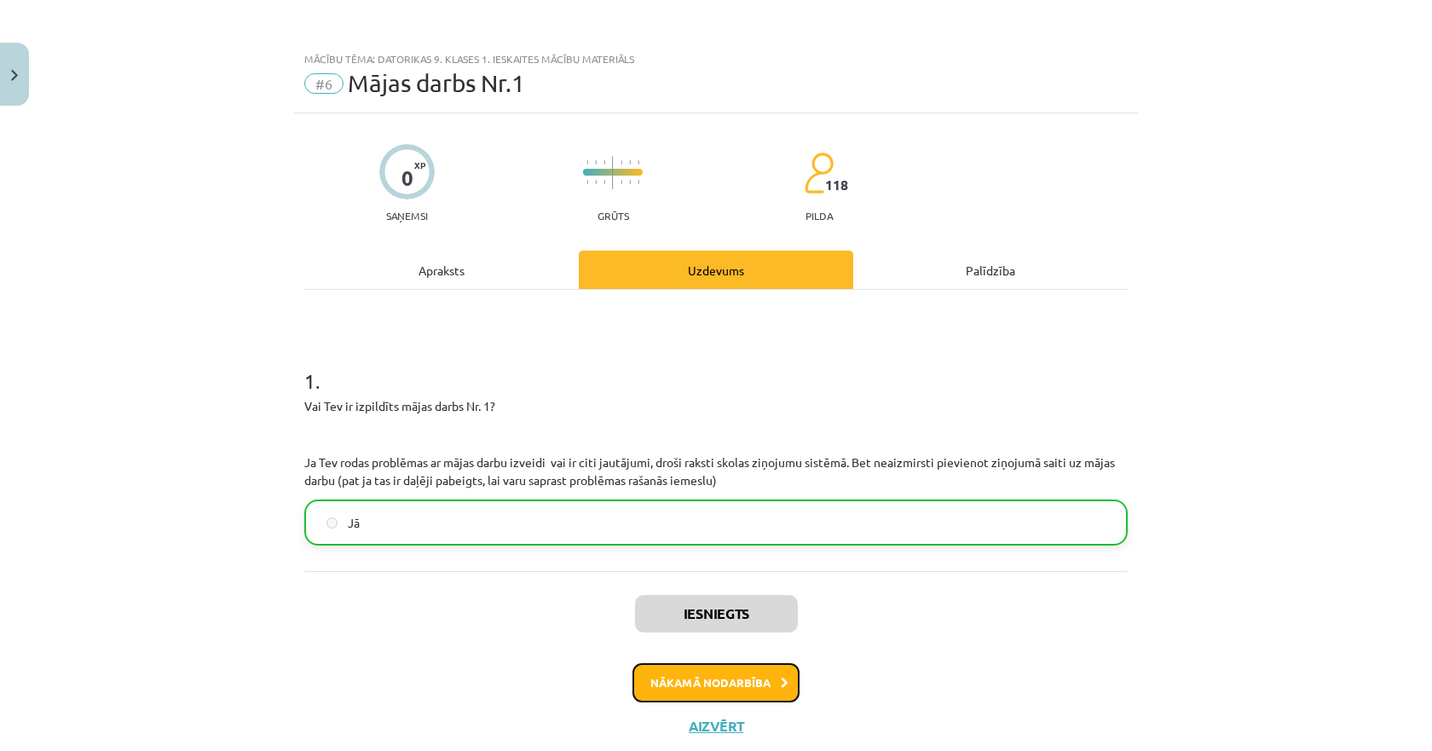
click at [652, 684] on button "Nākamā nodarbība" at bounding box center [715, 682] width 167 height 39
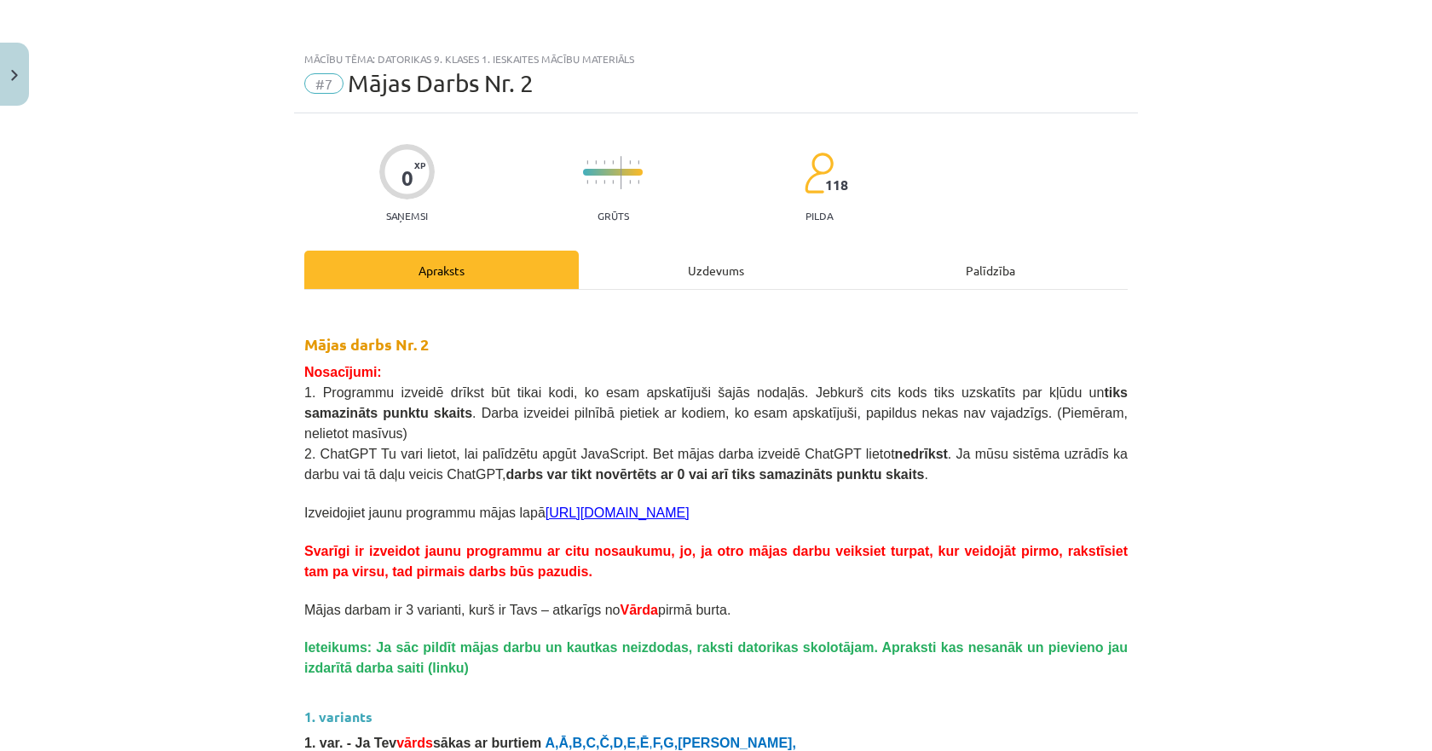
scroll to position [43, 0]
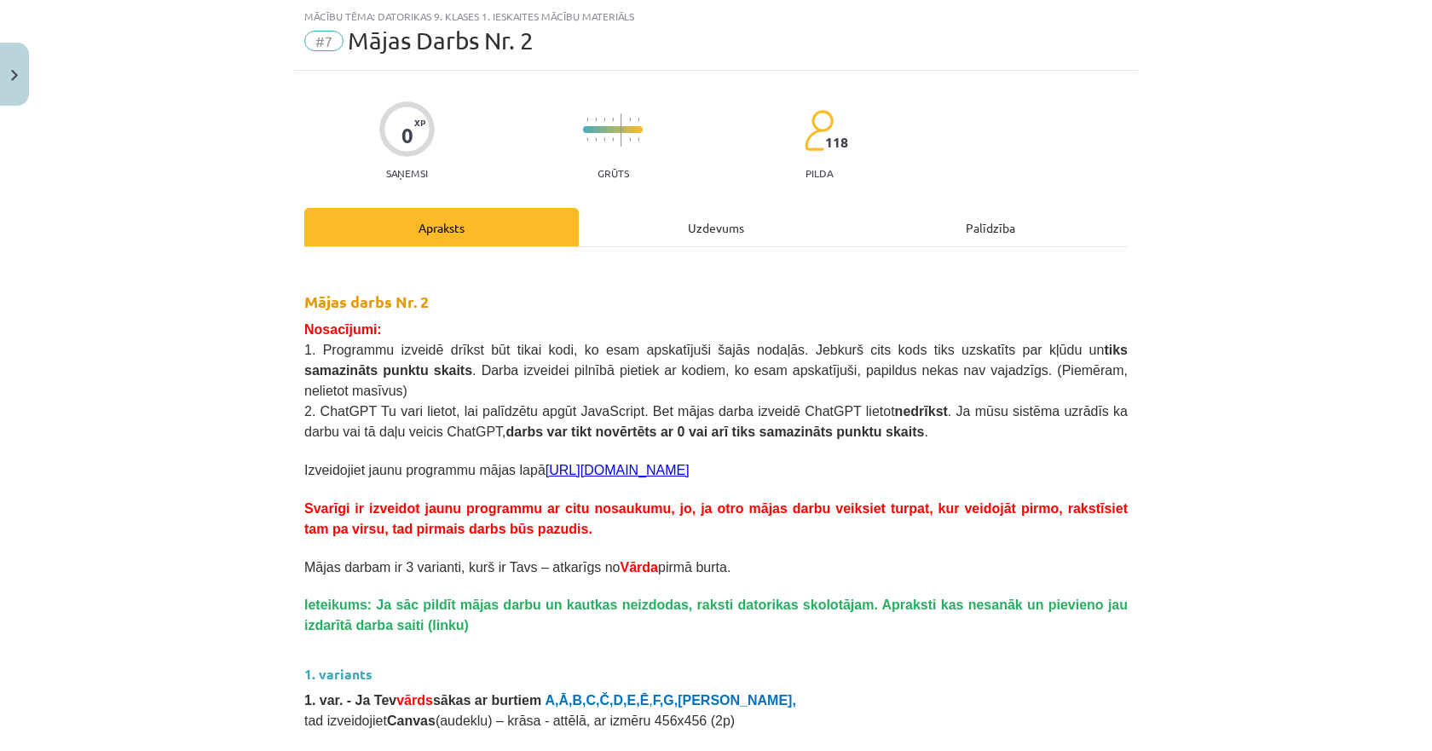
click at [675, 224] on div "Uzdevums" at bounding box center [716, 227] width 274 height 38
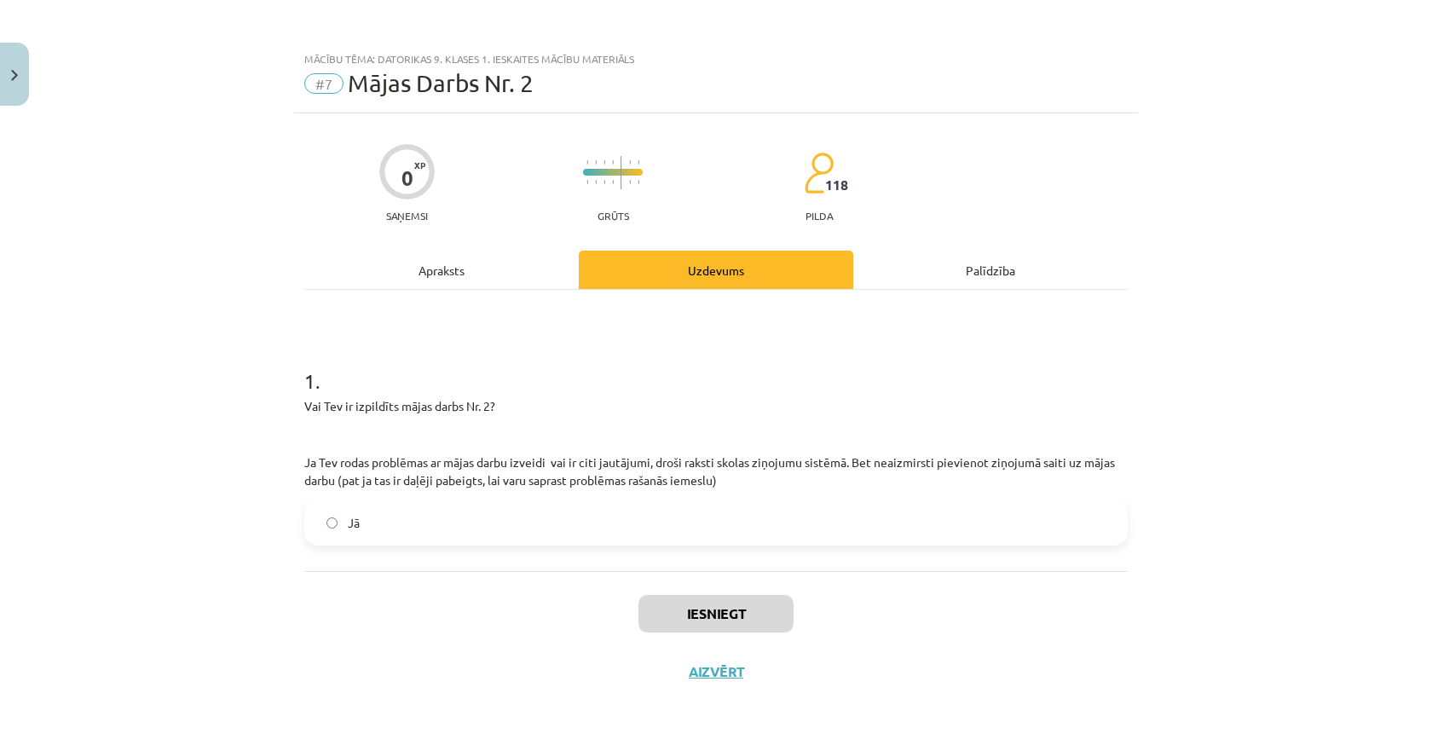
scroll to position [0, 0]
click at [354, 538] on label "Jā" at bounding box center [716, 522] width 820 height 43
click at [676, 614] on button "Iesniegt" at bounding box center [715, 614] width 155 height 38
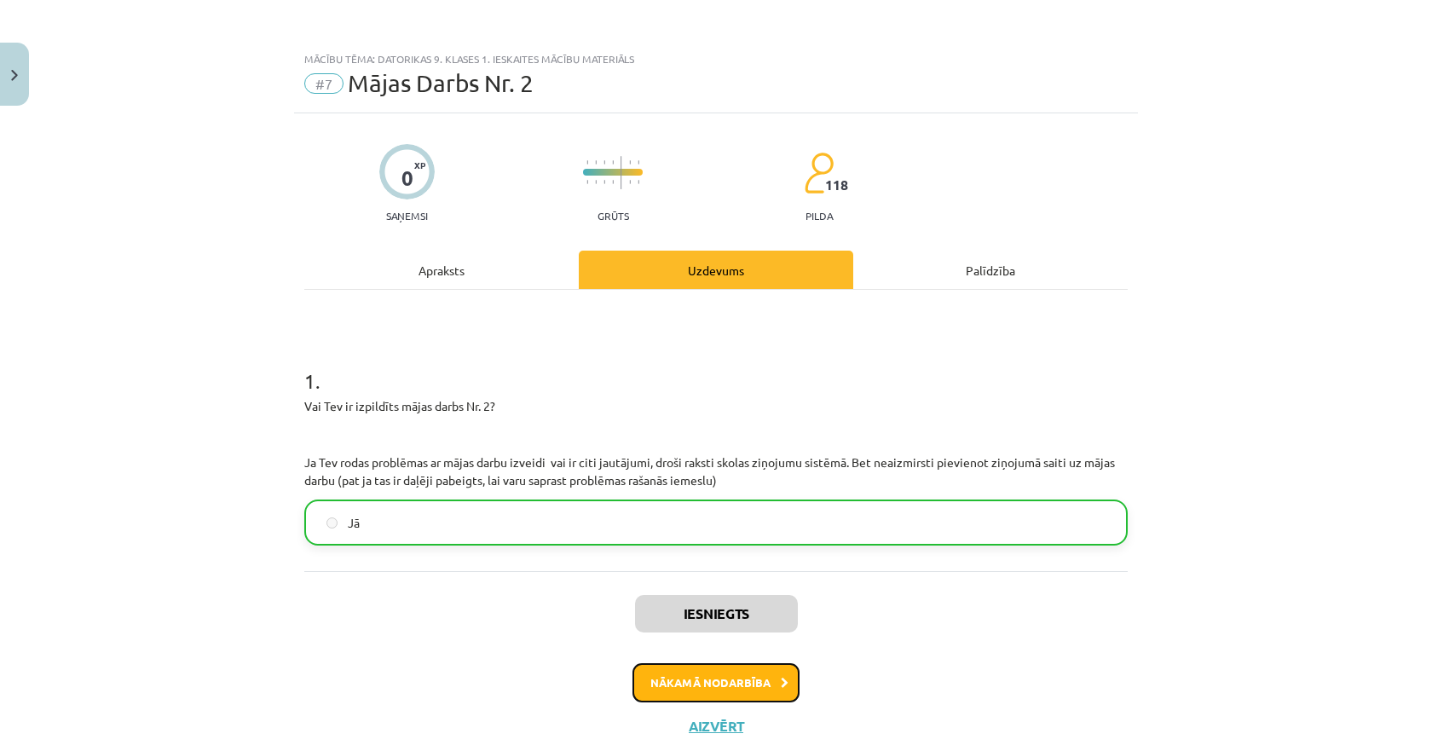
click at [714, 678] on button "Nākamā nodarbība" at bounding box center [715, 682] width 167 height 39
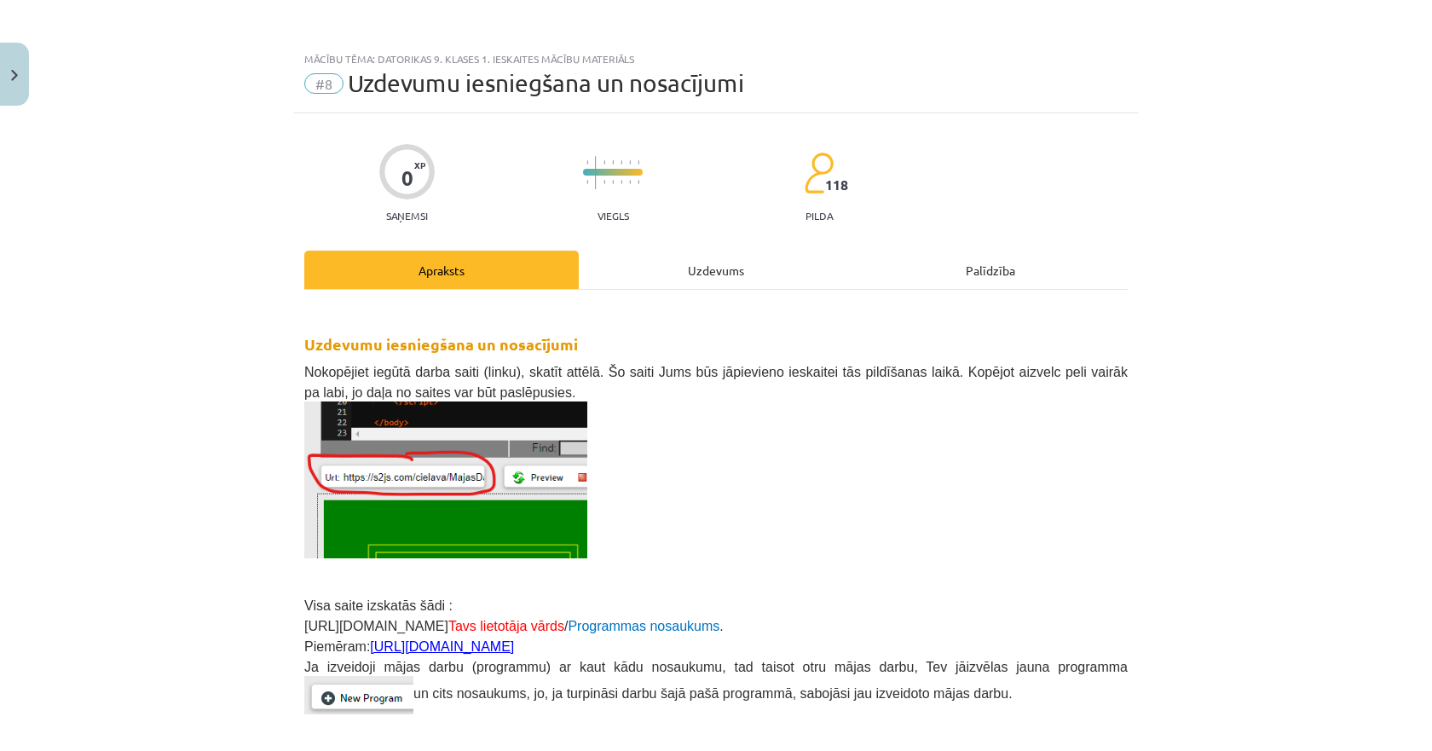
scroll to position [43, 0]
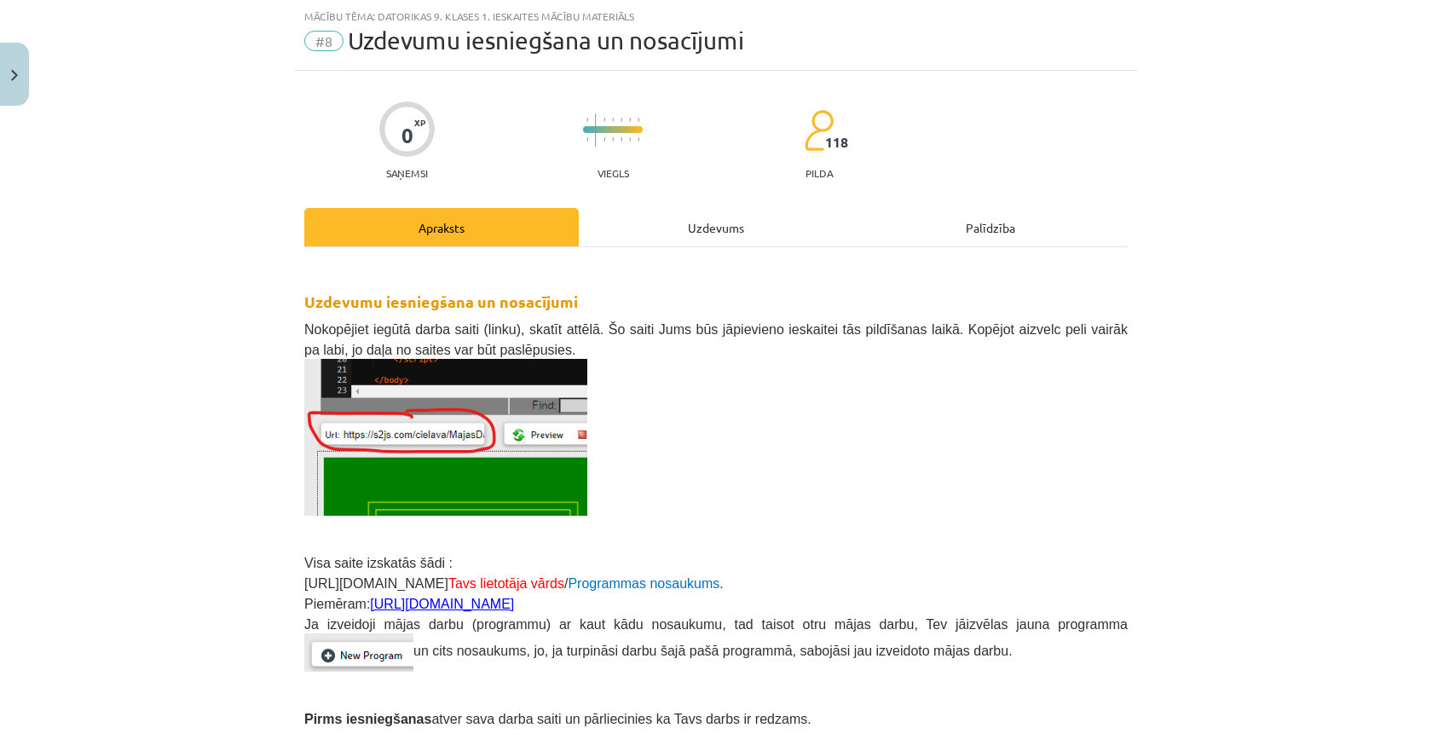
click at [653, 222] on div "Uzdevums" at bounding box center [716, 227] width 274 height 38
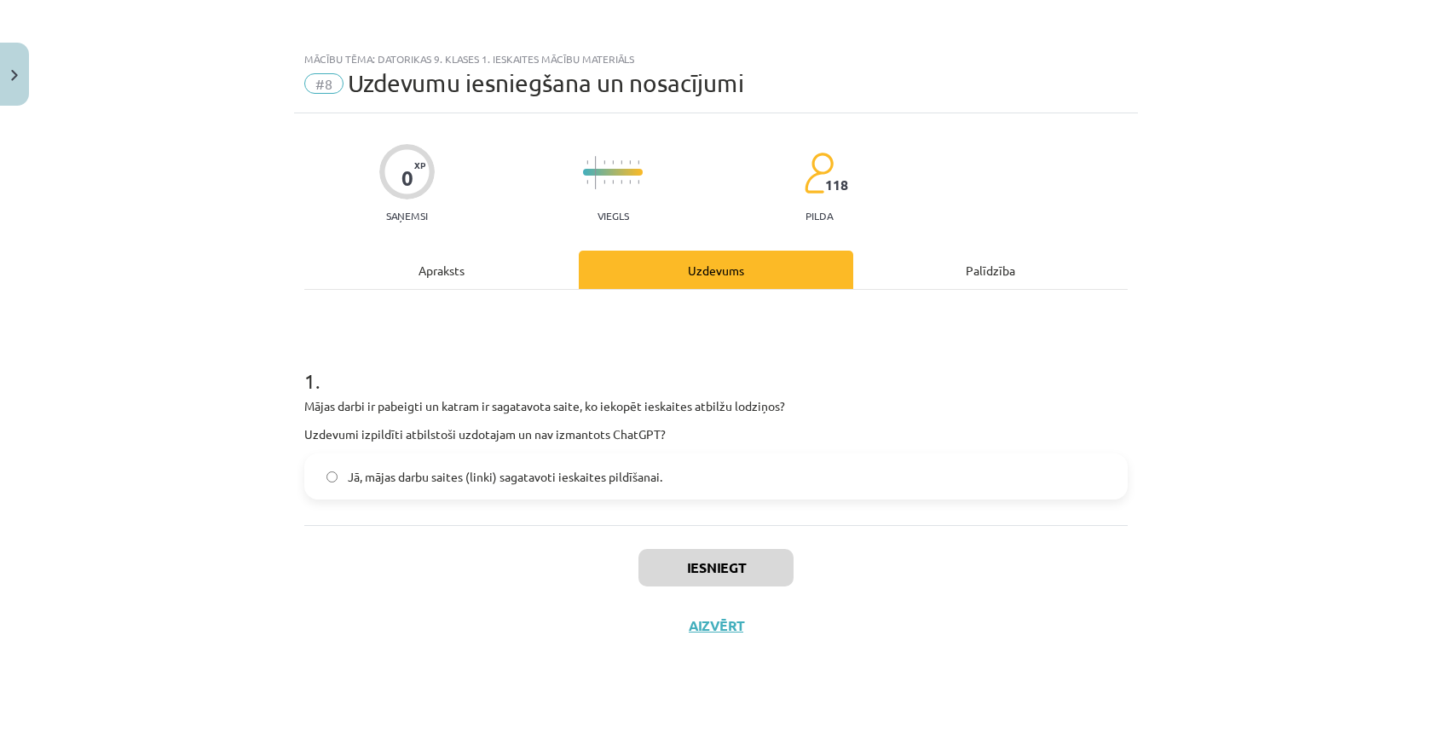
click at [409, 491] on label "Jā, mājas darbu saites (linki) sagatavoti ieskaites pildīšanai." at bounding box center [716, 476] width 820 height 43
click at [676, 567] on button "Iesniegt" at bounding box center [715, 568] width 155 height 38
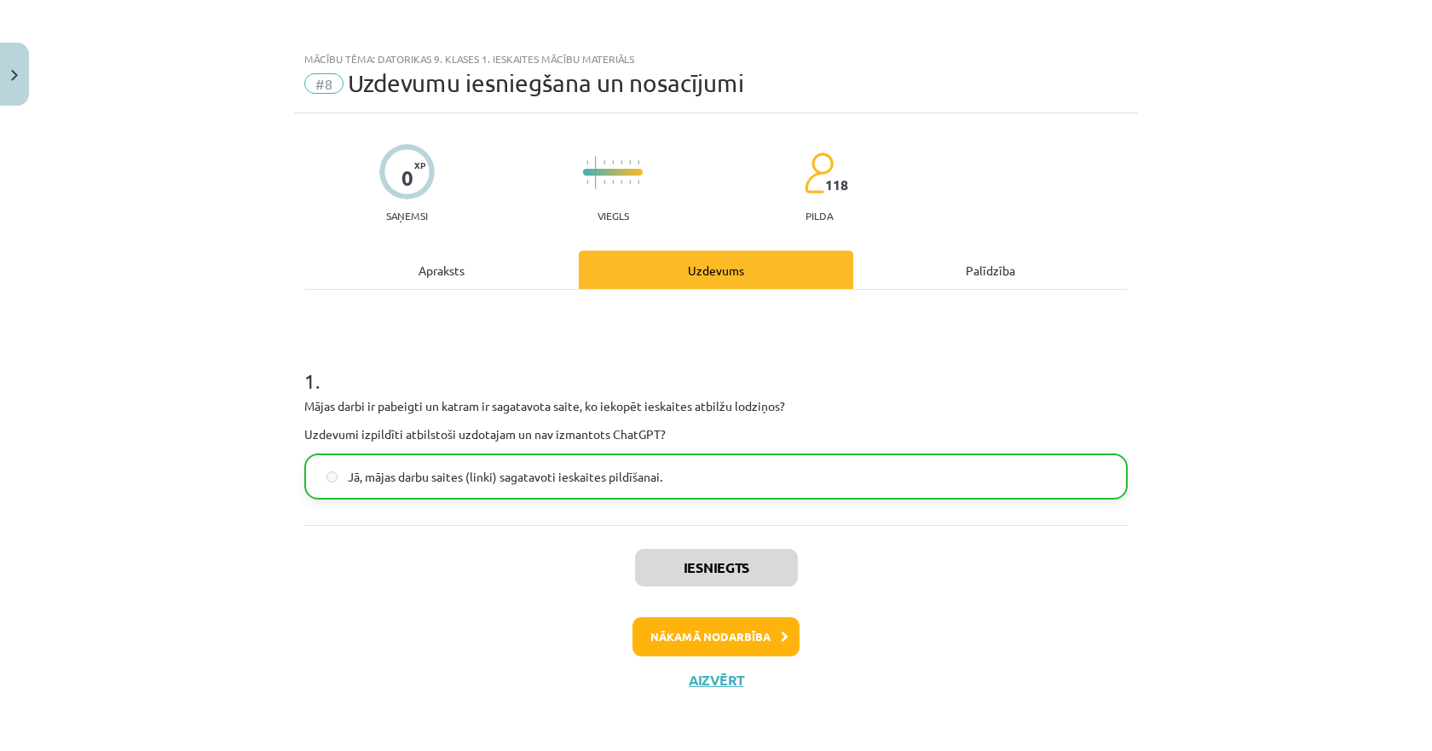
scroll to position [1, 0]
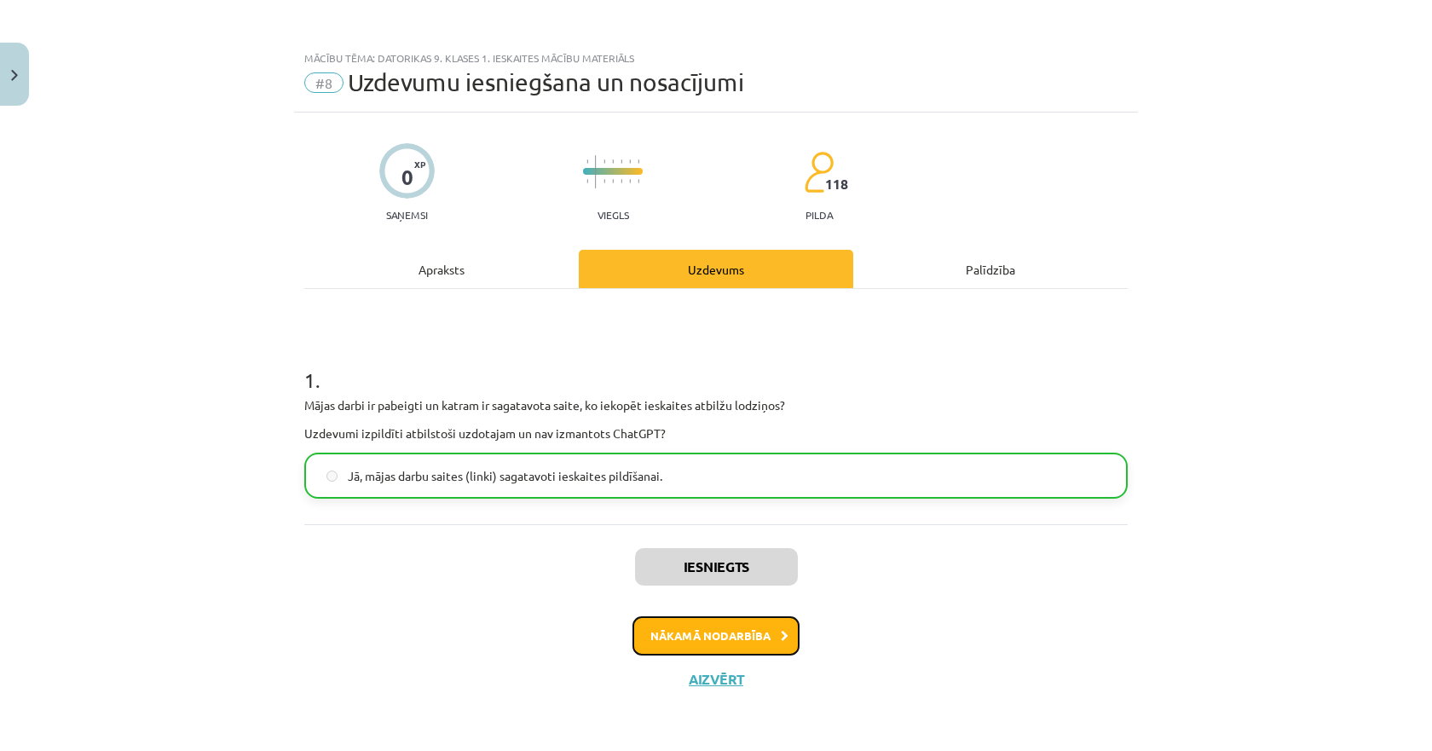
click at [681, 636] on button "Nākamā nodarbība" at bounding box center [715, 635] width 167 height 39
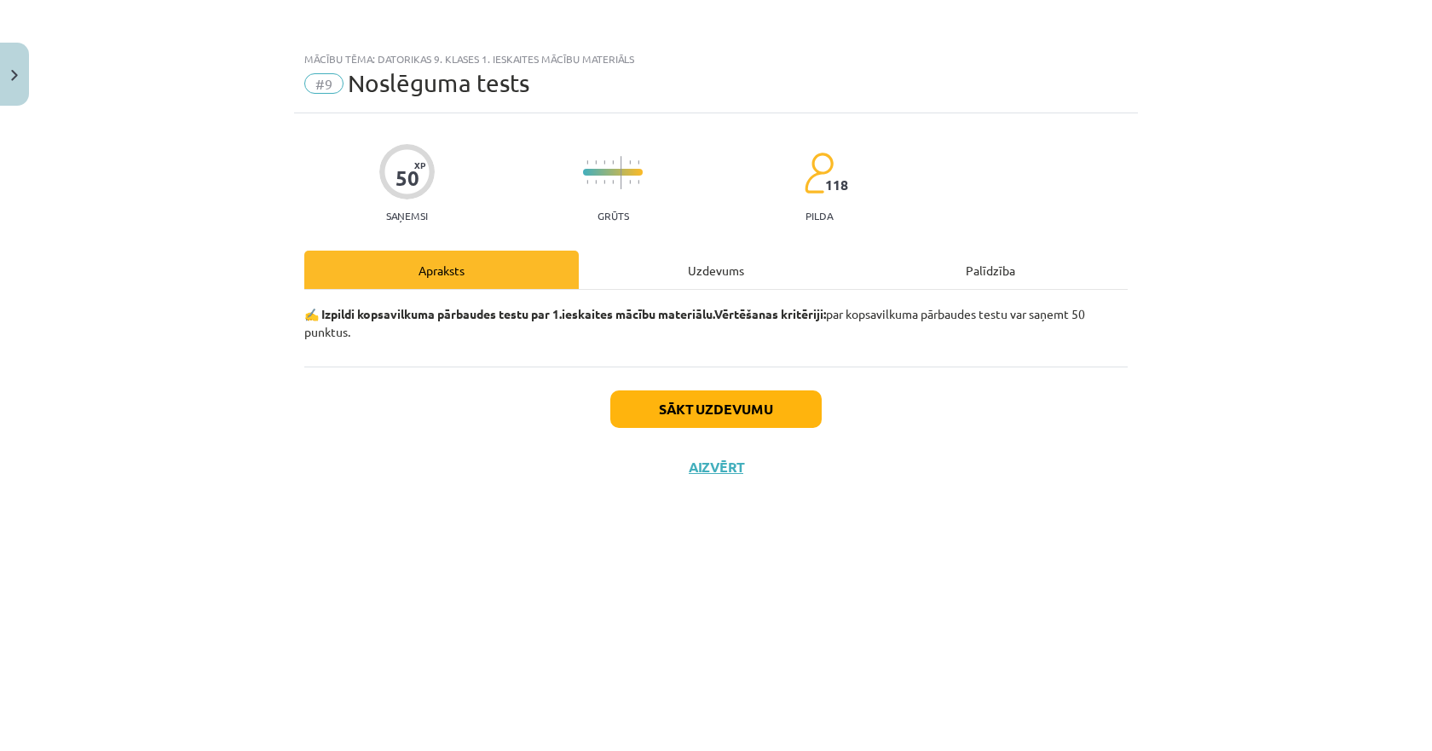
click at [690, 274] on div "Uzdevums" at bounding box center [716, 270] width 274 height 38
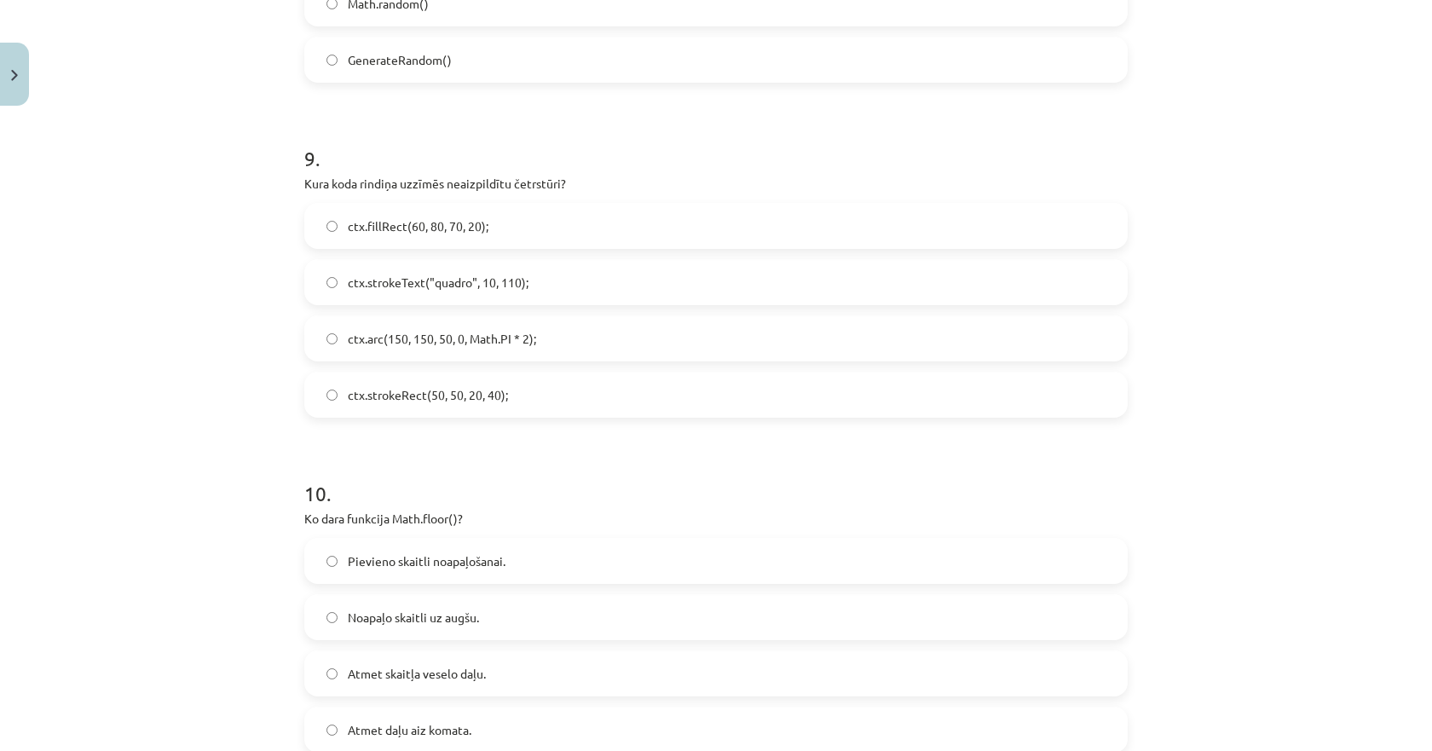
scroll to position [3176, 0]
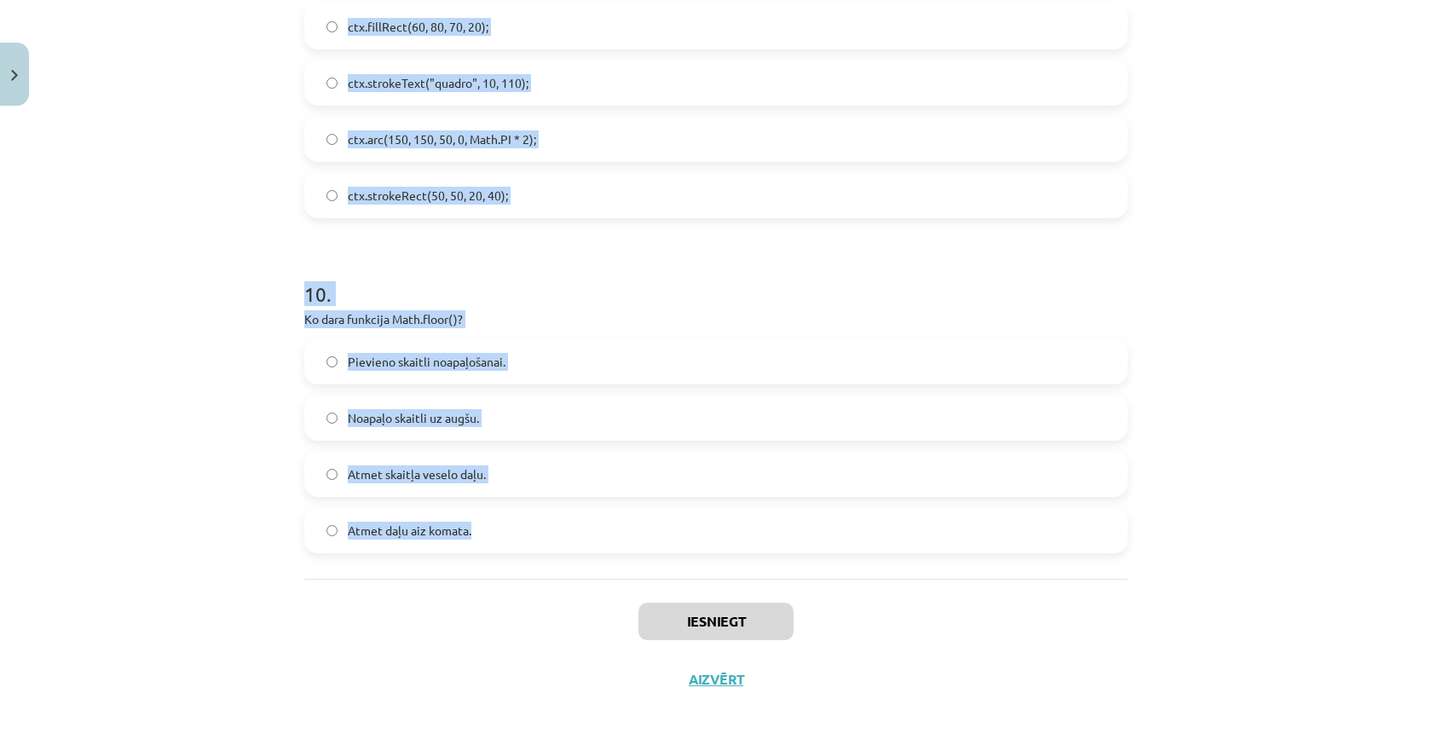
drag, startPoint x: 263, startPoint y: 358, endPoint x: 483, endPoint y: 523, distance: 274.6
click at [483, 523] on div "Mācību tēma: Datorikas 9. klases 1. ieskaites mācību materiāls #9 Noslēguma tes…" at bounding box center [716, 375] width 1432 height 751
copy form "1 . Kura koda rindiņa izauks Funkciju Skola 10 reizes? for (var i = 0; i < 10; …"
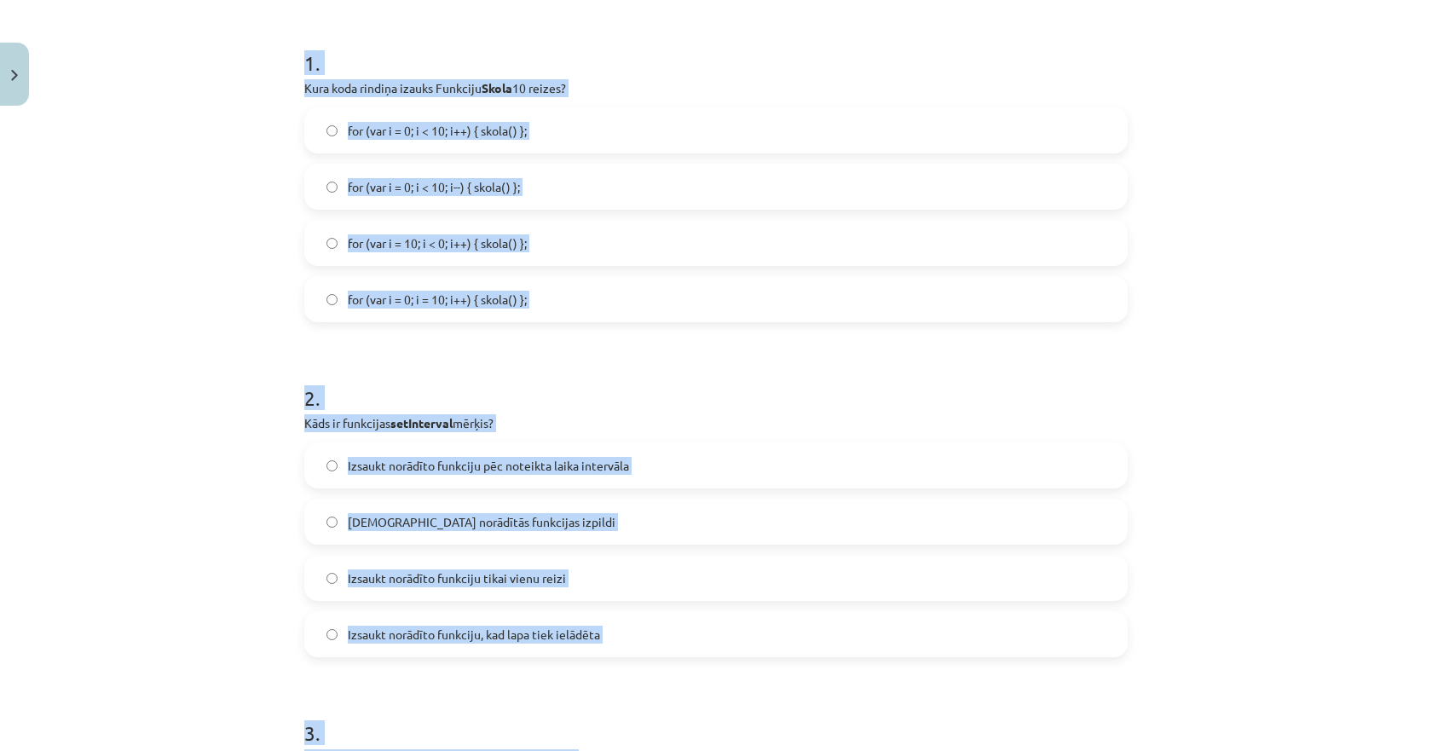
scroll to position [278, 0]
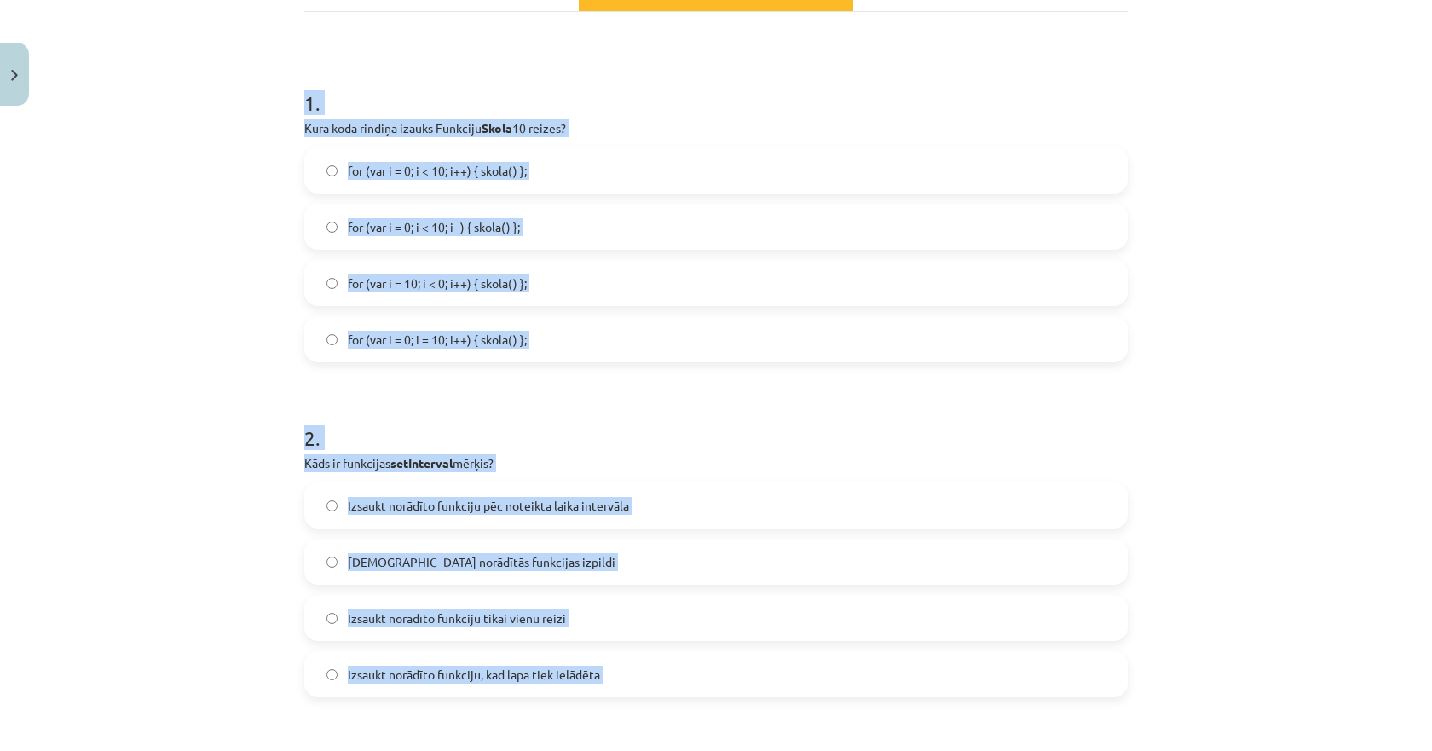
click at [200, 160] on div "Mācību tēma: Datorikas 9. klases 1. ieskaites mācību materiāls #9 Noslēguma tes…" at bounding box center [716, 375] width 1432 height 751
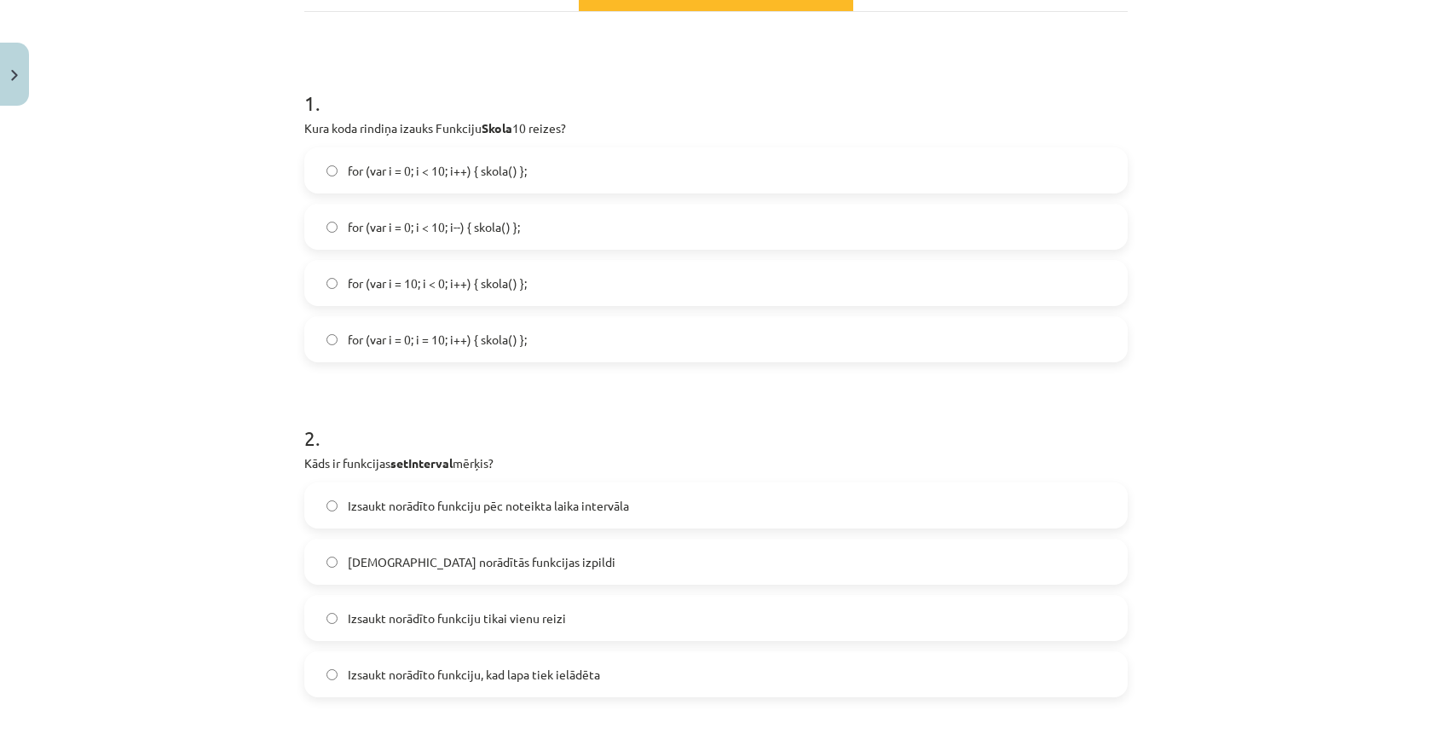
click at [466, 228] on span "for (var i = 0; i < 10; i--) { skola() };" at bounding box center [434, 227] width 172 height 18
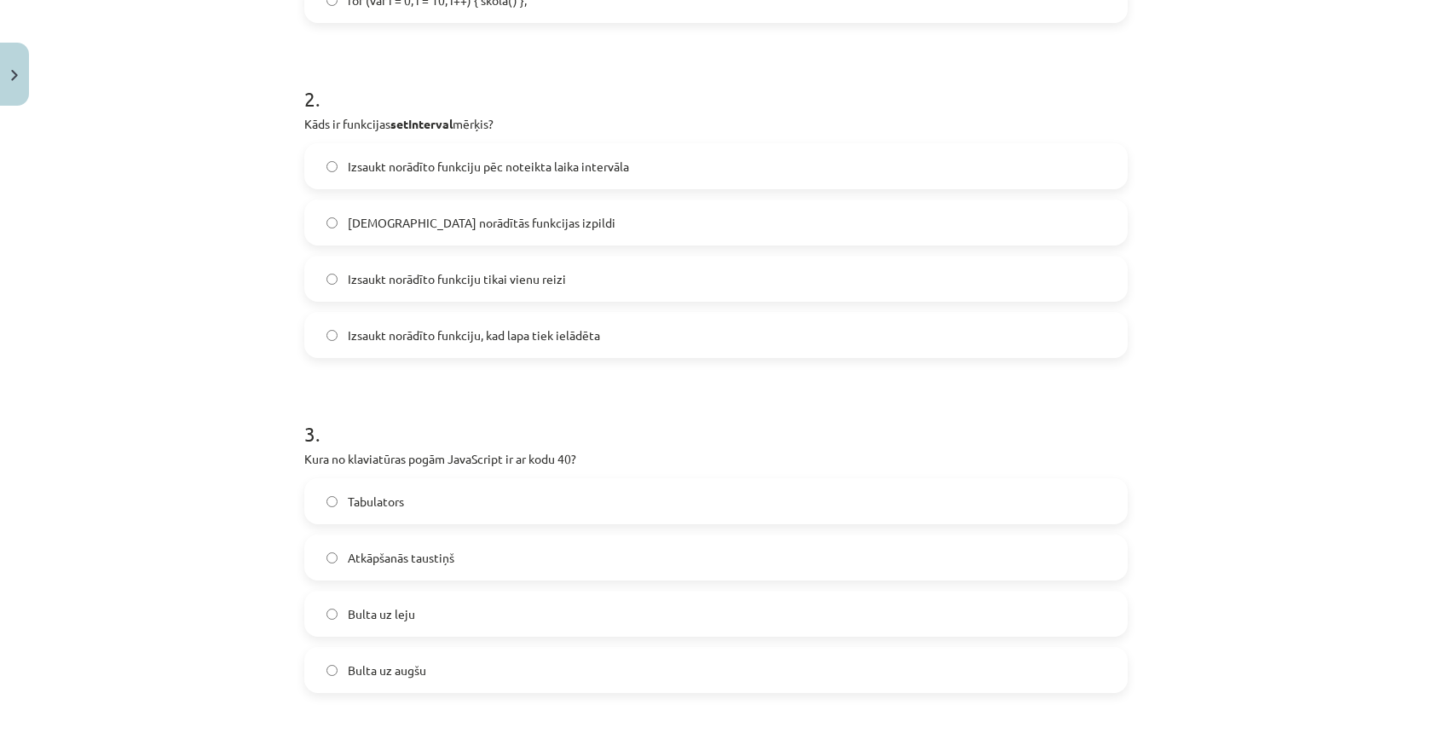
scroll to position [619, 0]
click at [419, 167] on span "Izsaukt norādīto funkciju pēc noteikta laika intervāla" at bounding box center [488, 165] width 281 height 18
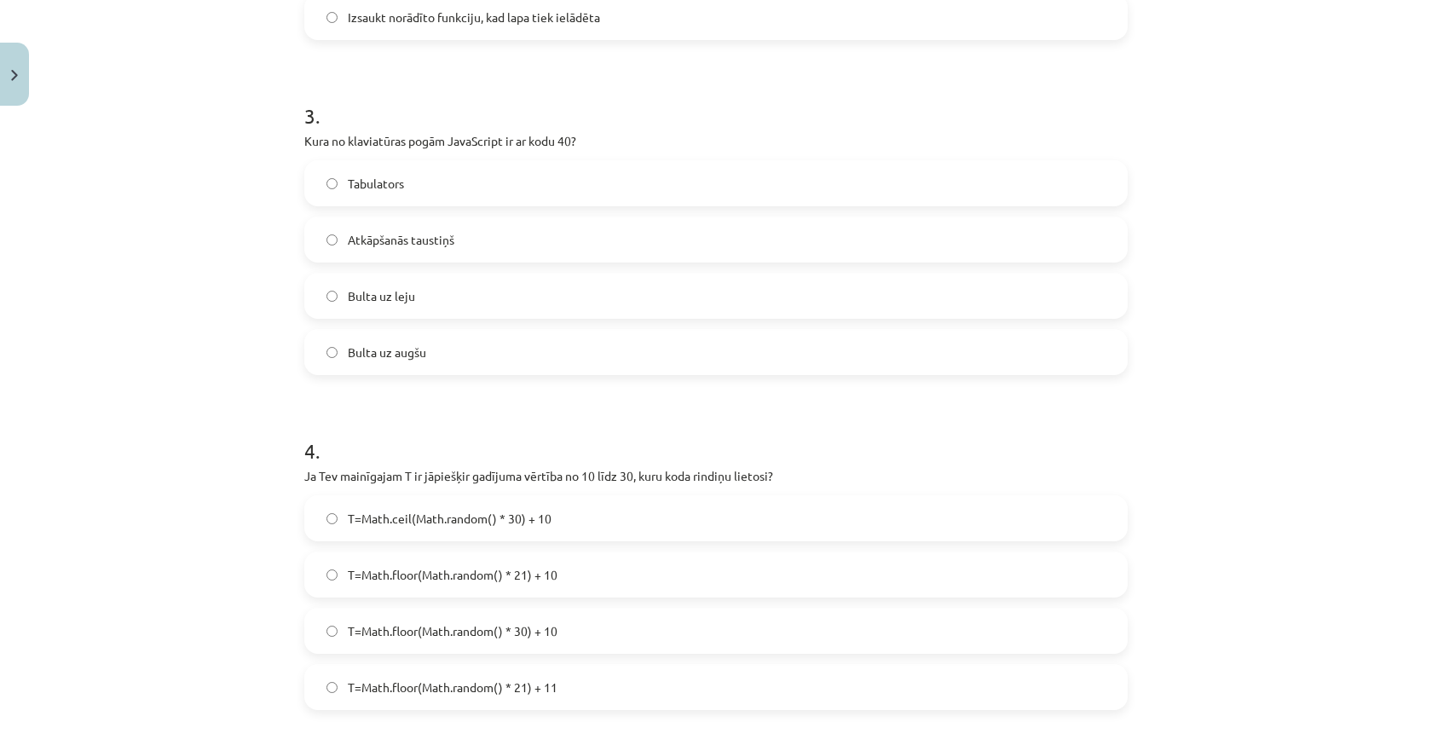
scroll to position [960, 0]
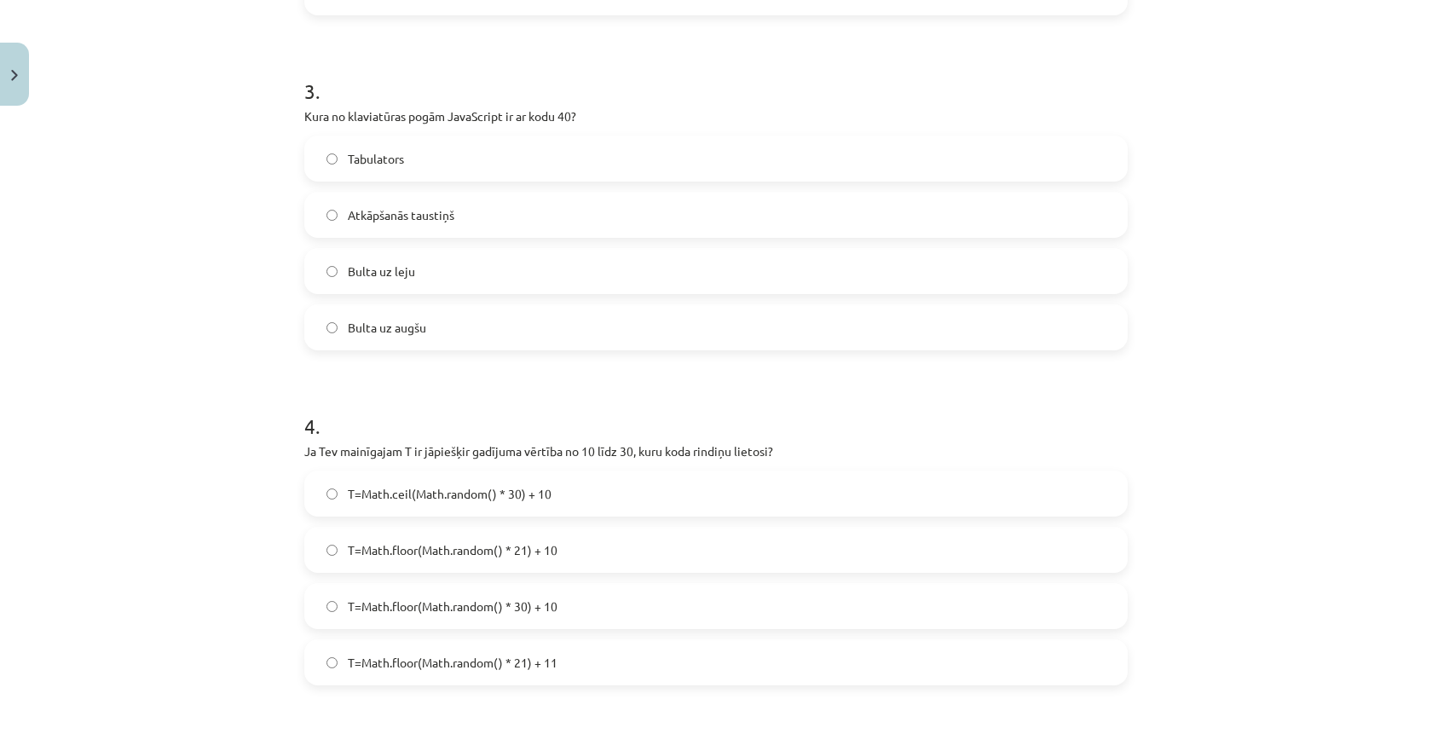
click at [355, 268] on span "Bulta uz leju" at bounding box center [381, 272] width 67 height 18
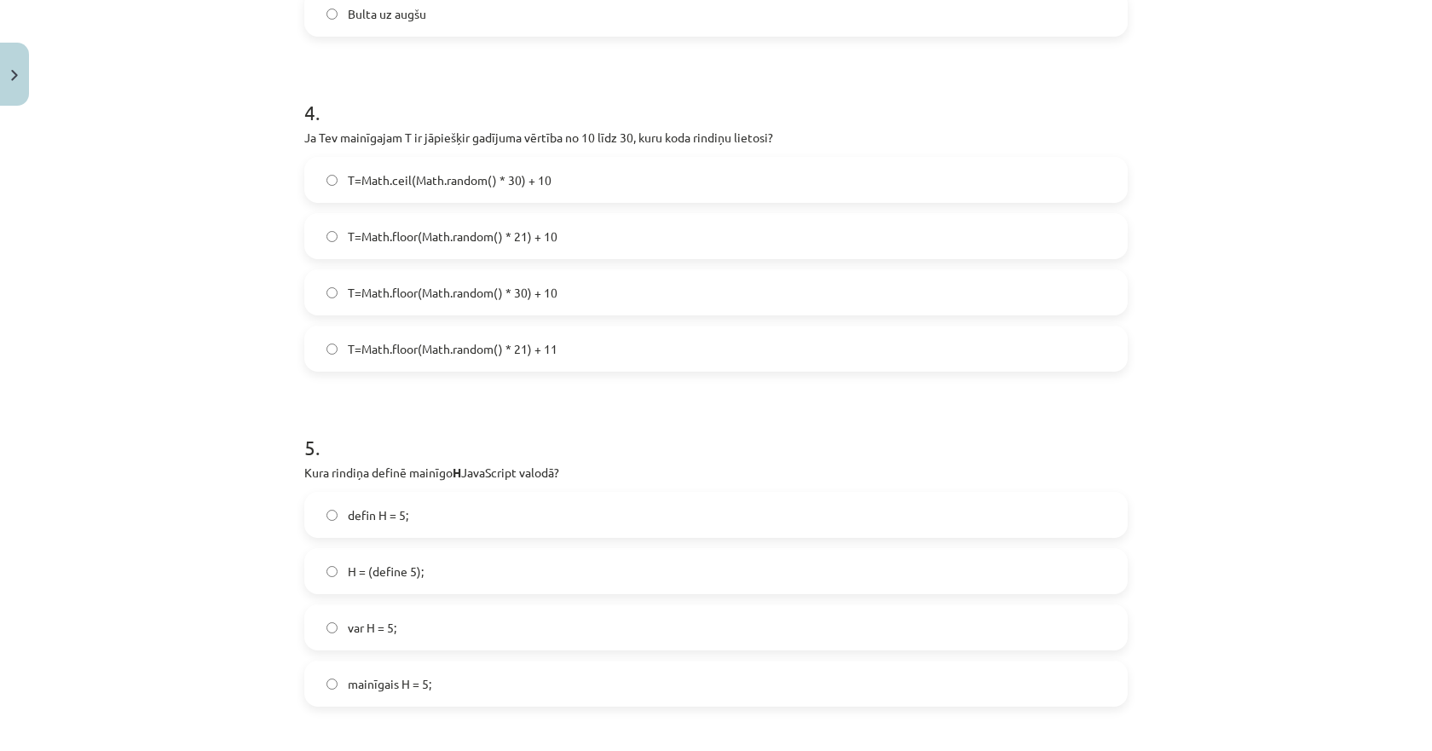
scroll to position [1301, 0]
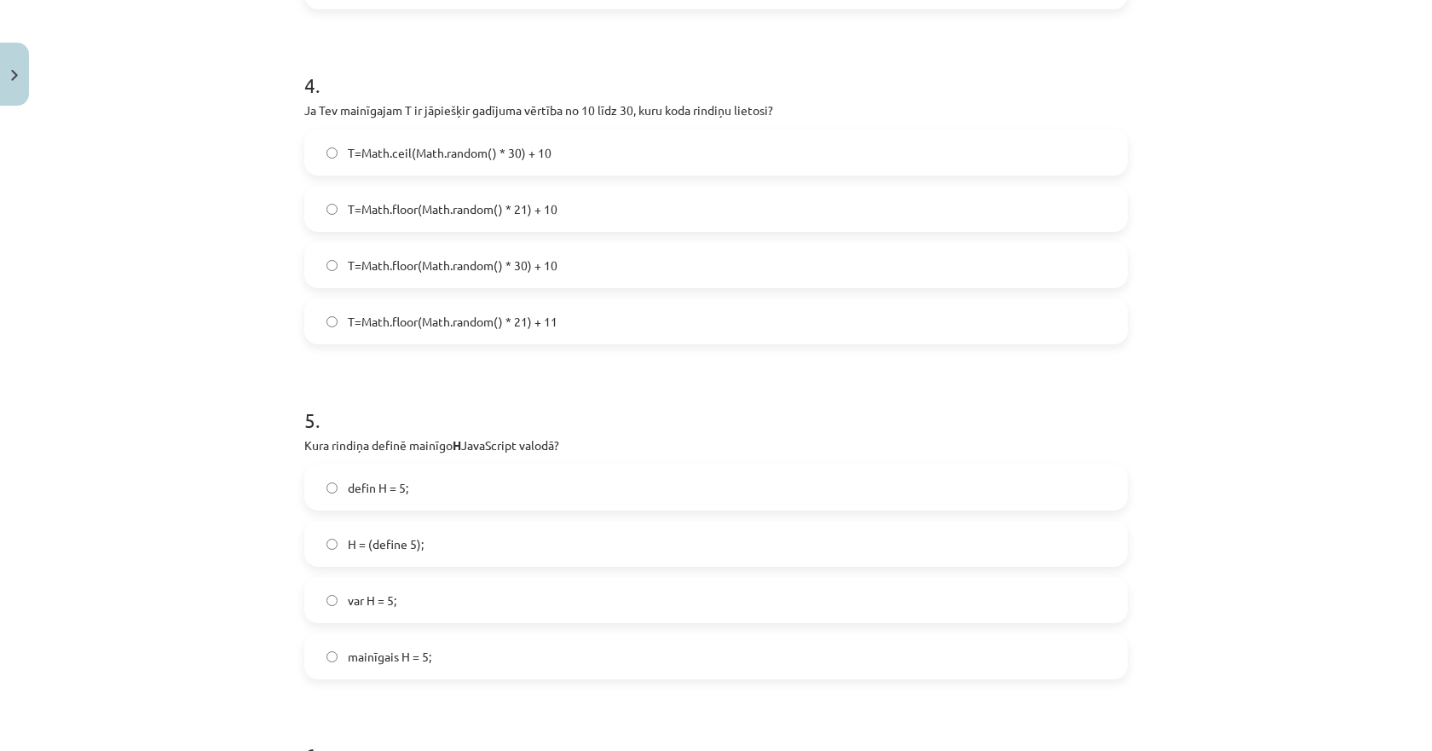
click at [503, 201] on span "T=Math.floor(Math.random() * 21) + 10" at bounding box center [453, 209] width 210 height 18
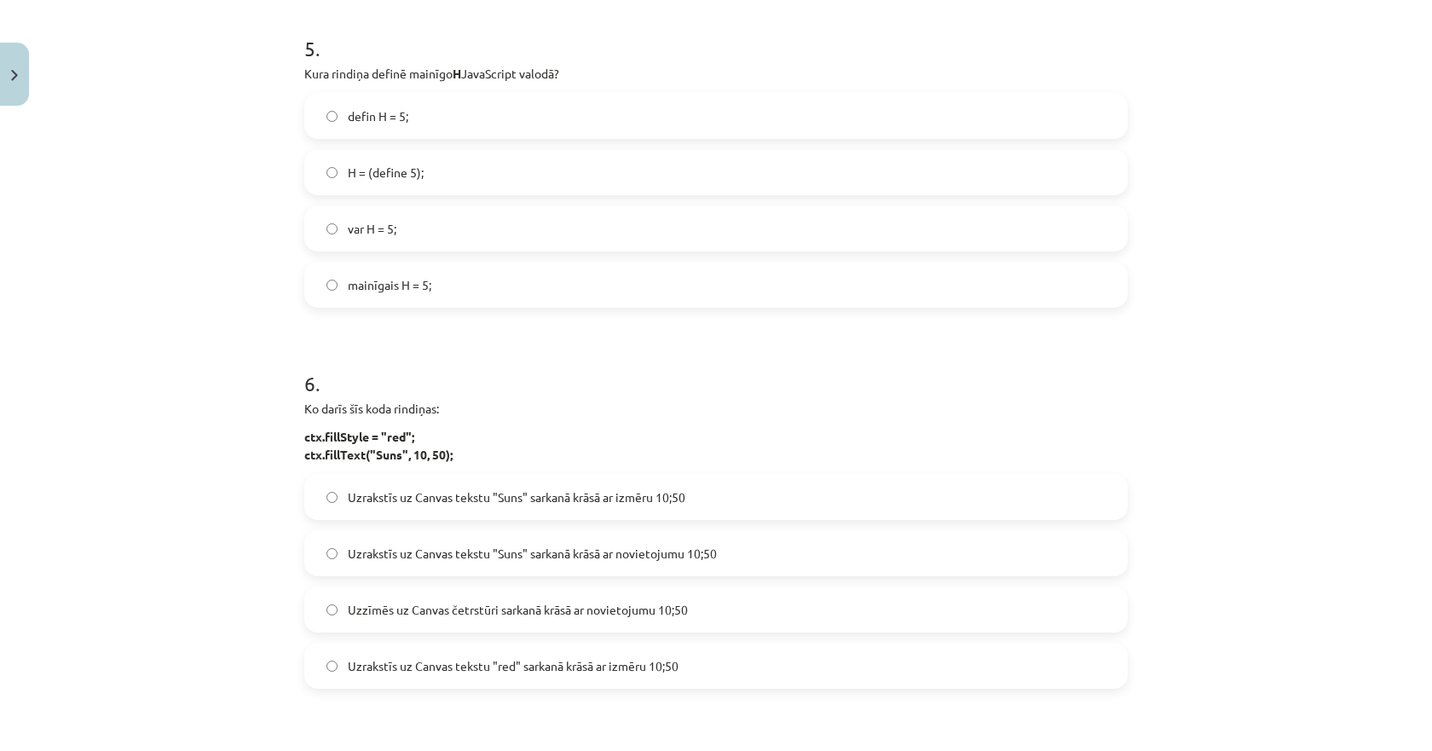
scroll to position [1642, 0]
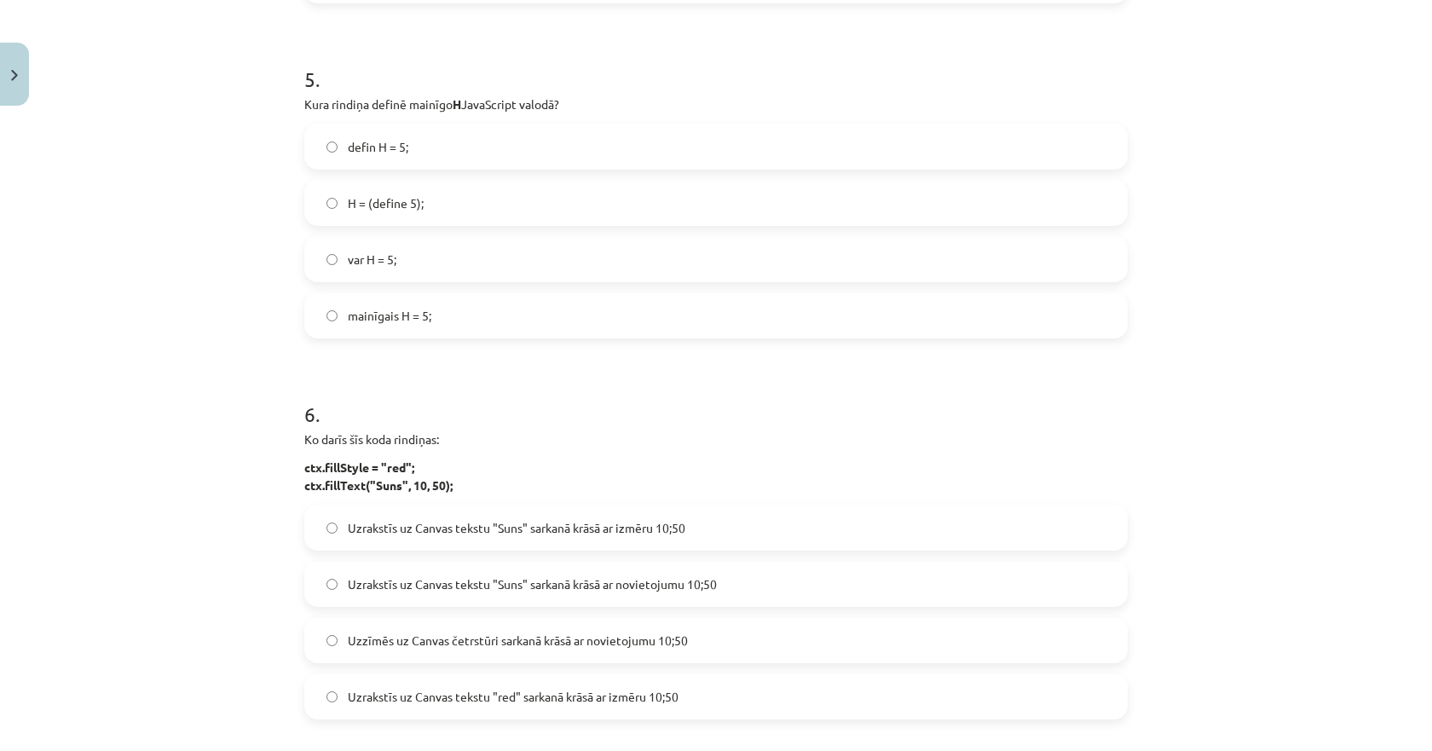
click at [353, 259] on span "var H = 5;" at bounding box center [372, 260] width 49 height 18
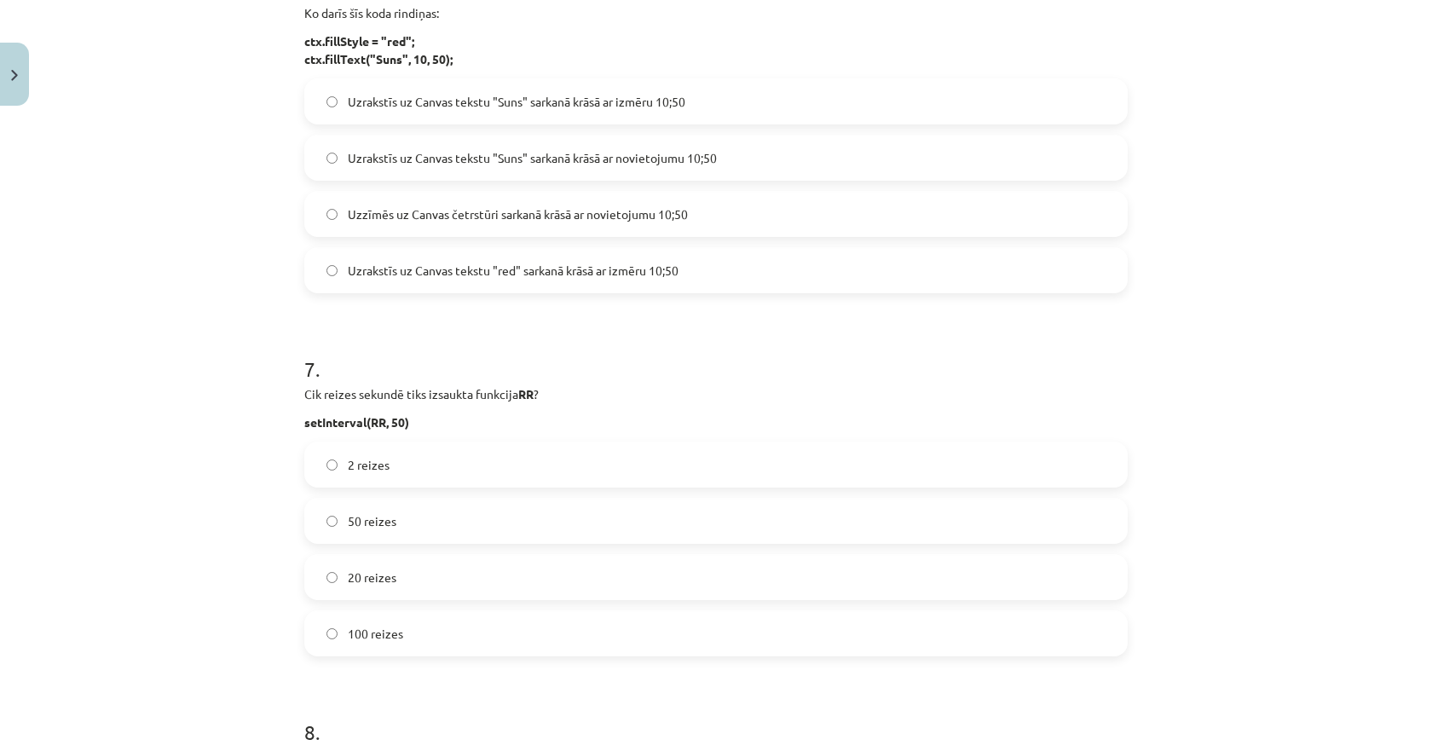
scroll to position [1983, 0]
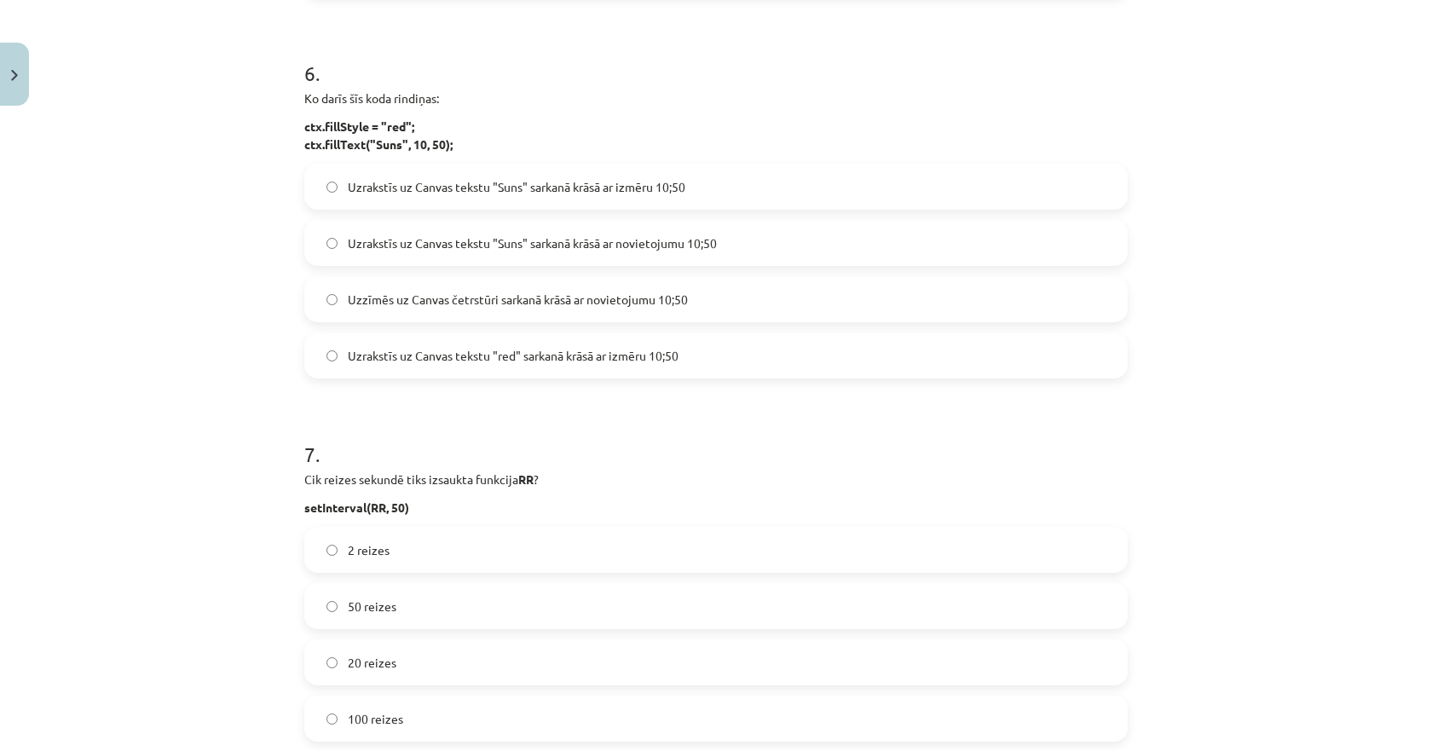
click at [646, 245] on span "Uzrakstīs uz Canvas tekstu "Suns" sarkanā krāsā ar novietojumu 10;50" at bounding box center [532, 243] width 369 height 18
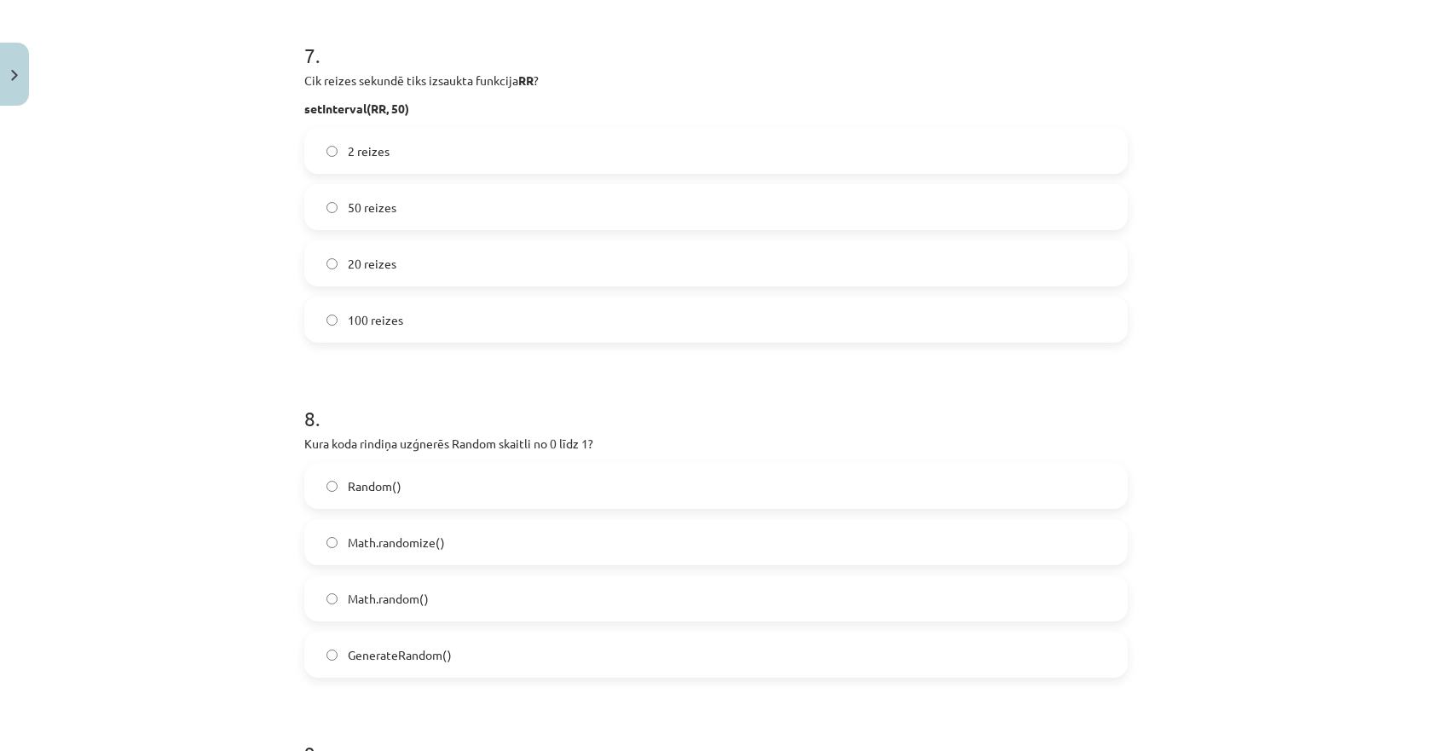
scroll to position [2409, 0]
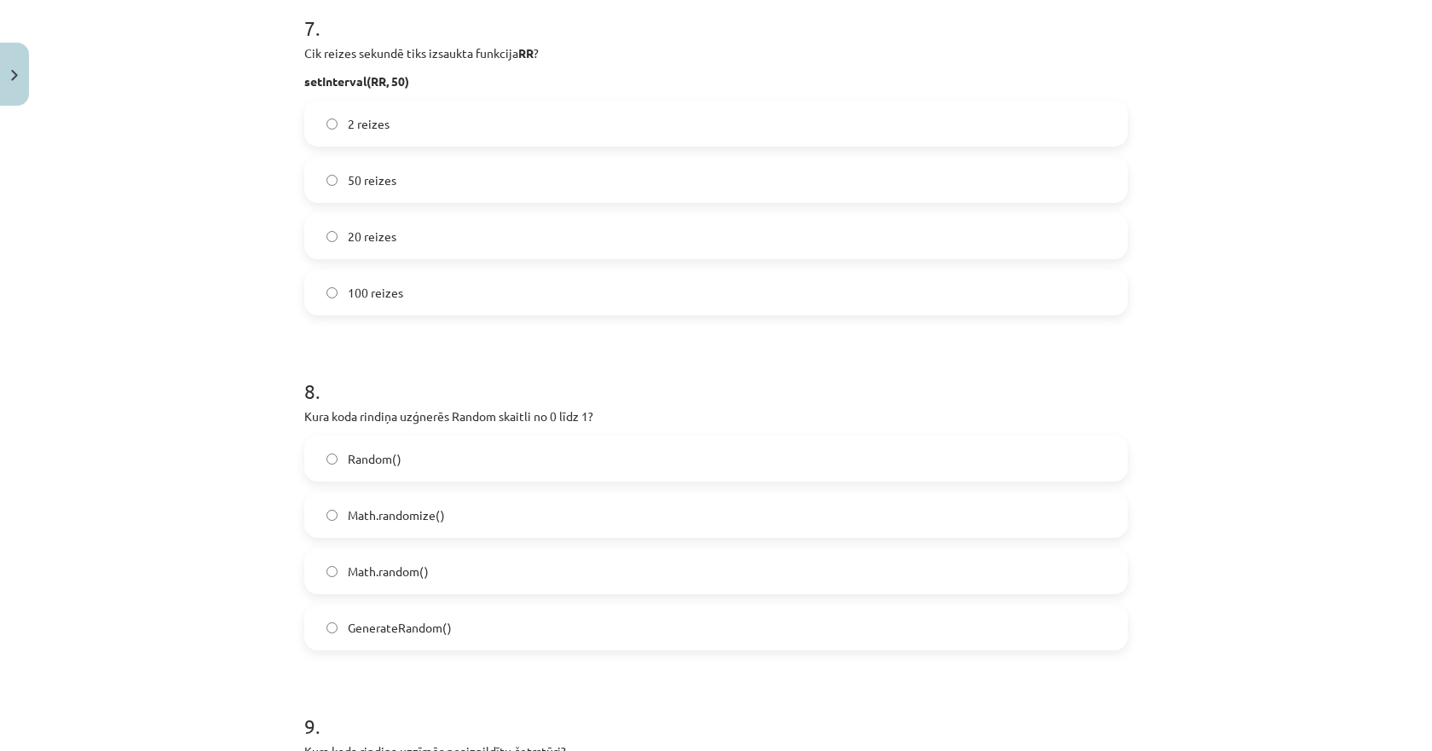
click at [373, 237] on span "20 reizes" at bounding box center [372, 237] width 49 height 18
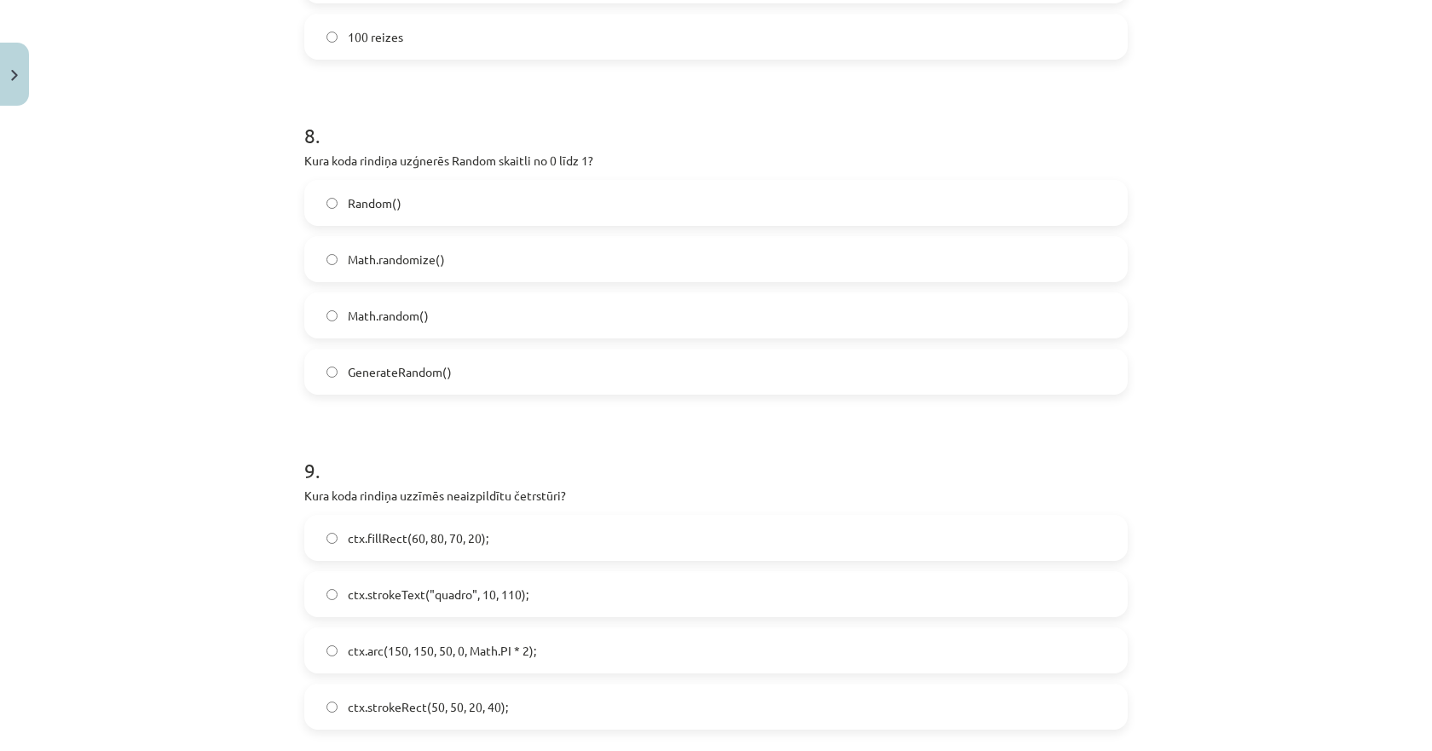
scroll to position [2750, 0]
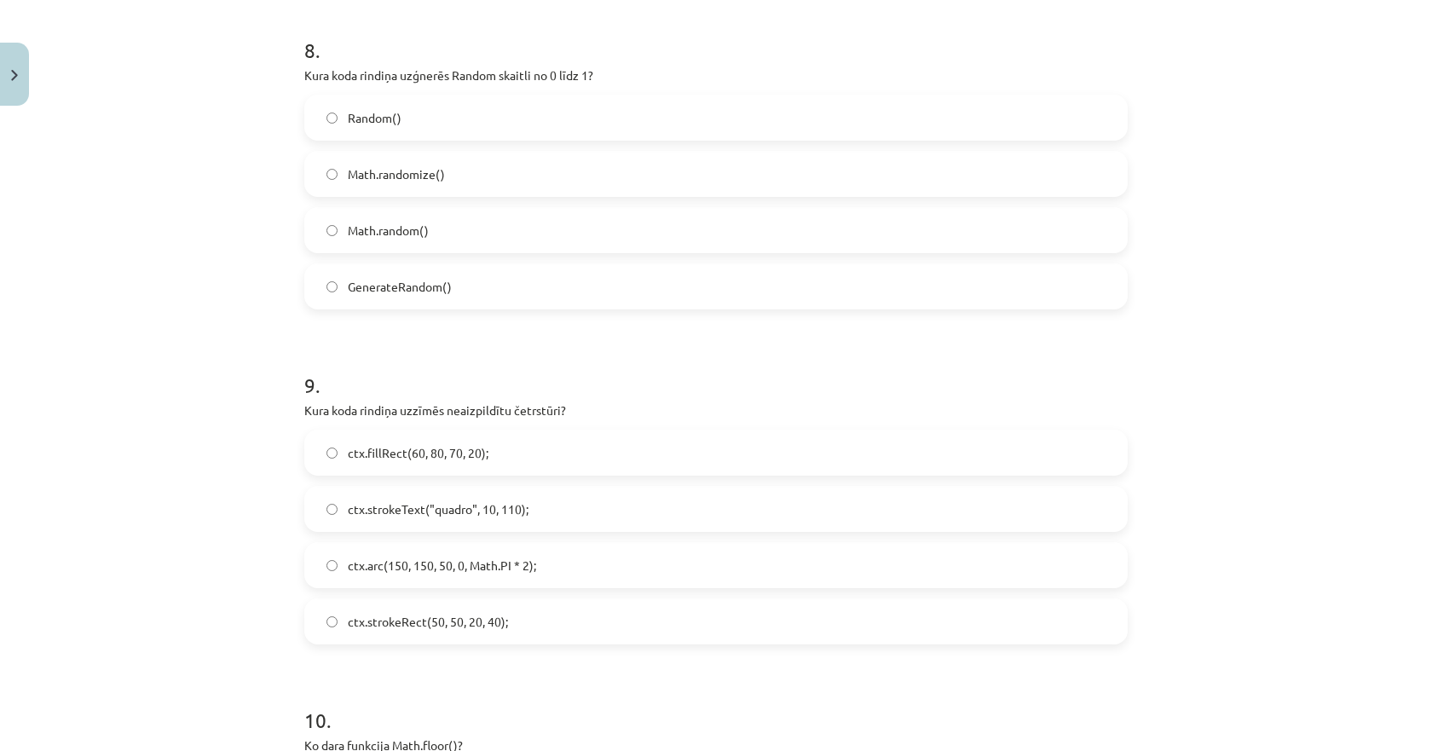
click at [377, 227] on span "Math.random()" at bounding box center [388, 231] width 81 height 18
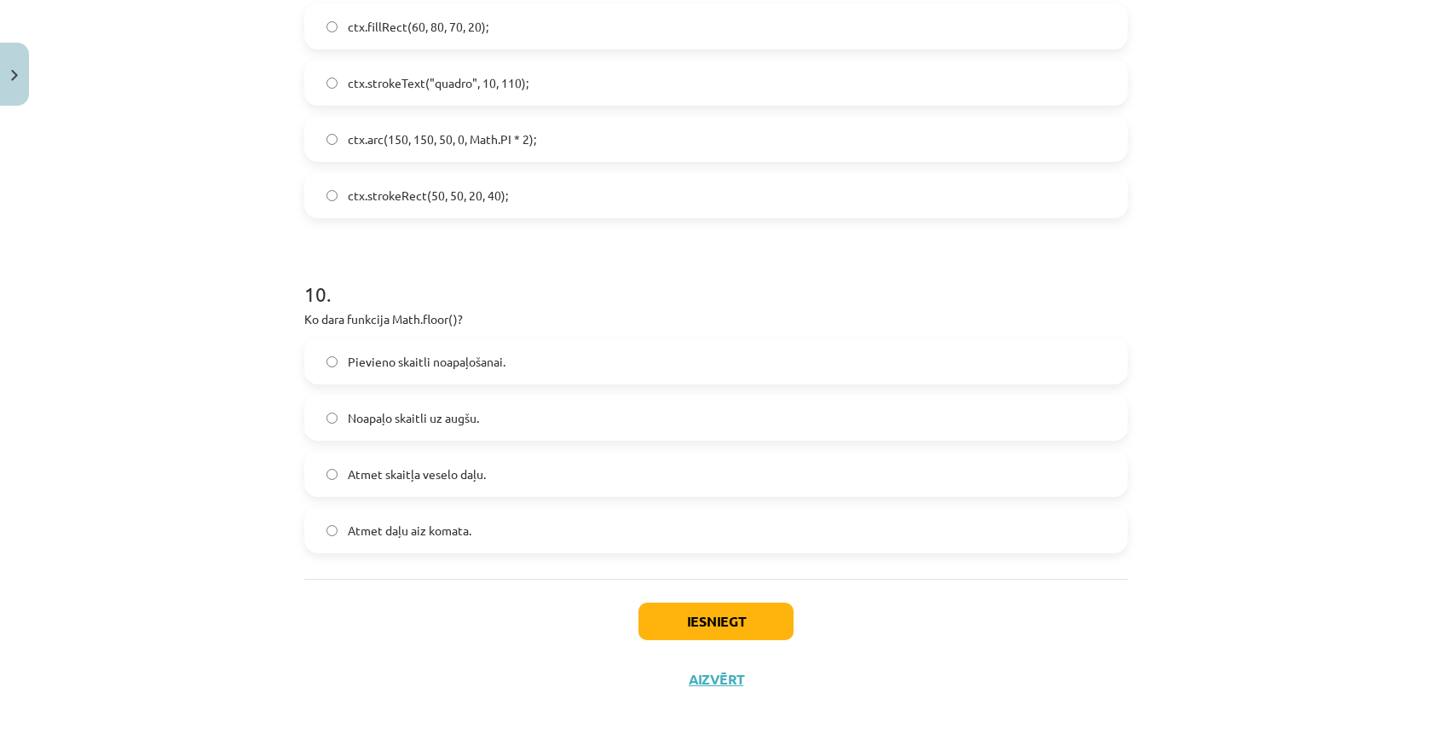
scroll to position [3091, 0]
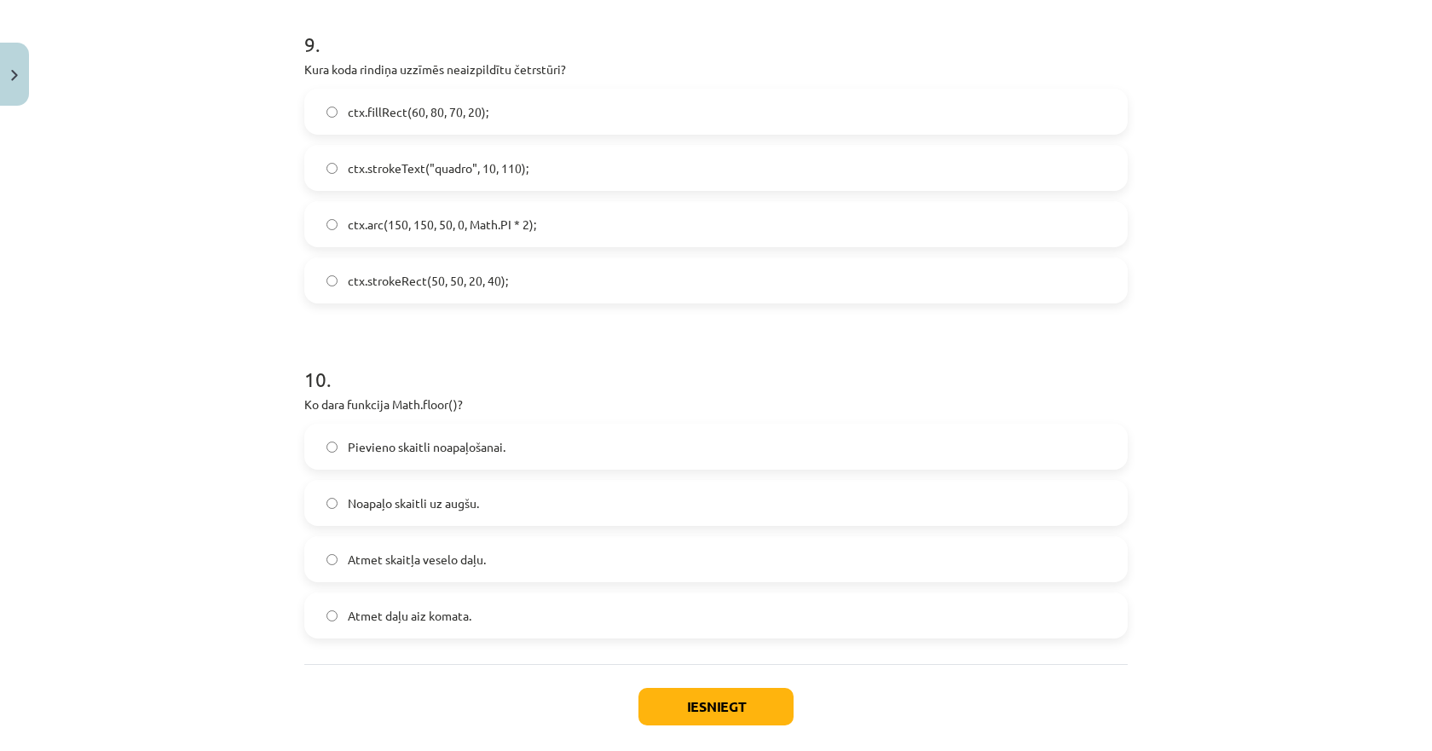
click at [380, 281] on span "ctx.strokeRect(50, 50, 20, 40);" at bounding box center [428, 281] width 160 height 18
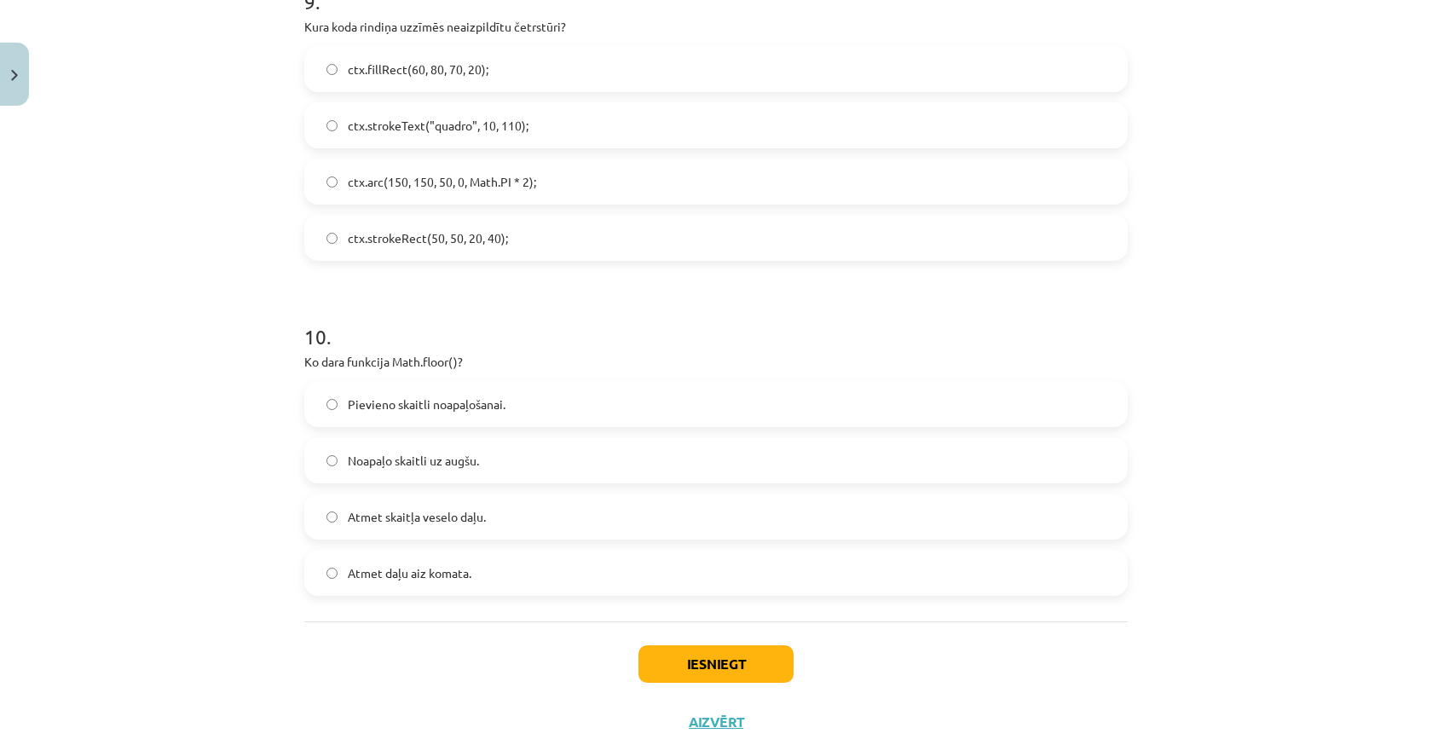
scroll to position [3176, 0]
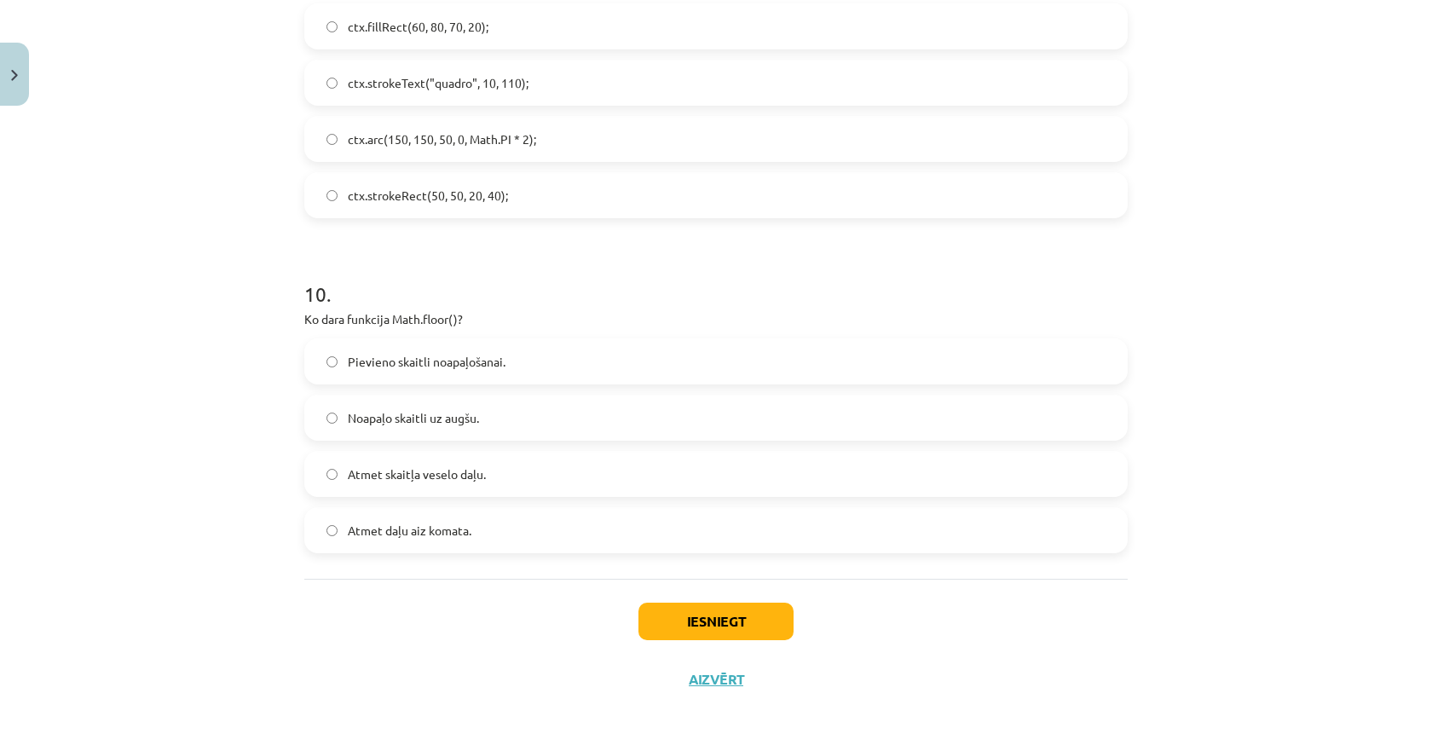
click at [424, 536] on span "Atmet daļu aiz komata." at bounding box center [410, 531] width 124 height 18
click at [654, 605] on button "Iesniegt" at bounding box center [715, 622] width 155 height 38
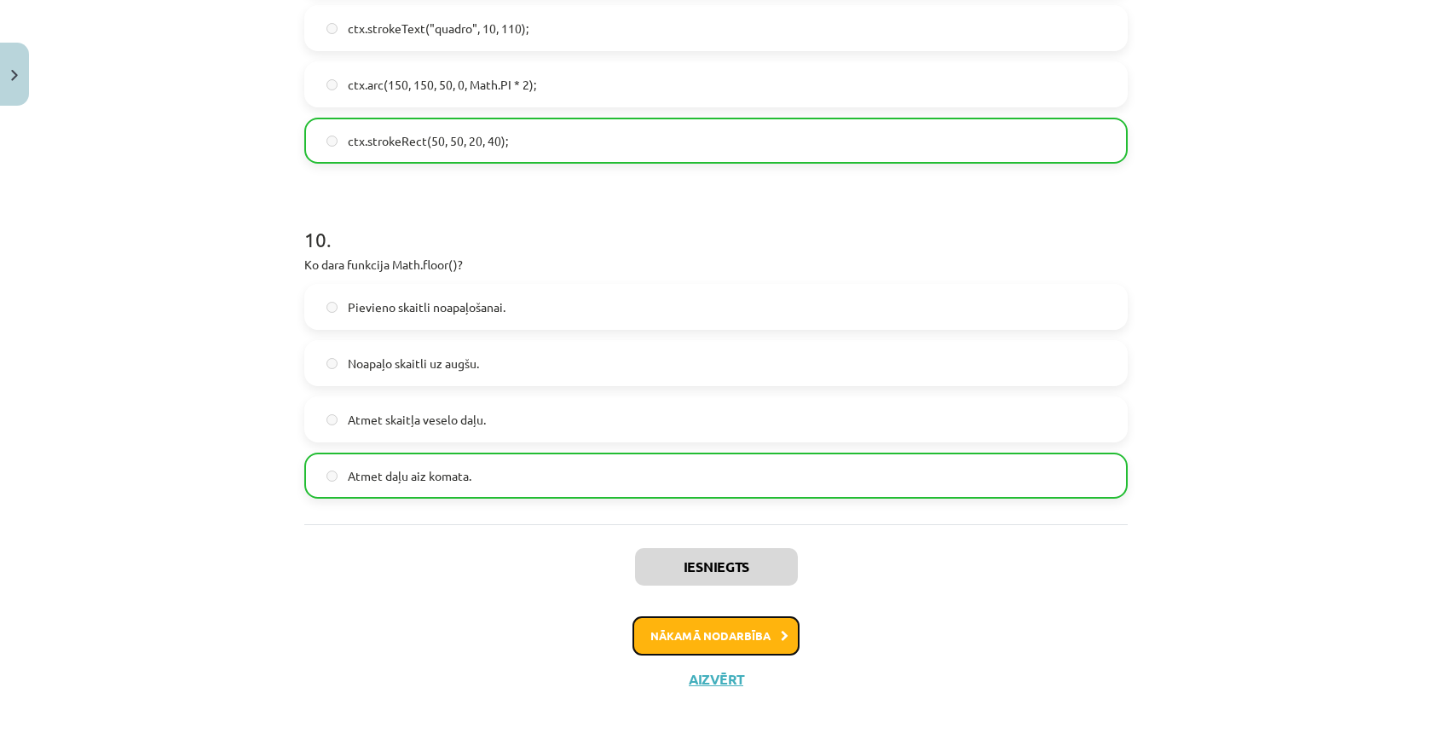
click at [713, 643] on button "Nākamā nodarbība" at bounding box center [715, 635] width 167 height 39
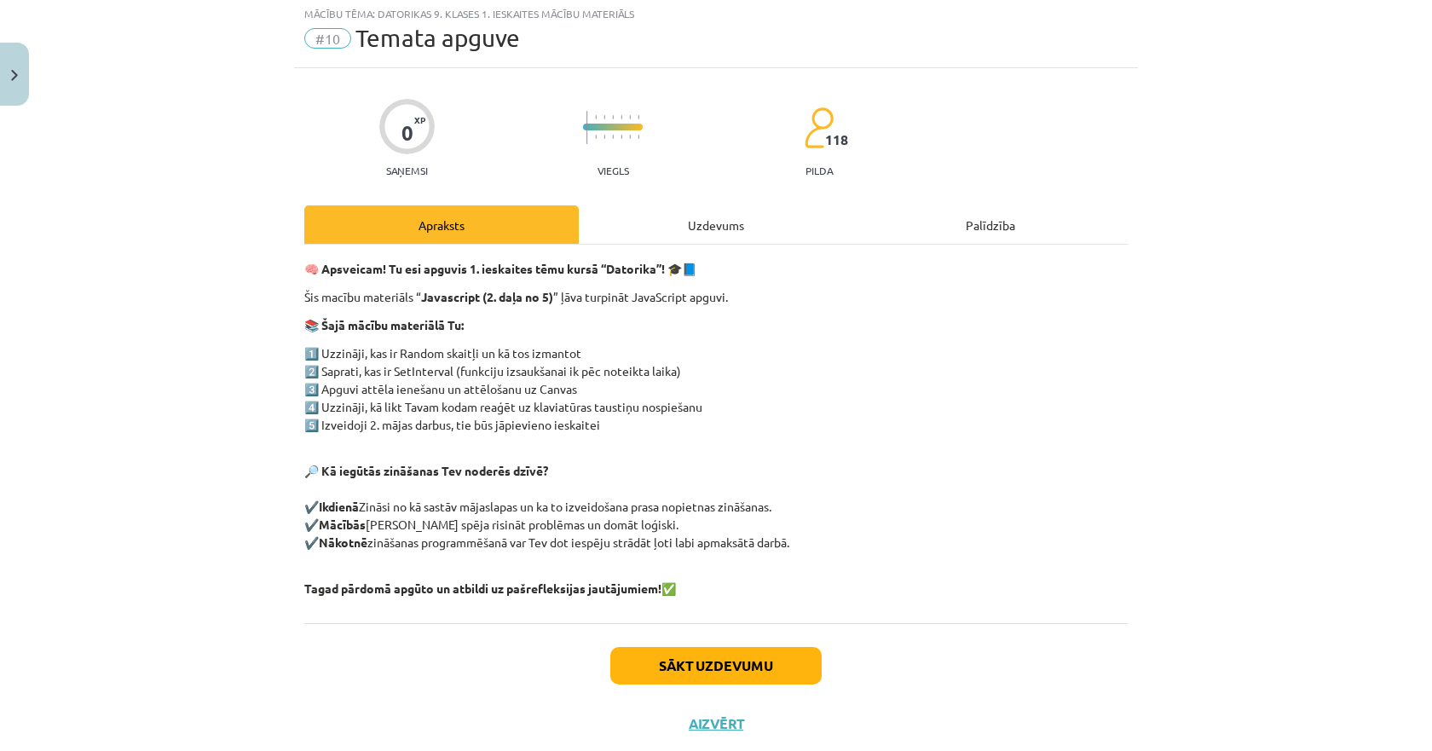
scroll to position [43, 0]
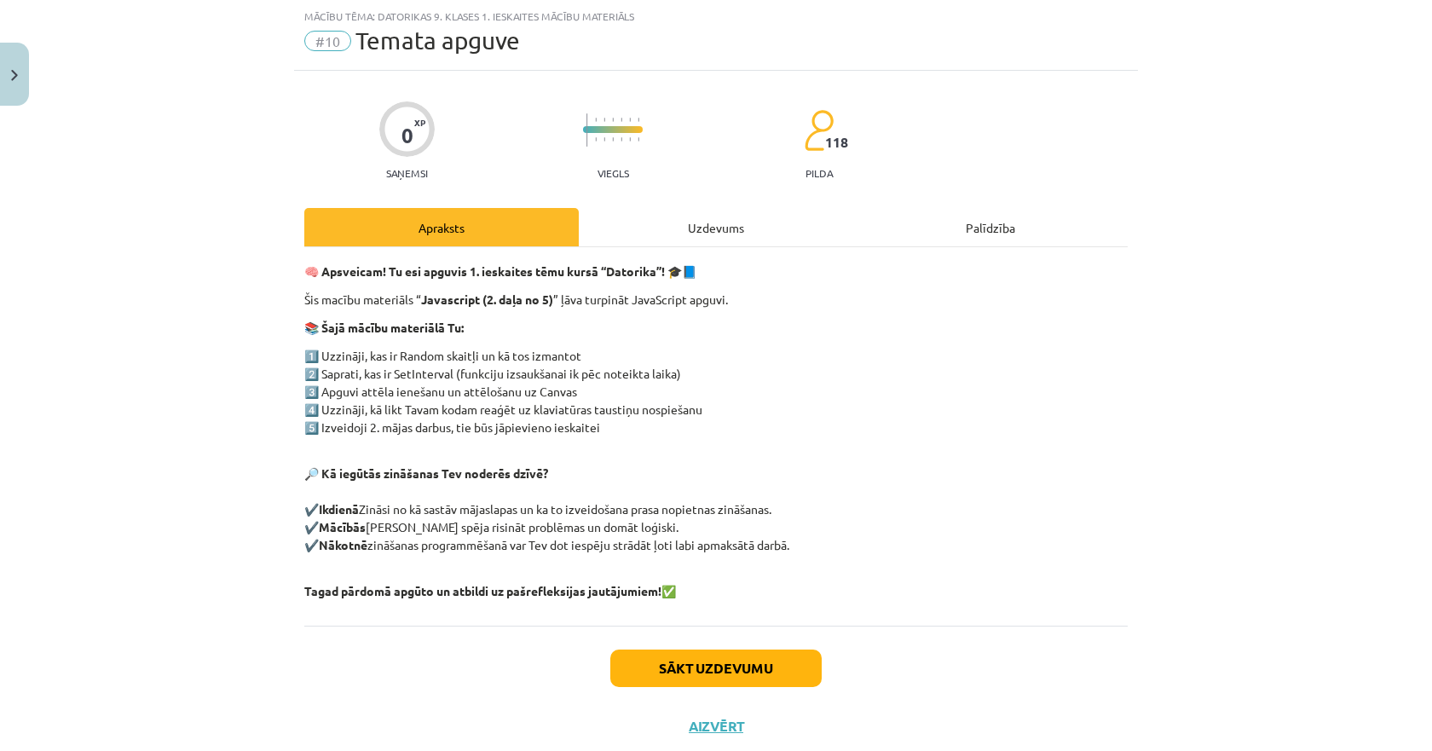
click at [681, 215] on div "Uzdevums" at bounding box center [716, 227] width 274 height 38
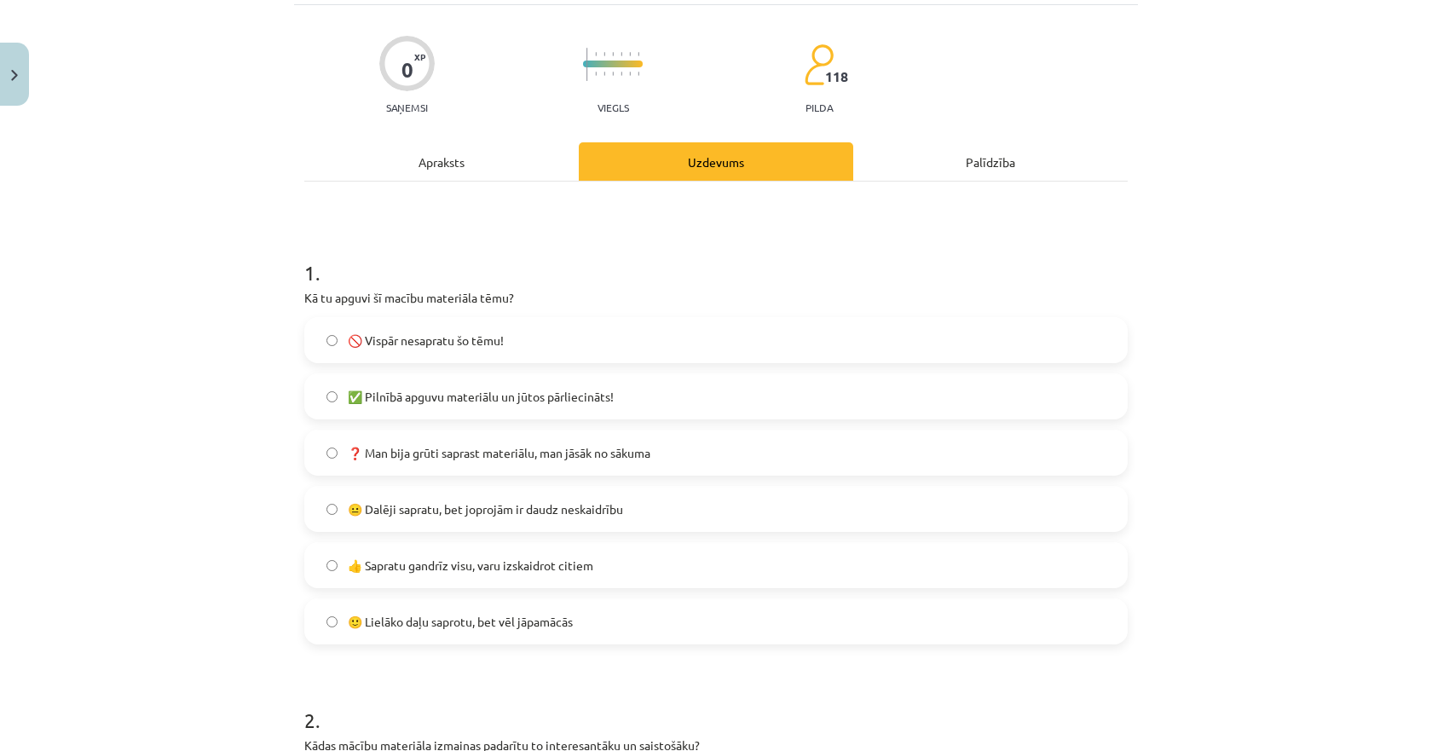
scroll to position [298, 0]
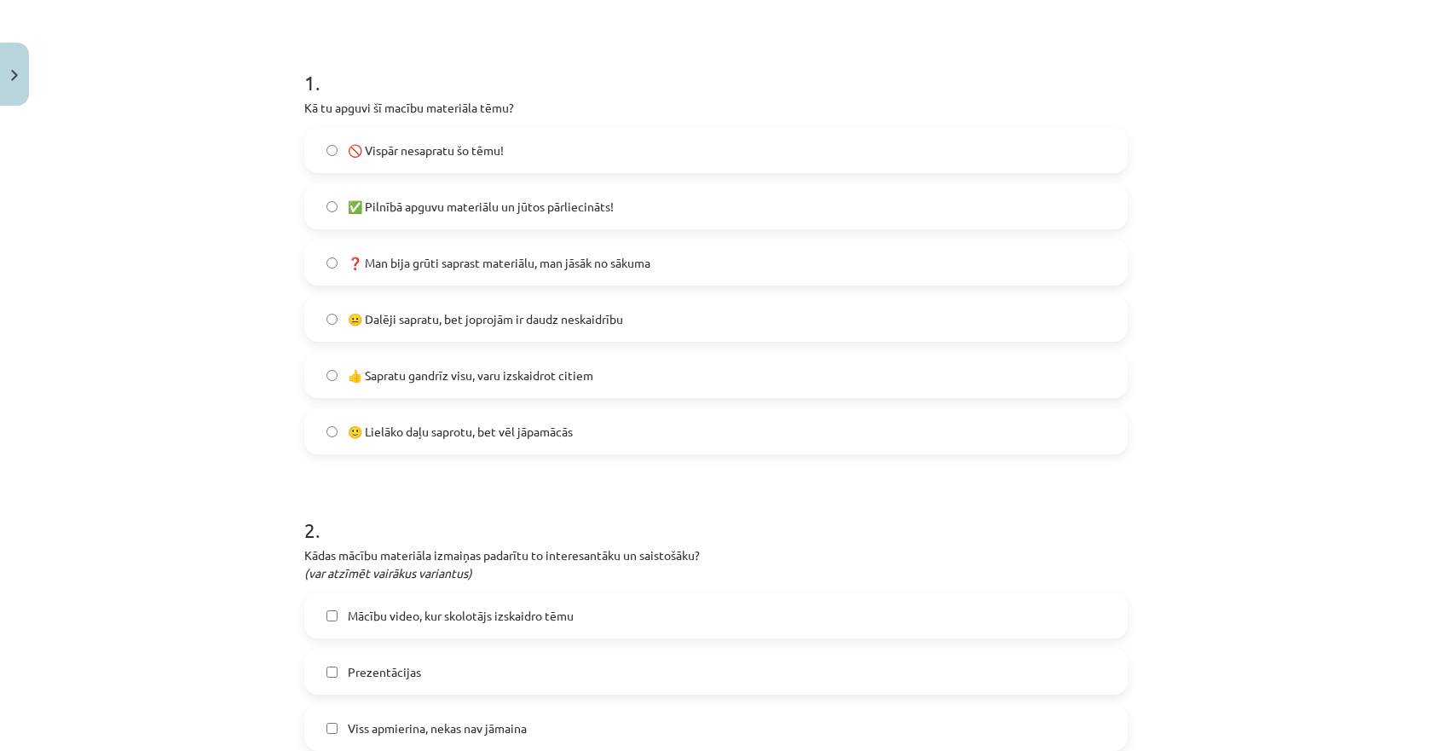
click at [401, 205] on span "✅ Pilnībā apguvu materiālu un jūtos pārliecināts!" at bounding box center [481, 207] width 266 height 18
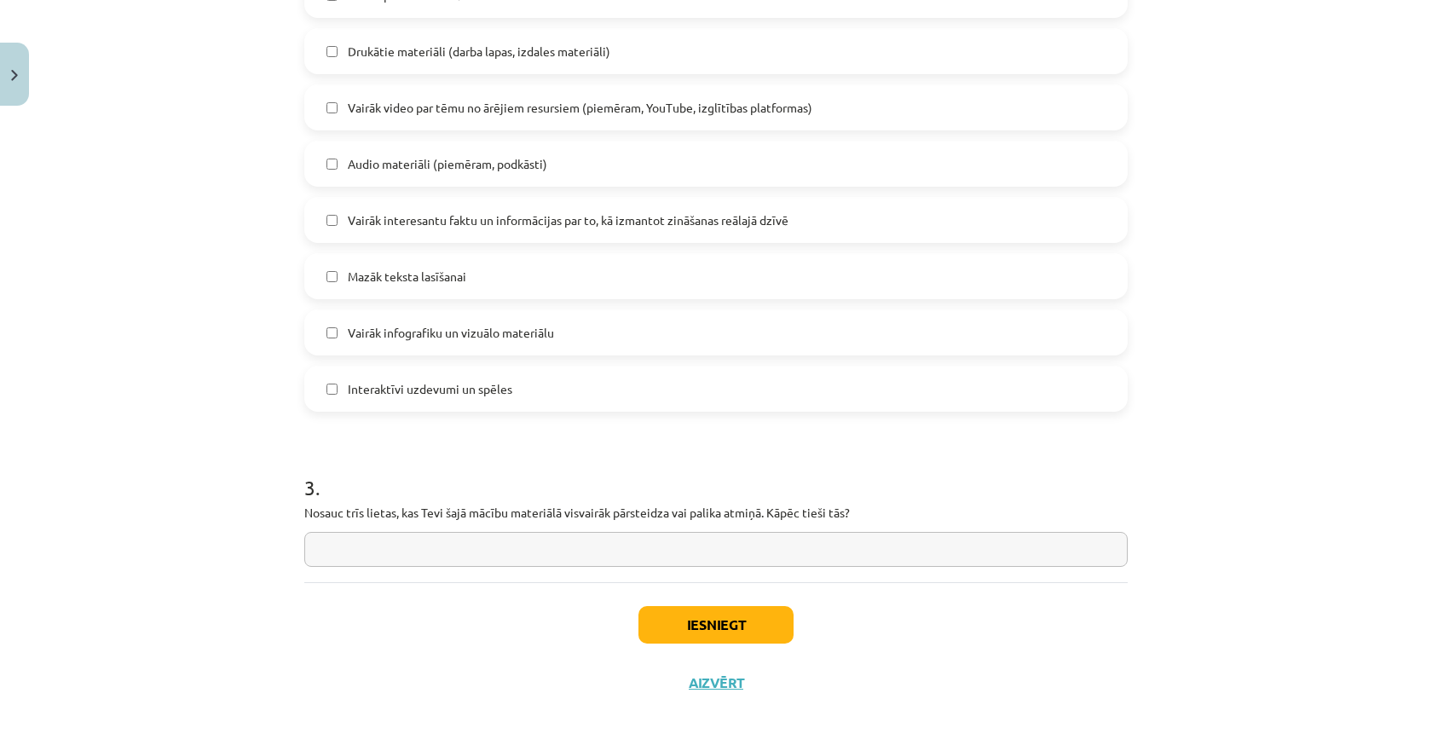
scroll to position [1091, 0]
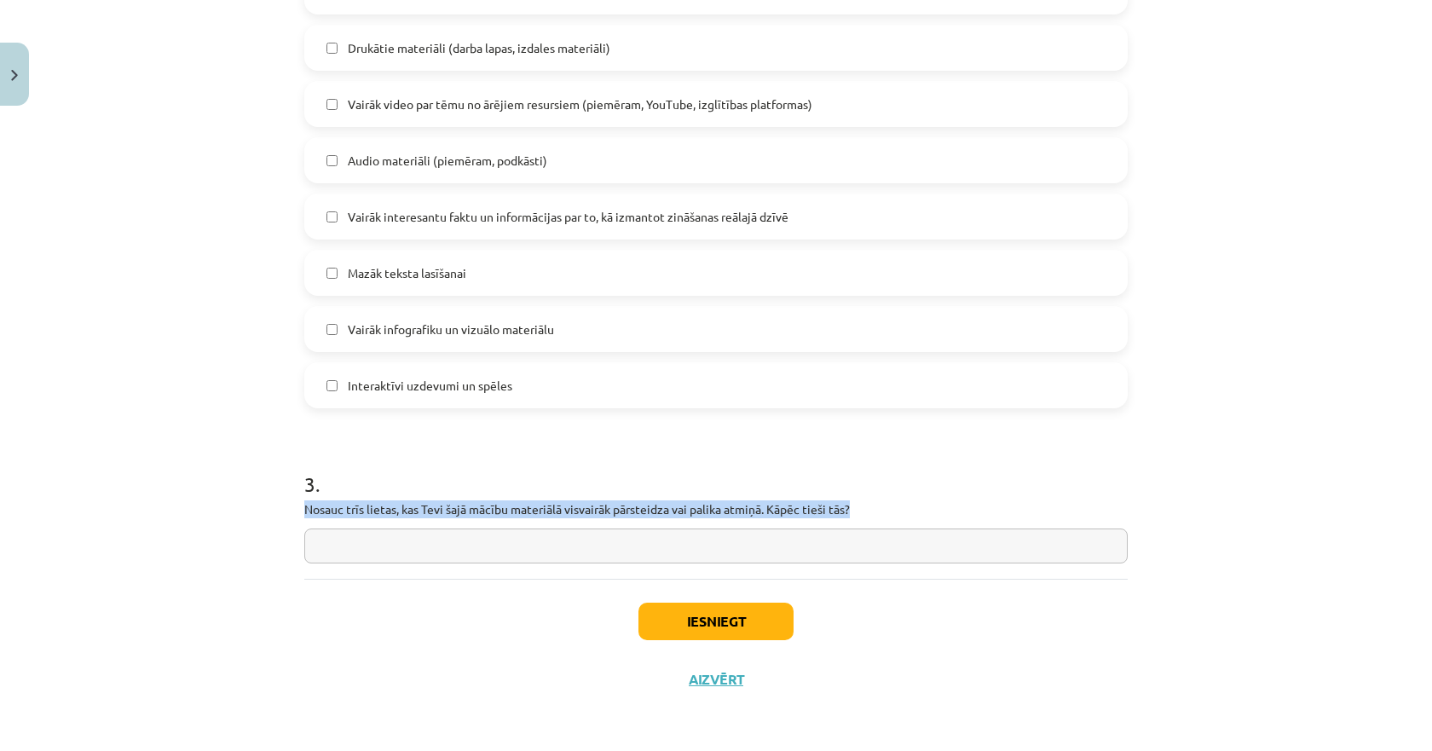
drag, startPoint x: 289, startPoint y: 499, endPoint x: 869, endPoint y: 514, distance: 580.7
copy p "Nosauc trīs lietas, kas Tevi šajā mācību materiālā visvairāk pārsteidza vai pal…"
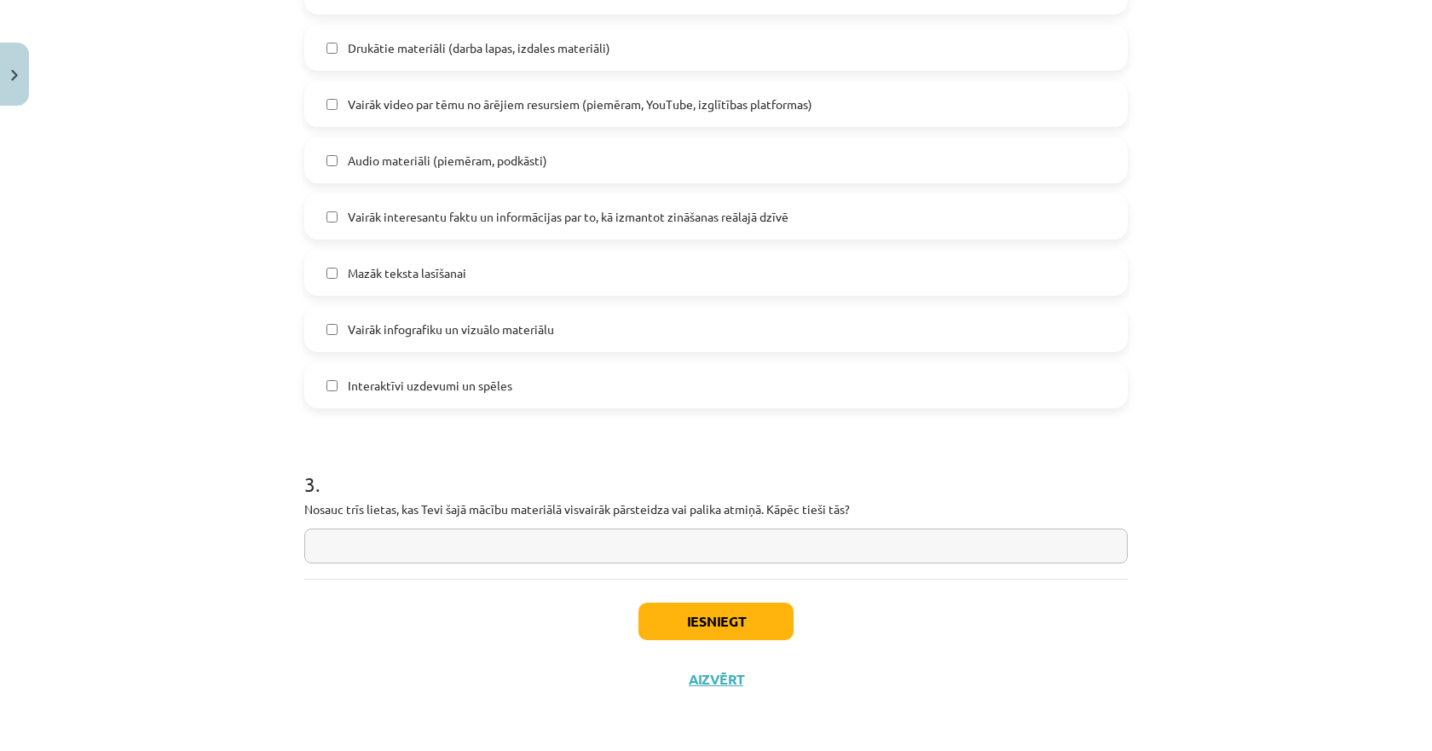
click at [459, 556] on input "text" at bounding box center [715, 545] width 823 height 35
paste input "**********"
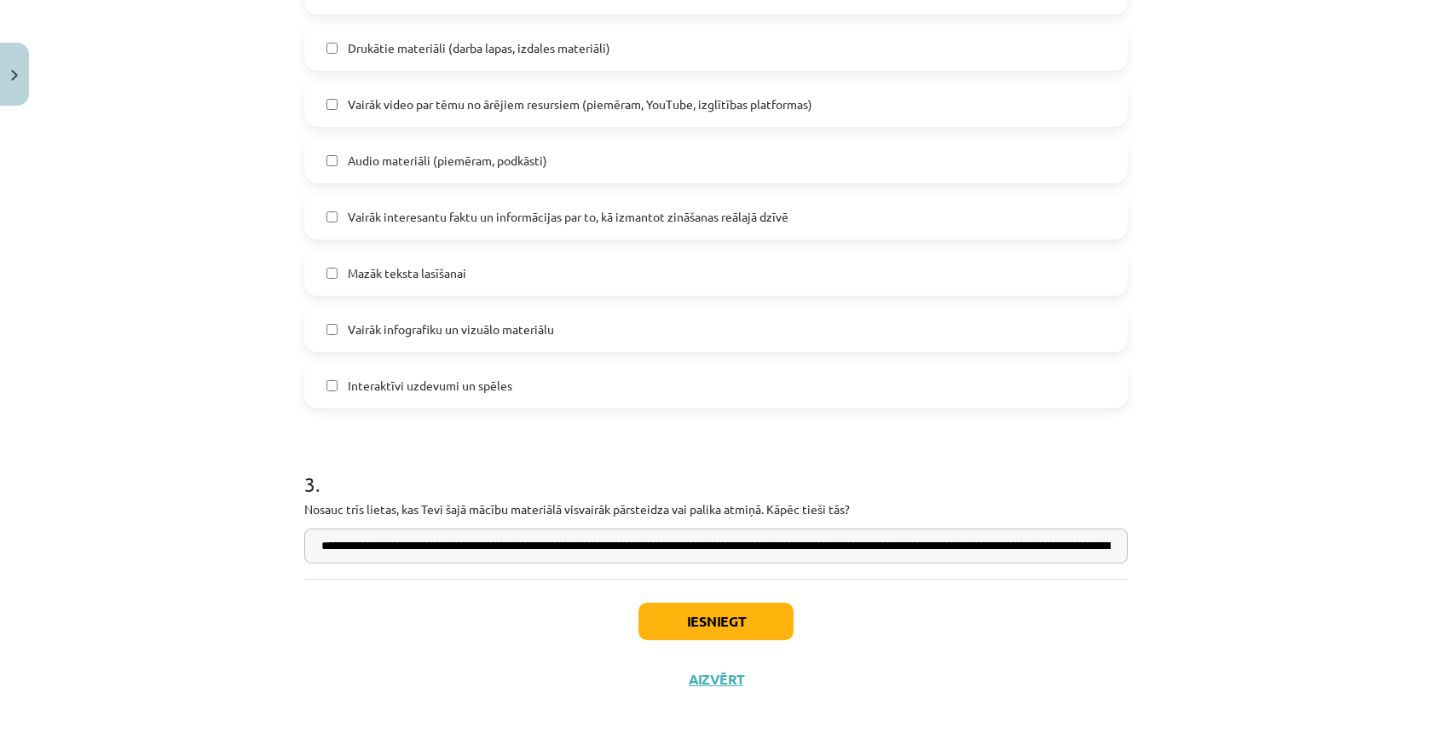
scroll to position [0, 4944]
type input "**********"
click at [704, 623] on button "Iesniegt" at bounding box center [715, 622] width 155 height 38
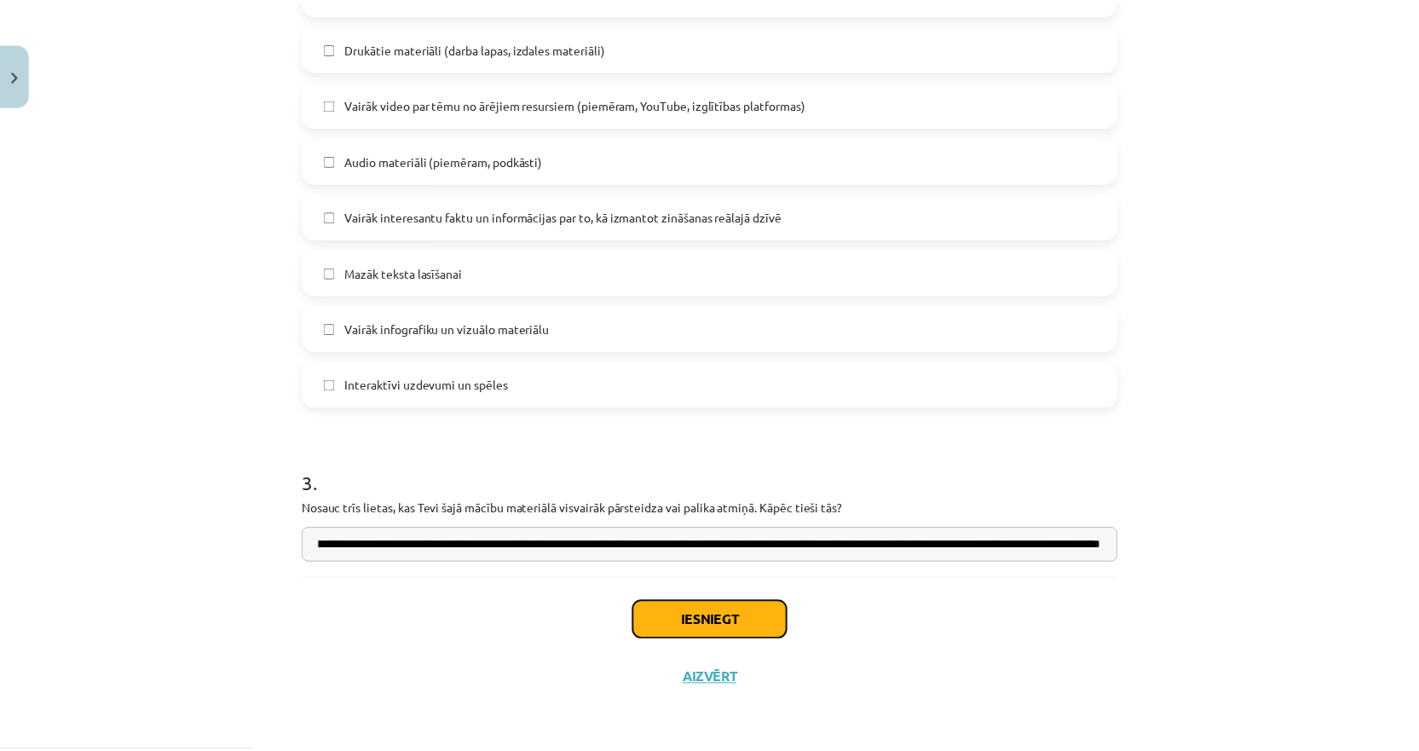
scroll to position [0, 0]
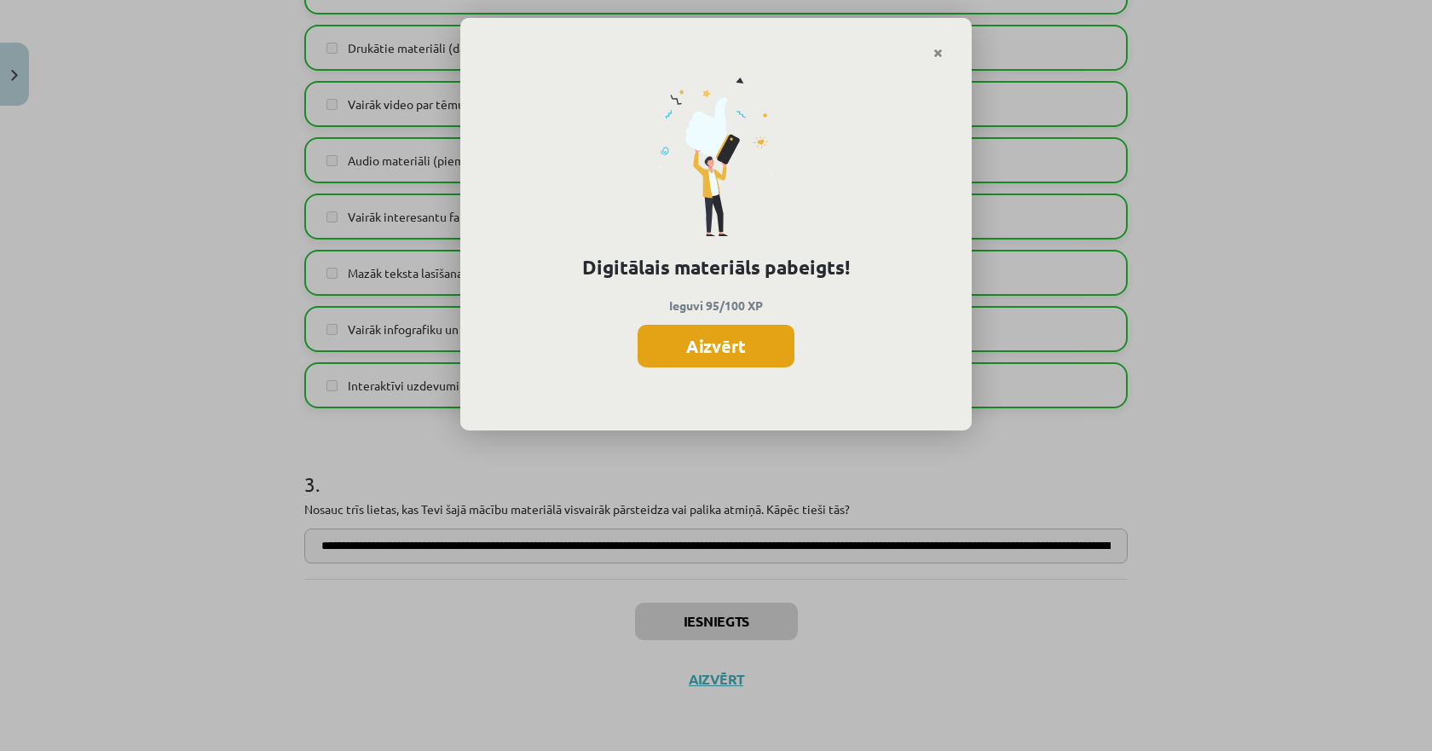
click at [711, 341] on button "Aizvērt" at bounding box center [716, 346] width 157 height 43
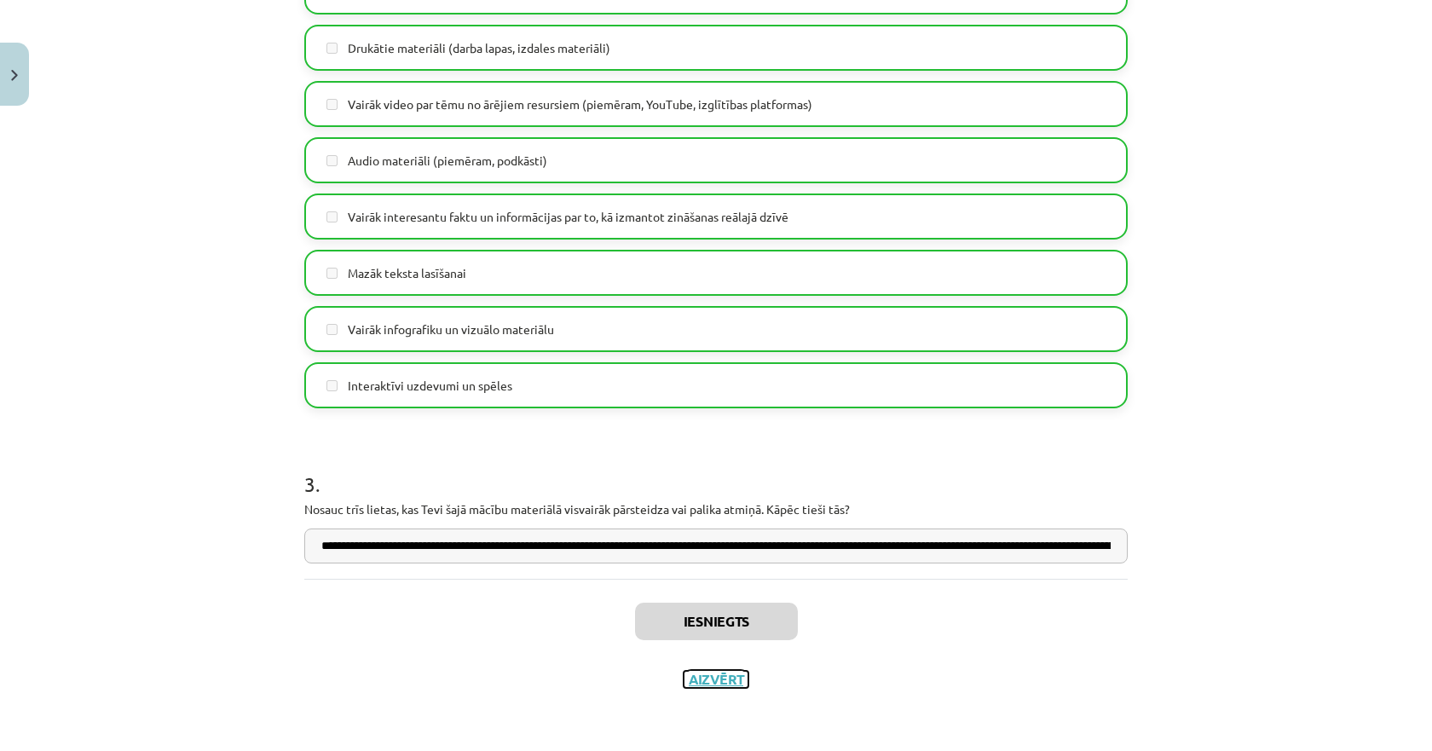
click at [702, 674] on button "Aizvērt" at bounding box center [716, 679] width 65 height 17
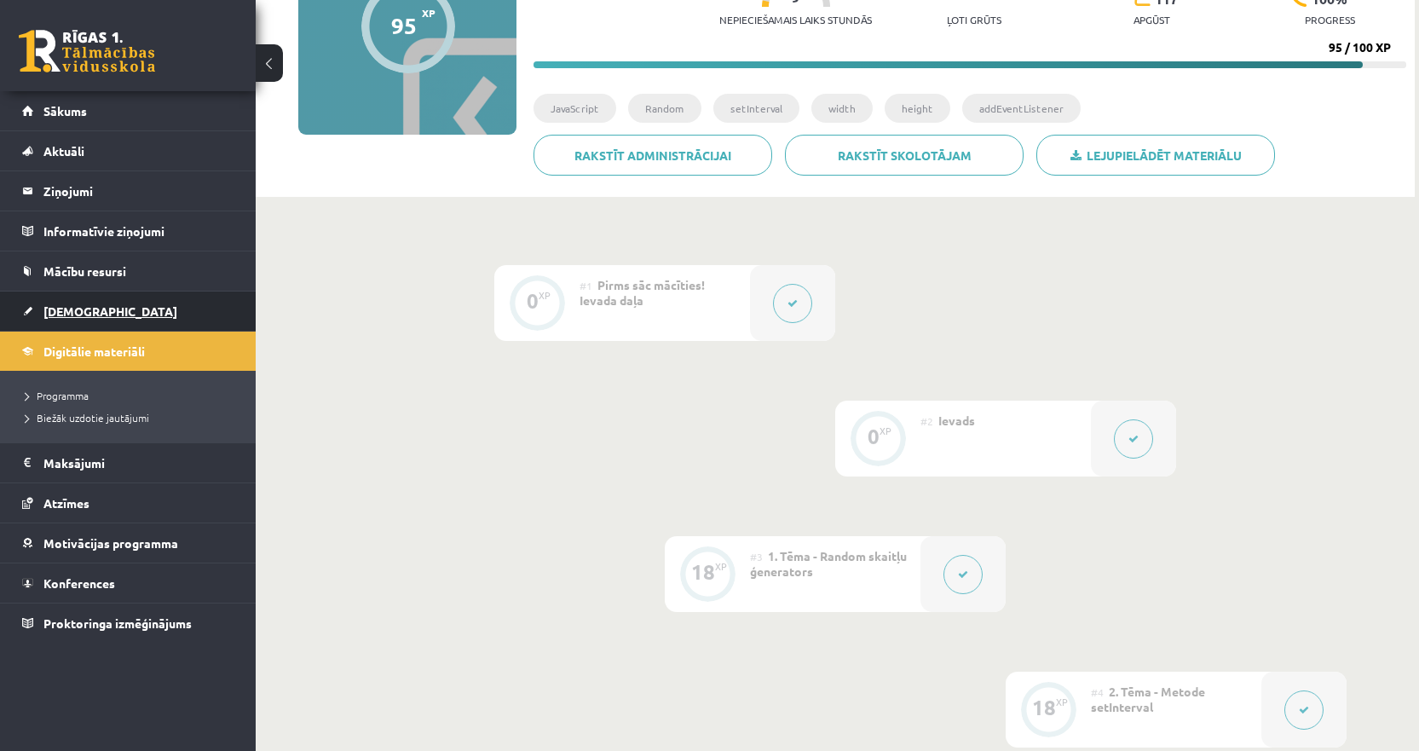
click at [77, 305] on span "[DEMOGRAPHIC_DATA]" at bounding box center [110, 310] width 134 height 15
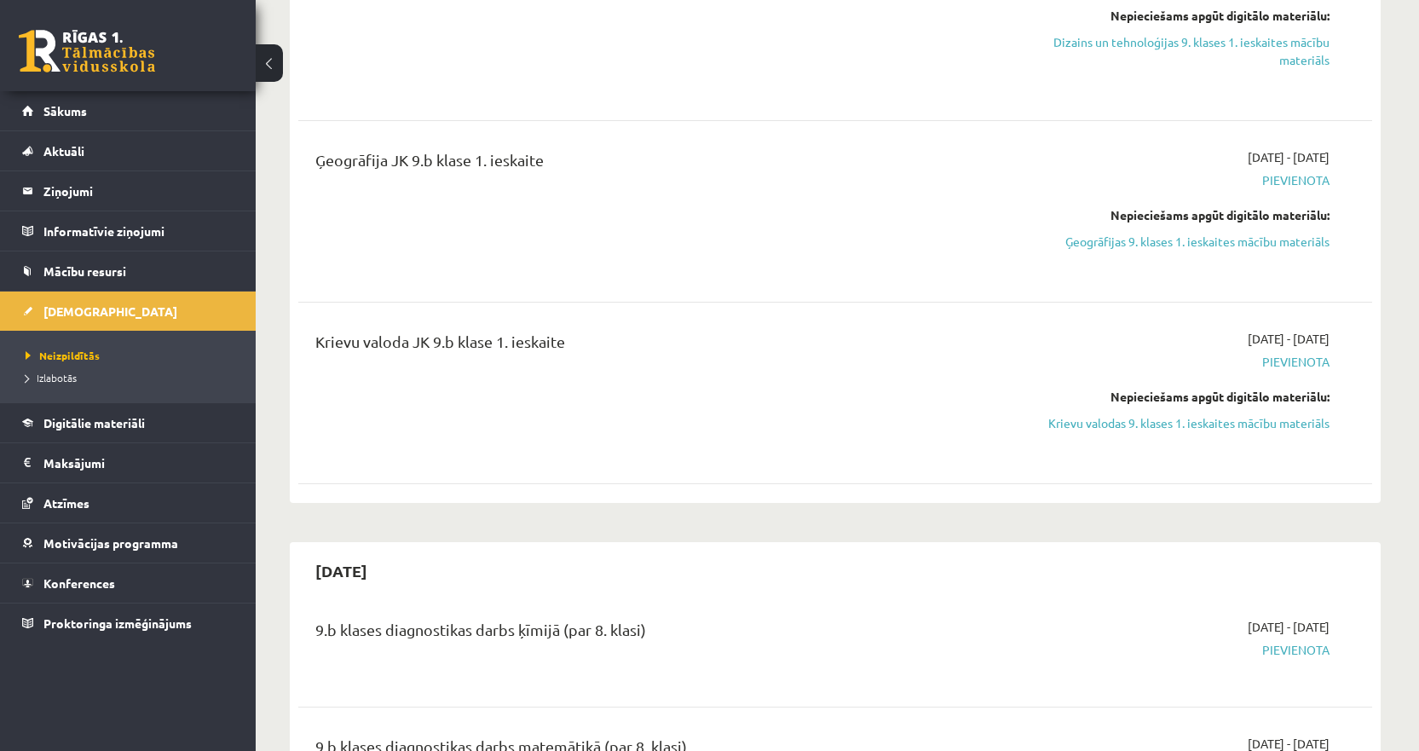
scroll to position [511, 0]
